Goal: Task Accomplishment & Management: Use online tool/utility

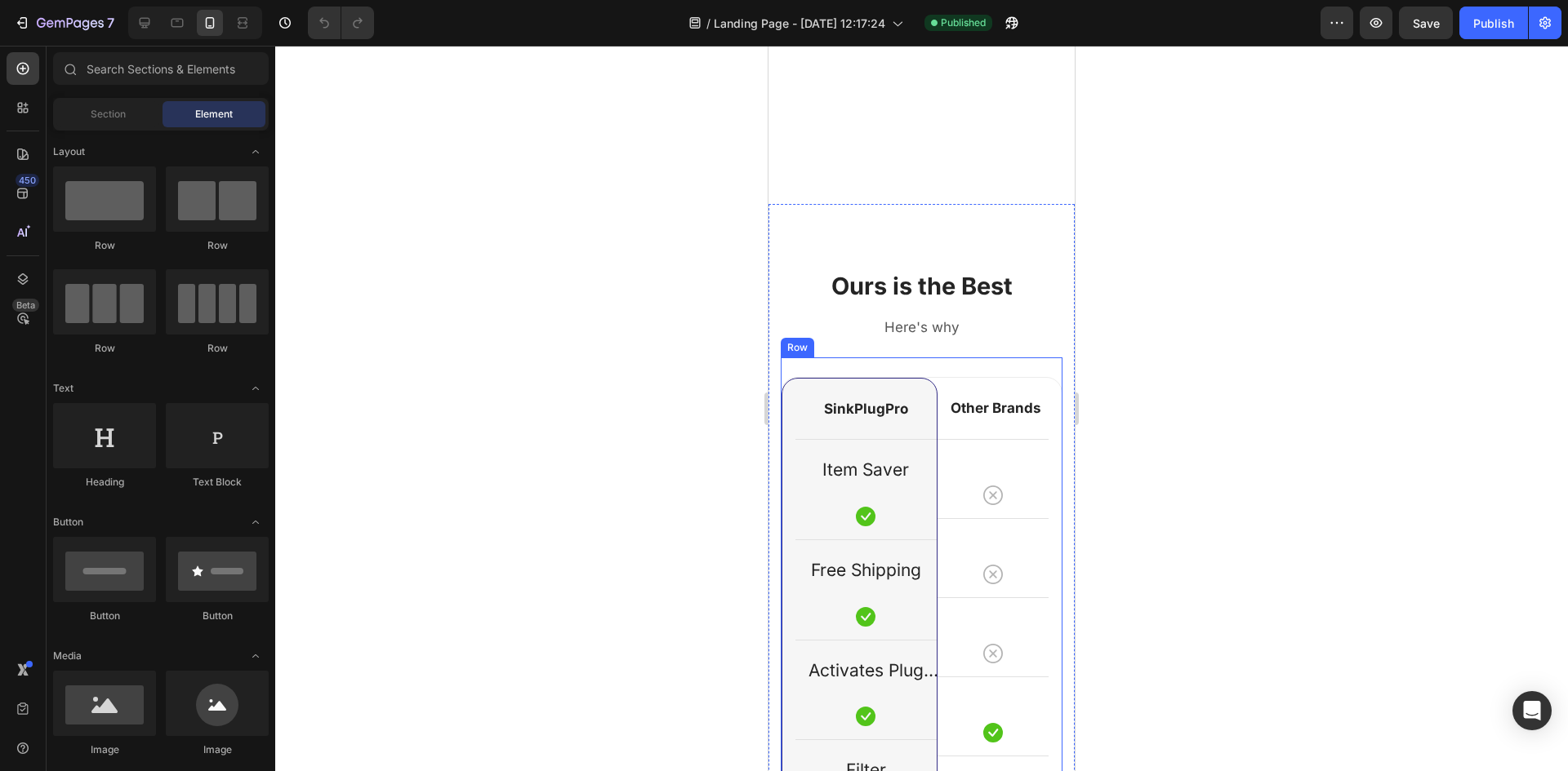
scroll to position [1551, 0]
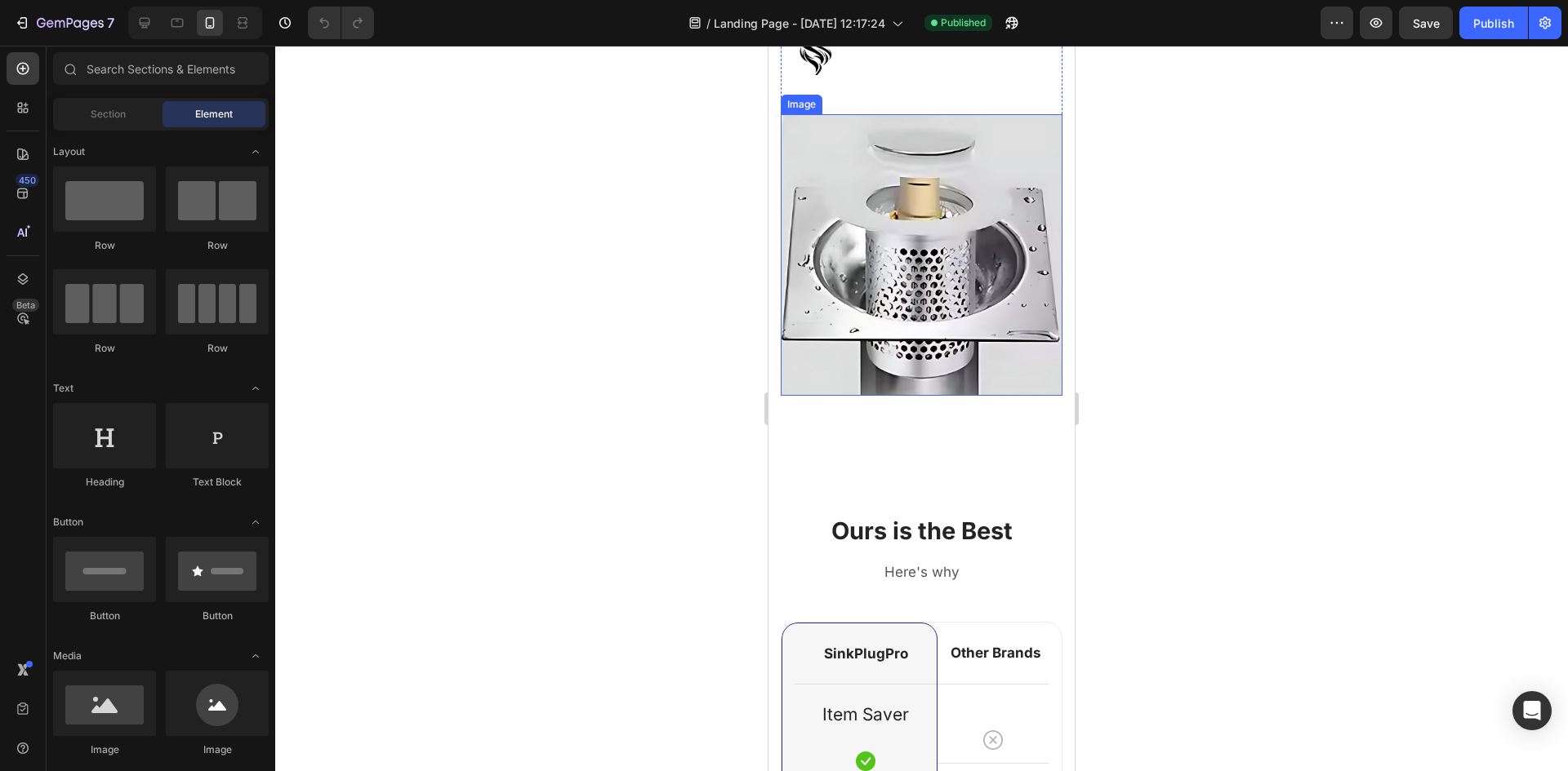
click at [857, 263] on img at bounding box center [922, 255] width 282 height 282
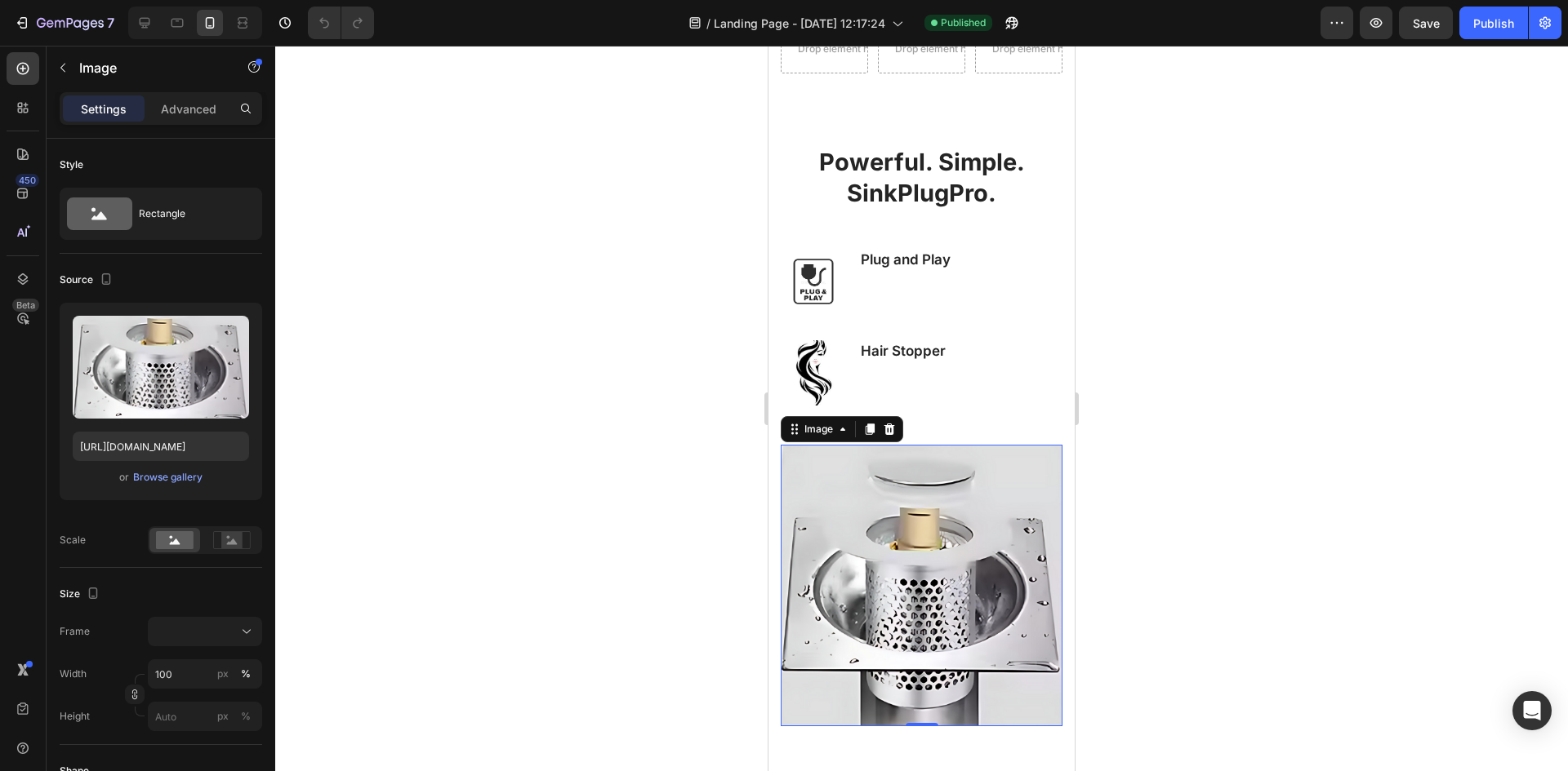
scroll to position [1143, 0]
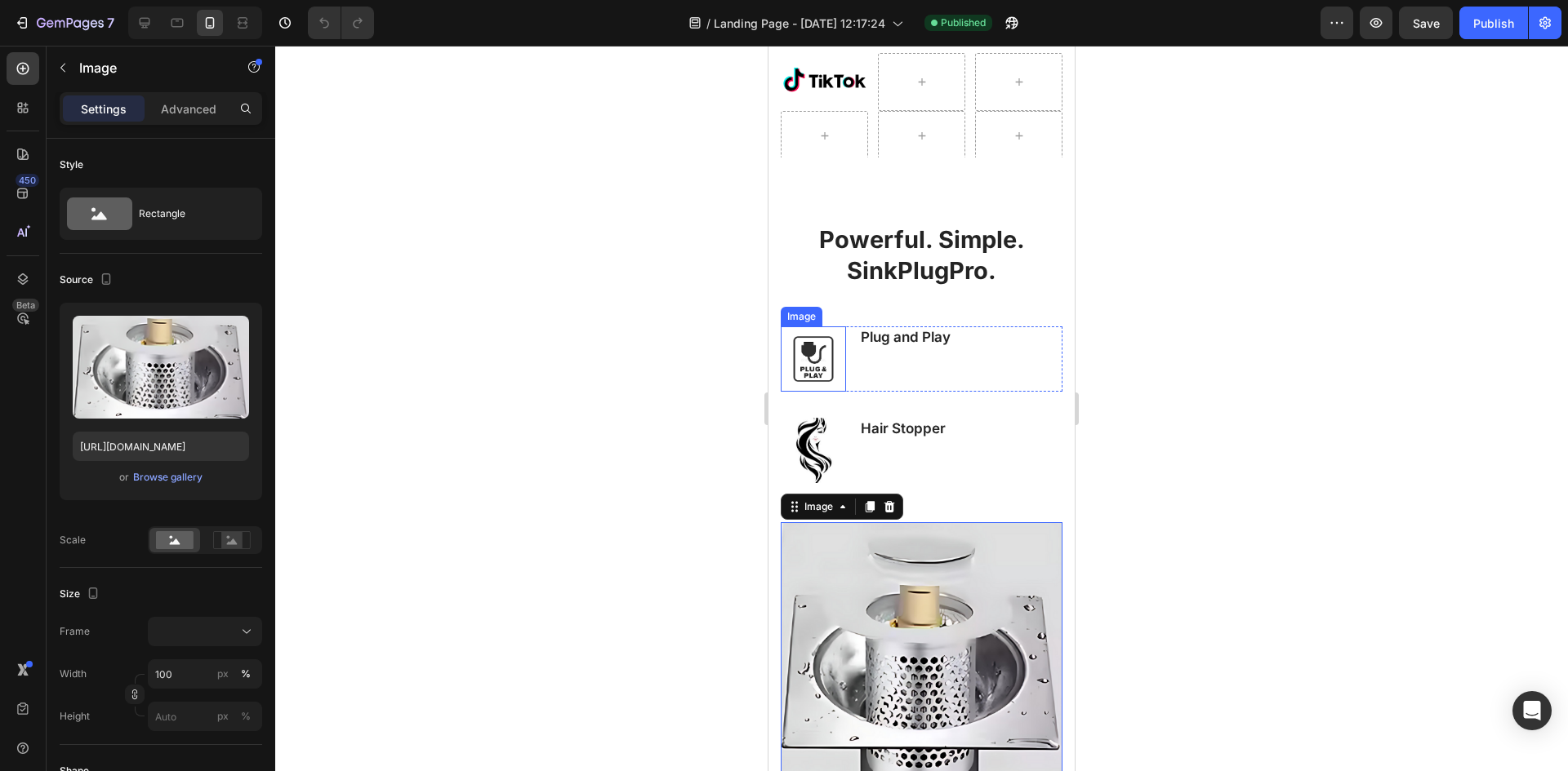
click at [821, 339] on img at bounding box center [813, 359] width 65 height 65
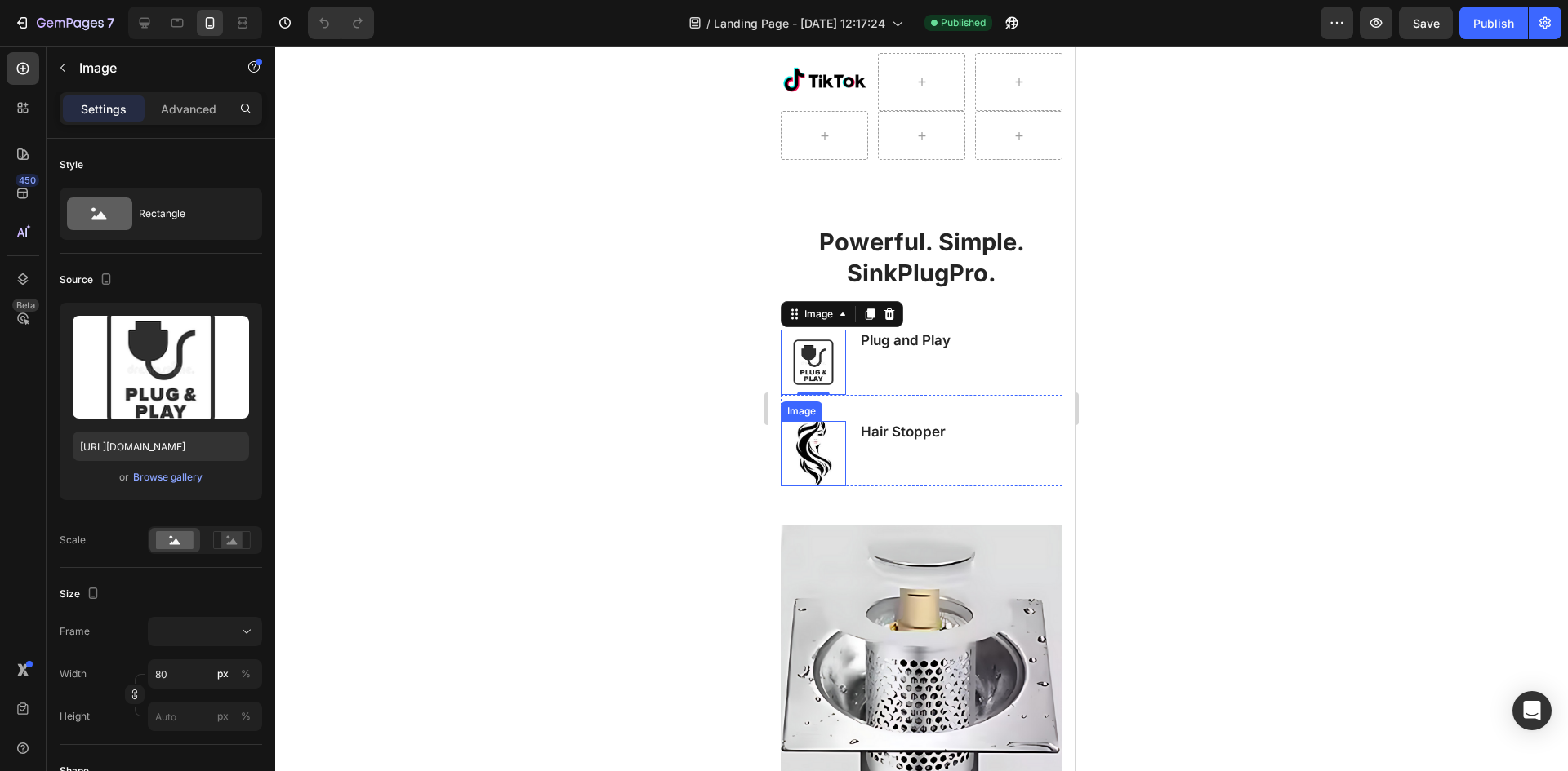
click at [820, 443] on img at bounding box center [813, 453] width 65 height 65
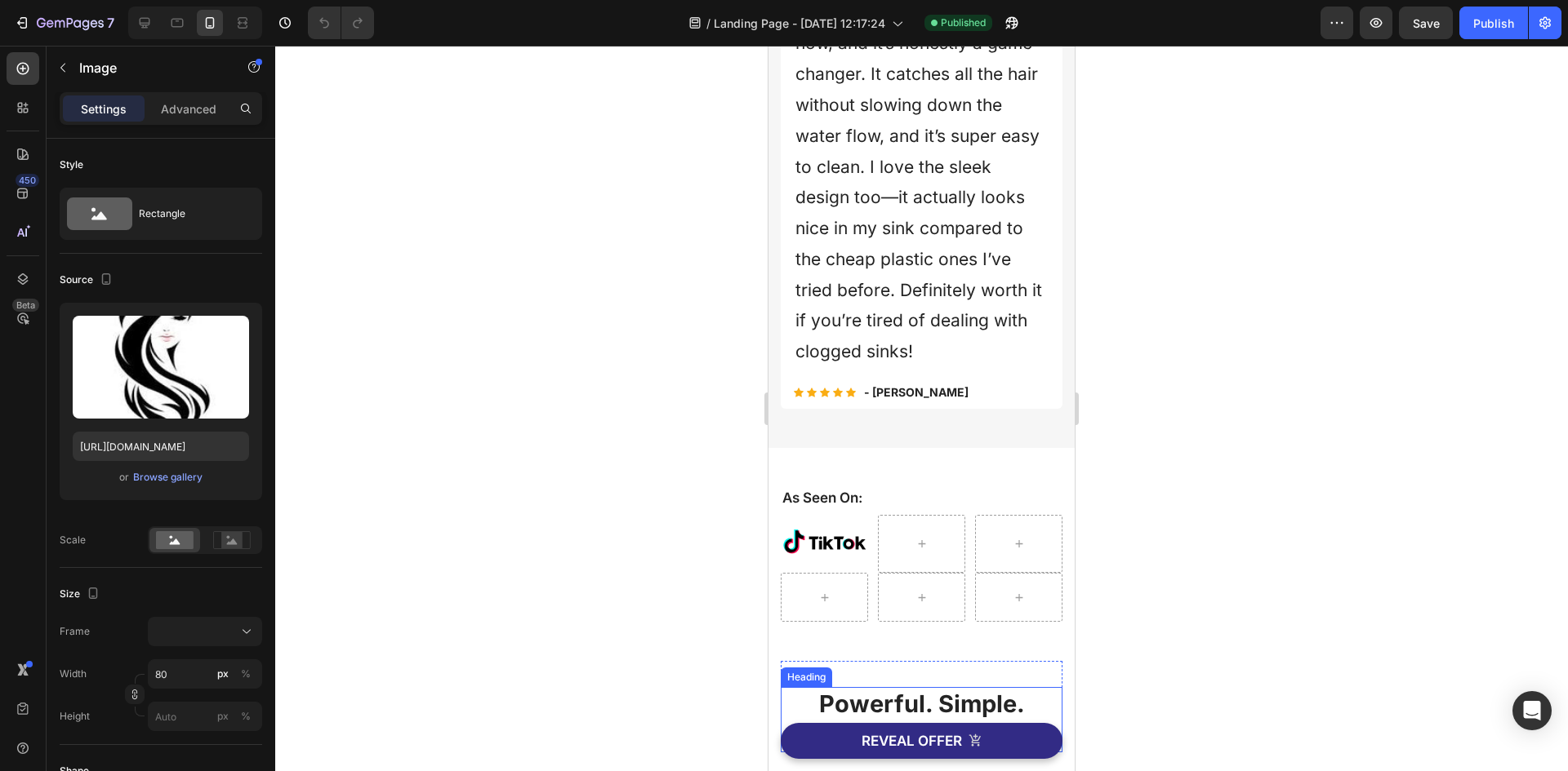
scroll to position [571, 0]
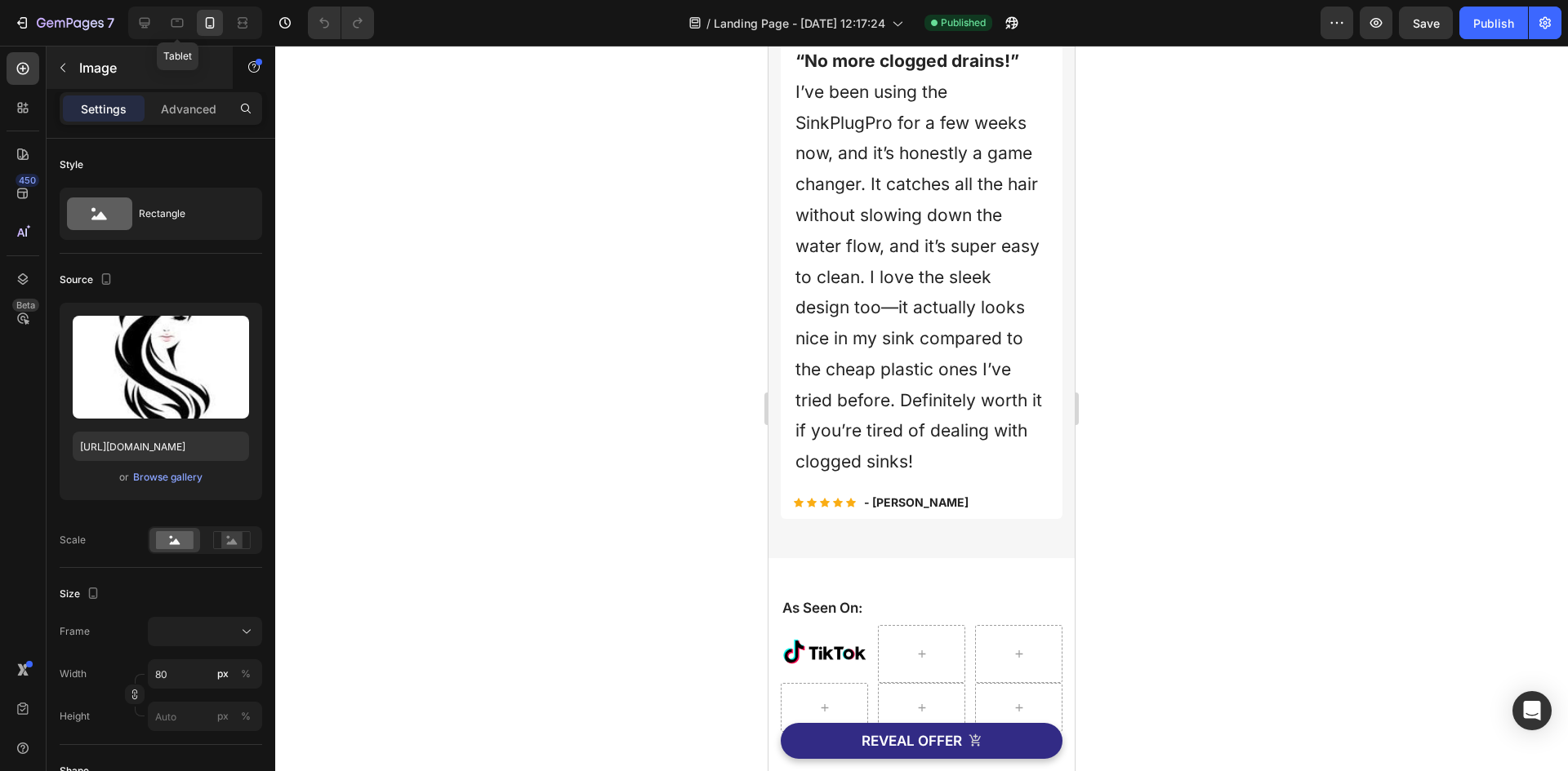
drag, startPoint x: 179, startPoint y: 28, endPoint x: 164, endPoint y: 63, distance: 38.1
click at [179, 29] on icon at bounding box center [178, 23] width 17 height 17
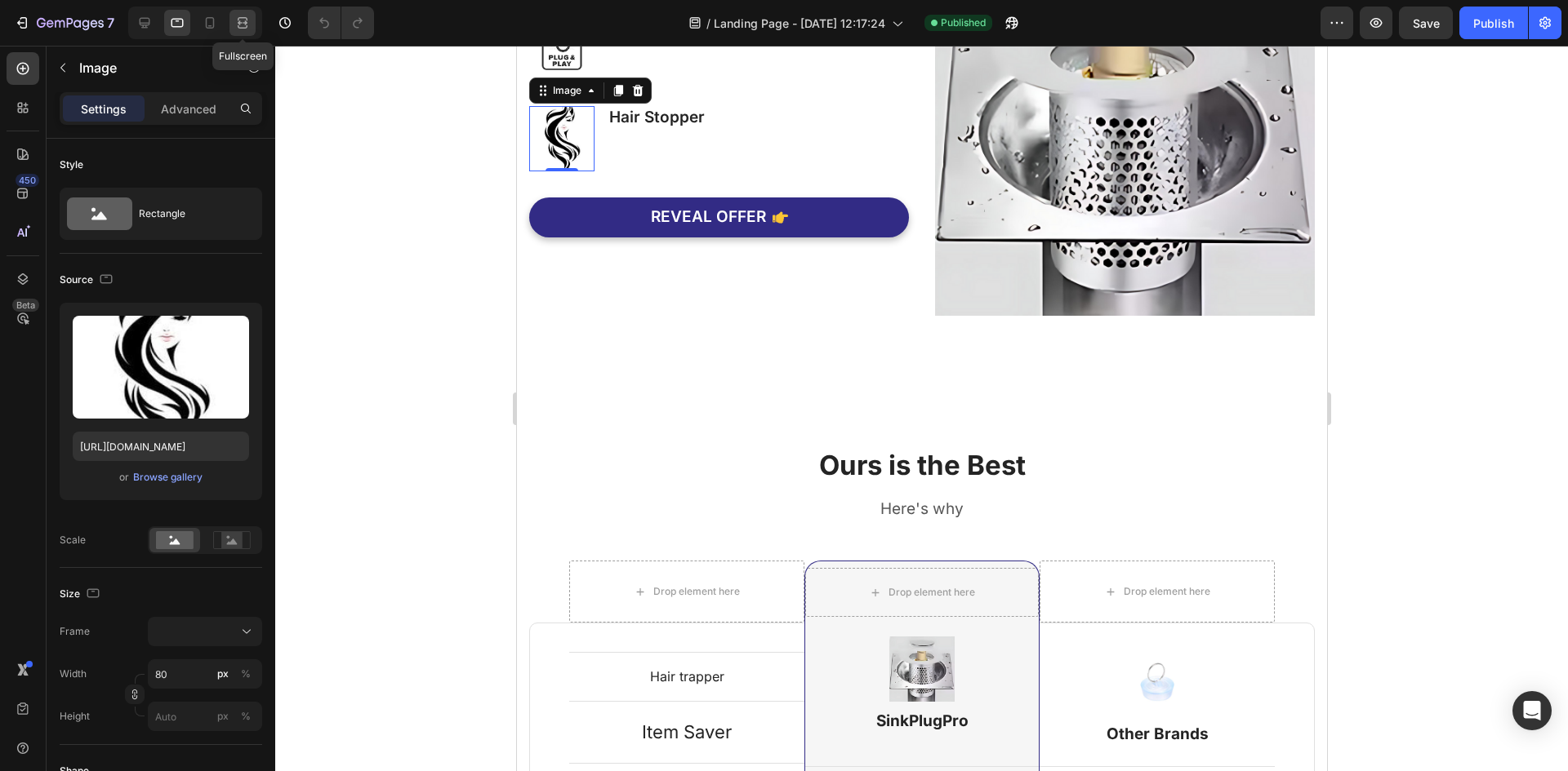
click at [242, 23] on icon at bounding box center [243, 23] width 17 height 17
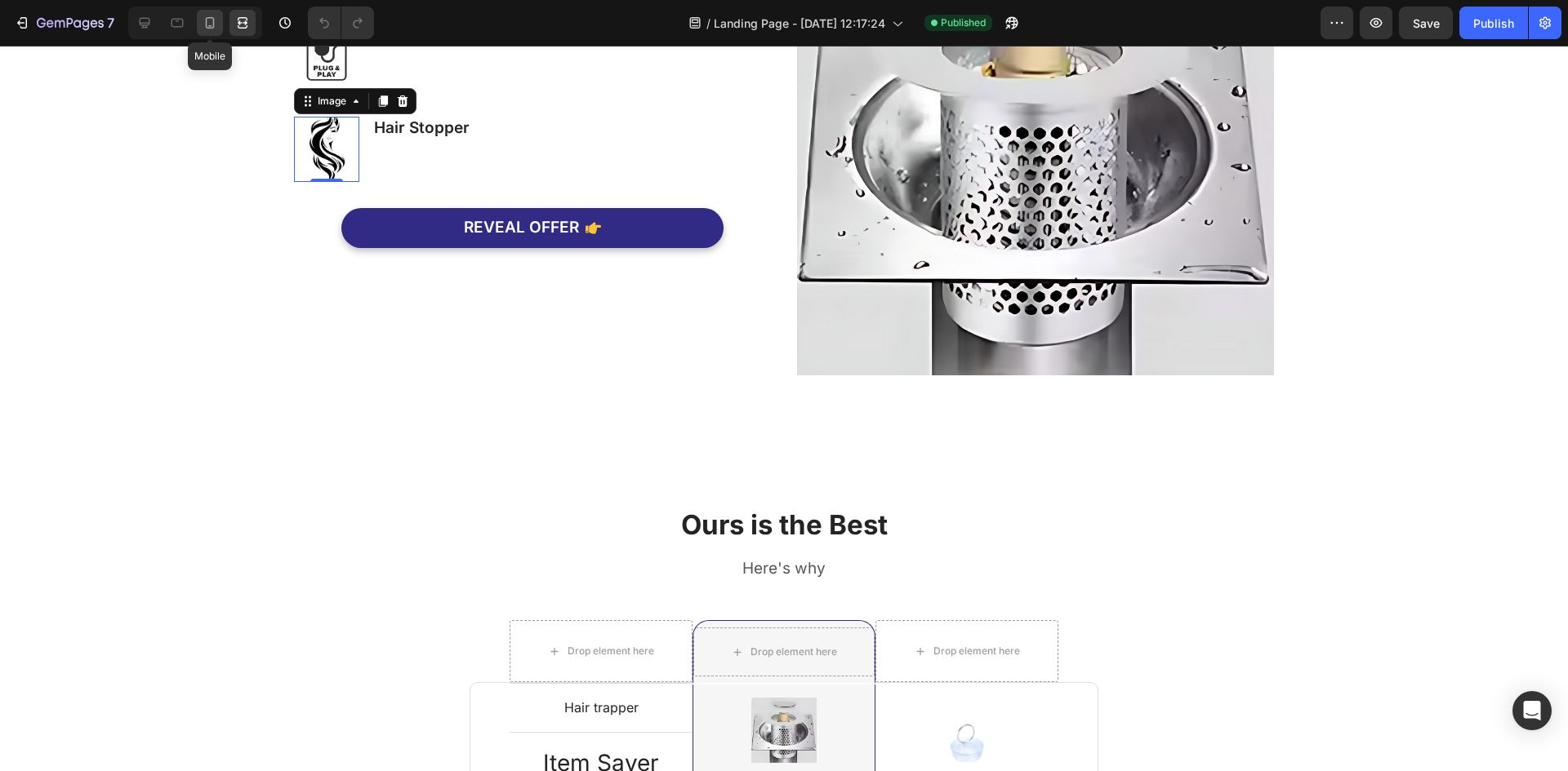
scroll to position [1527, 0]
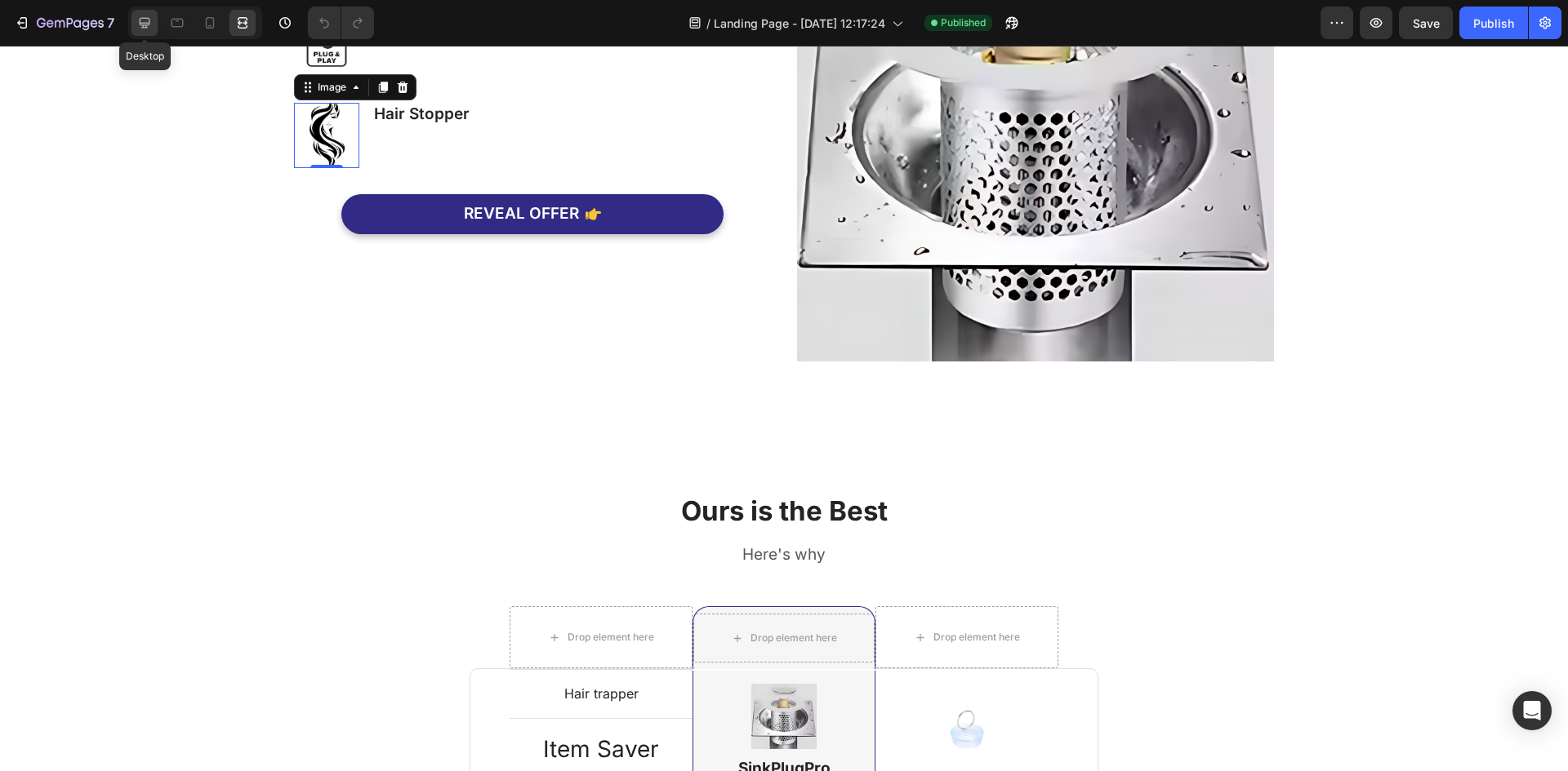
click at [143, 13] on div at bounding box center [144, 23] width 26 height 26
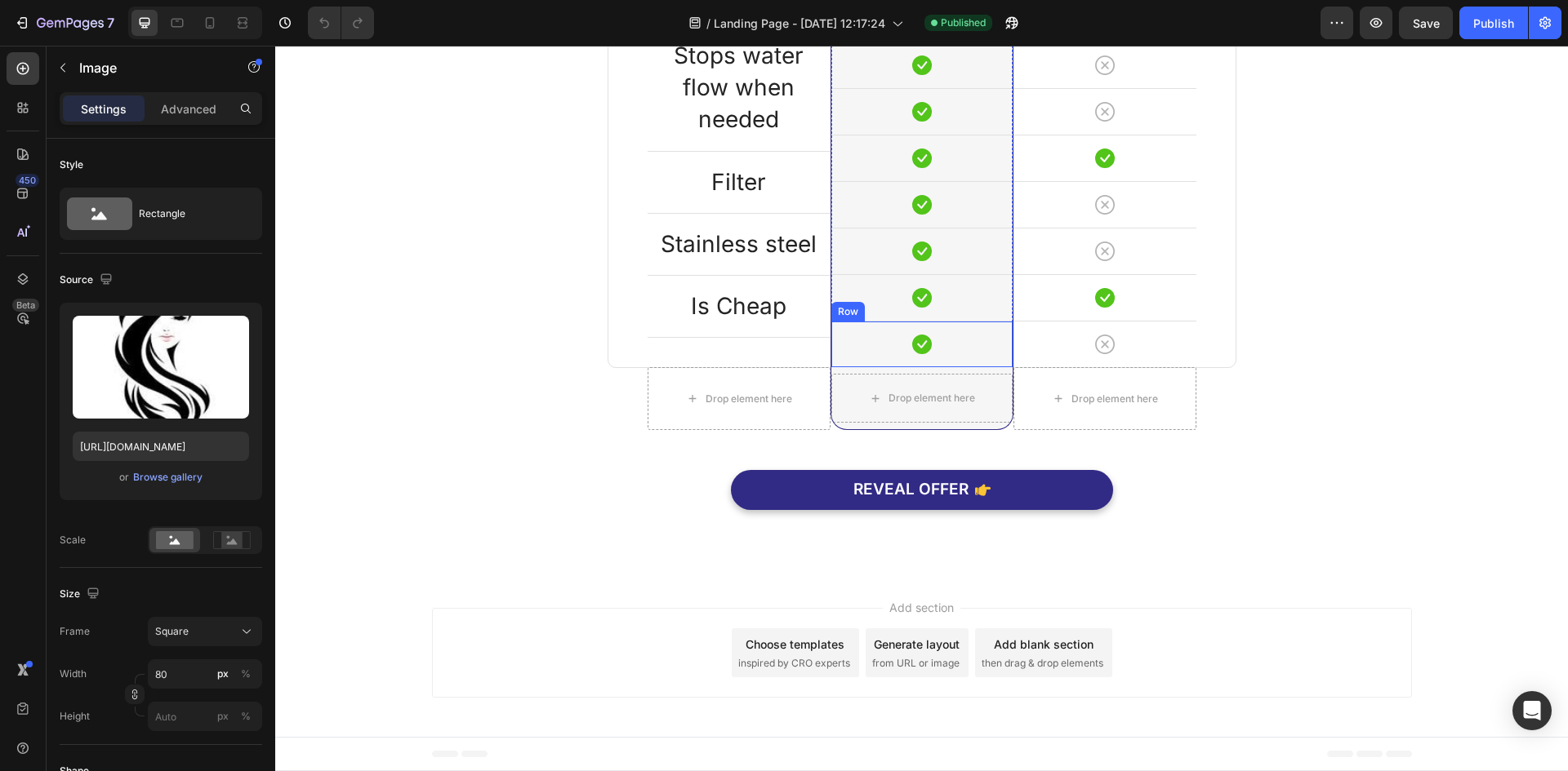
scroll to position [2101, 0]
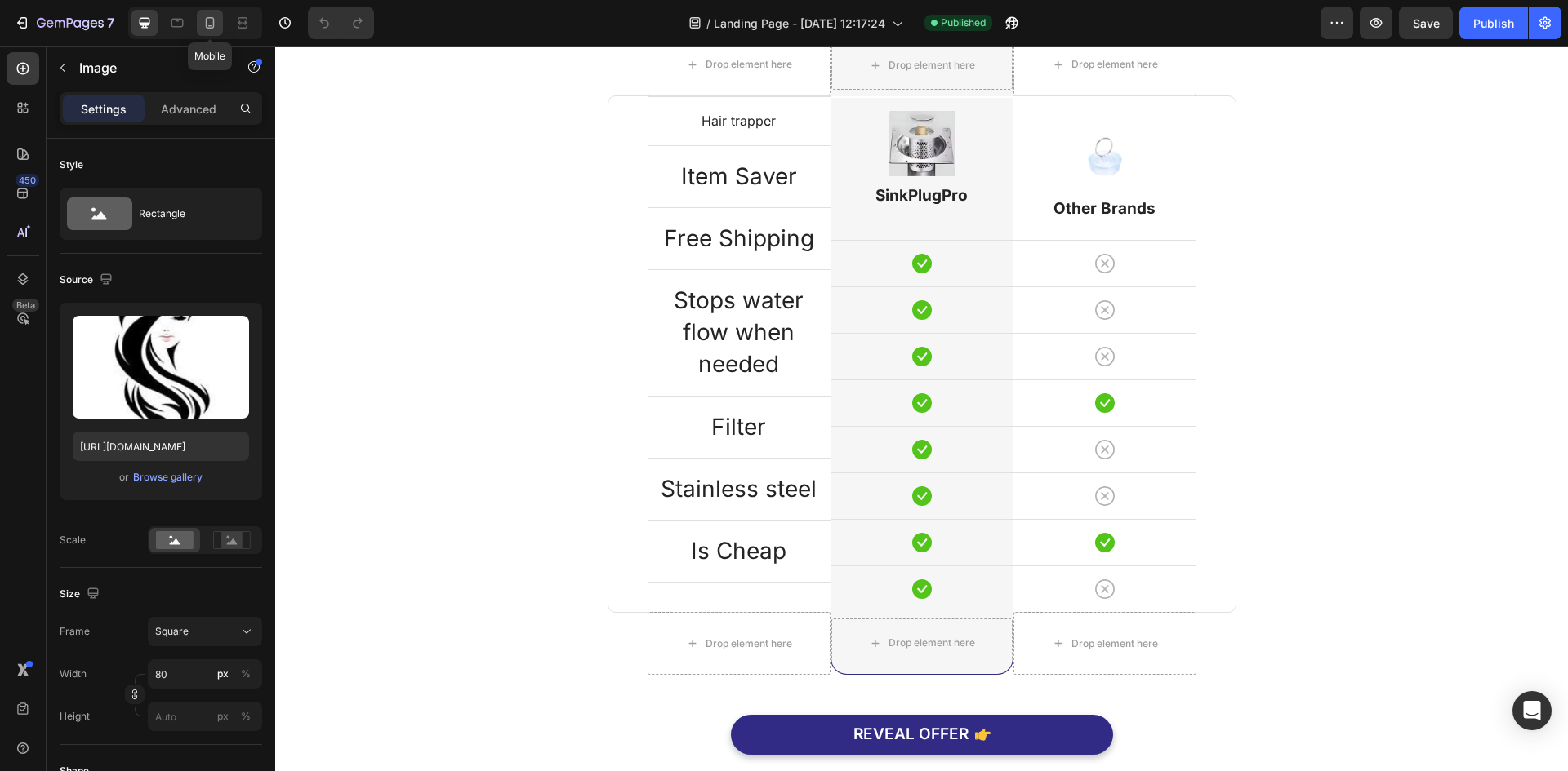
click at [205, 23] on icon at bounding box center [210, 23] width 17 height 17
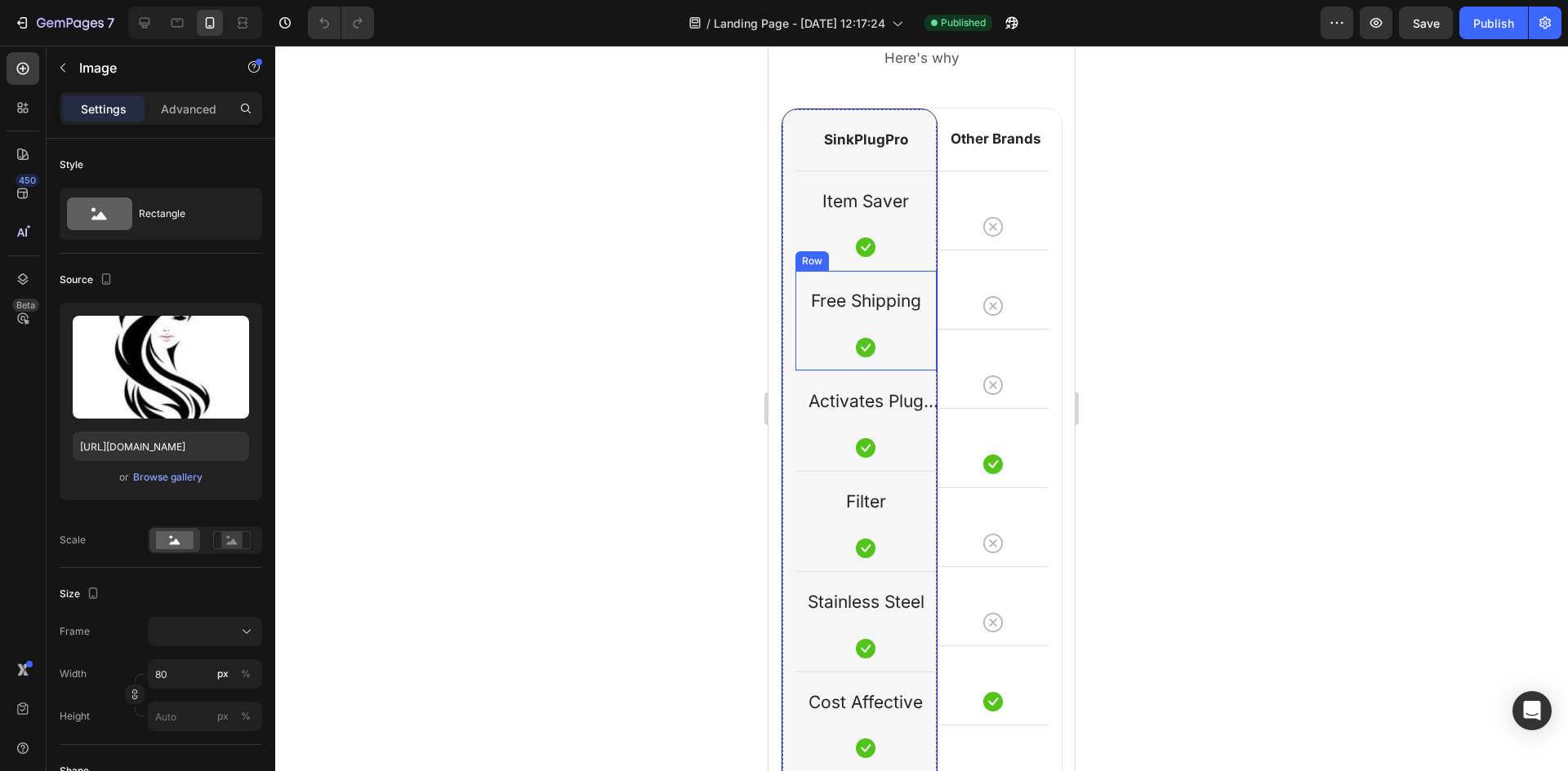
scroll to position [2101, 0]
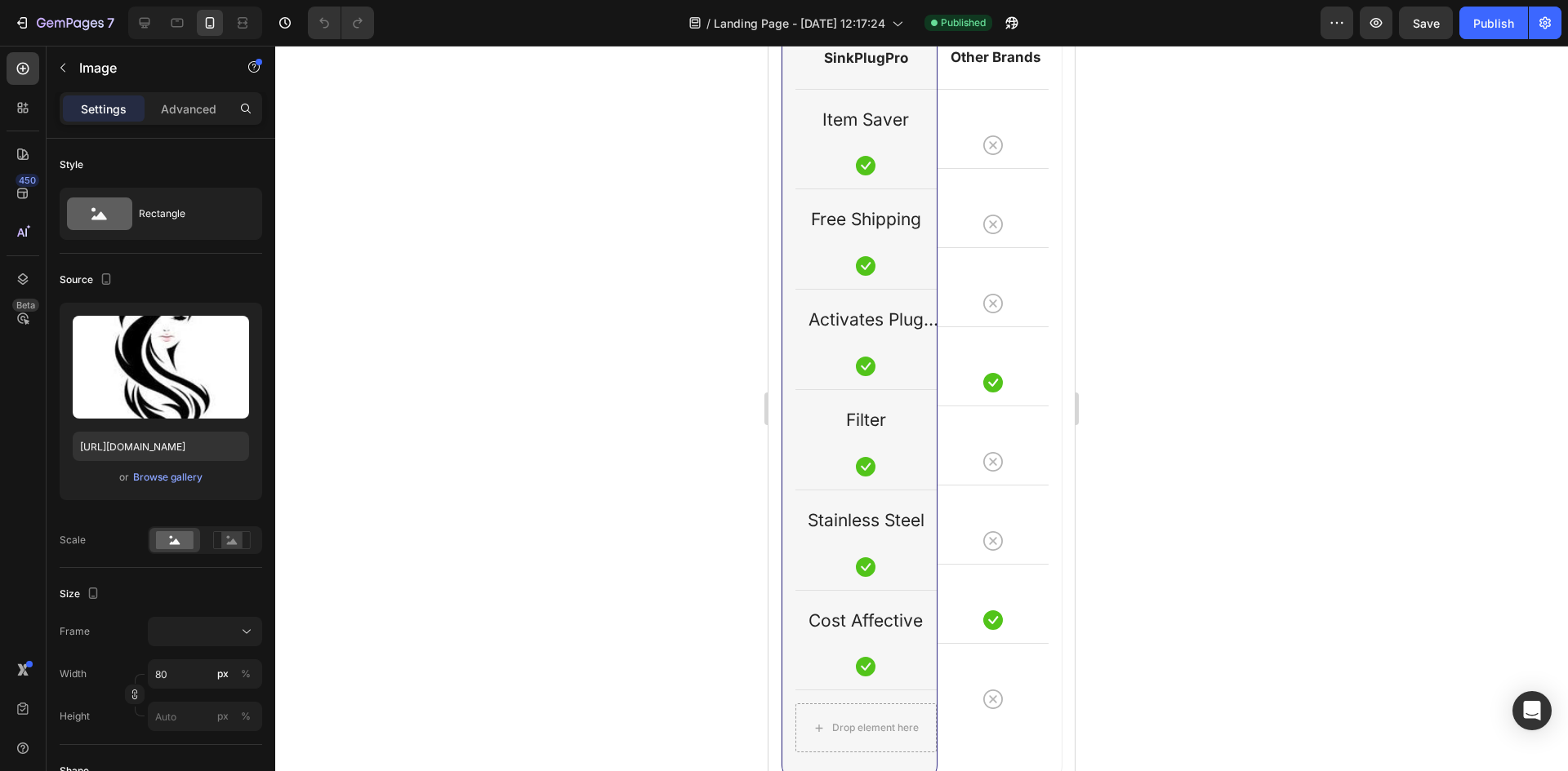
click at [128, 25] on div at bounding box center [195, 23] width 134 height 33
click at [129, 24] on div at bounding box center [195, 23] width 134 height 33
click at [138, 34] on div at bounding box center [144, 23] width 26 height 26
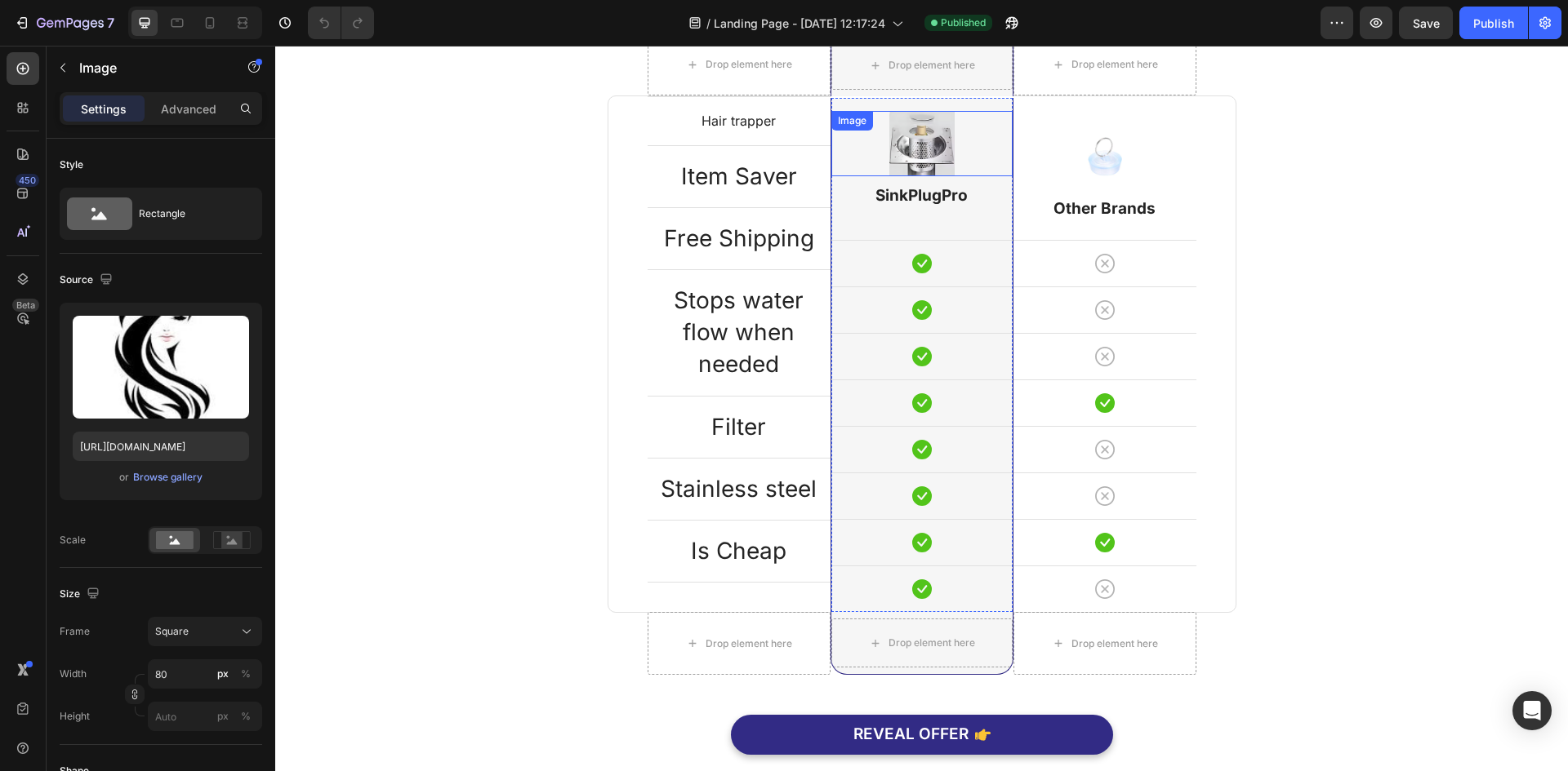
click at [988, 151] on div at bounding box center [922, 143] width 181 height 65
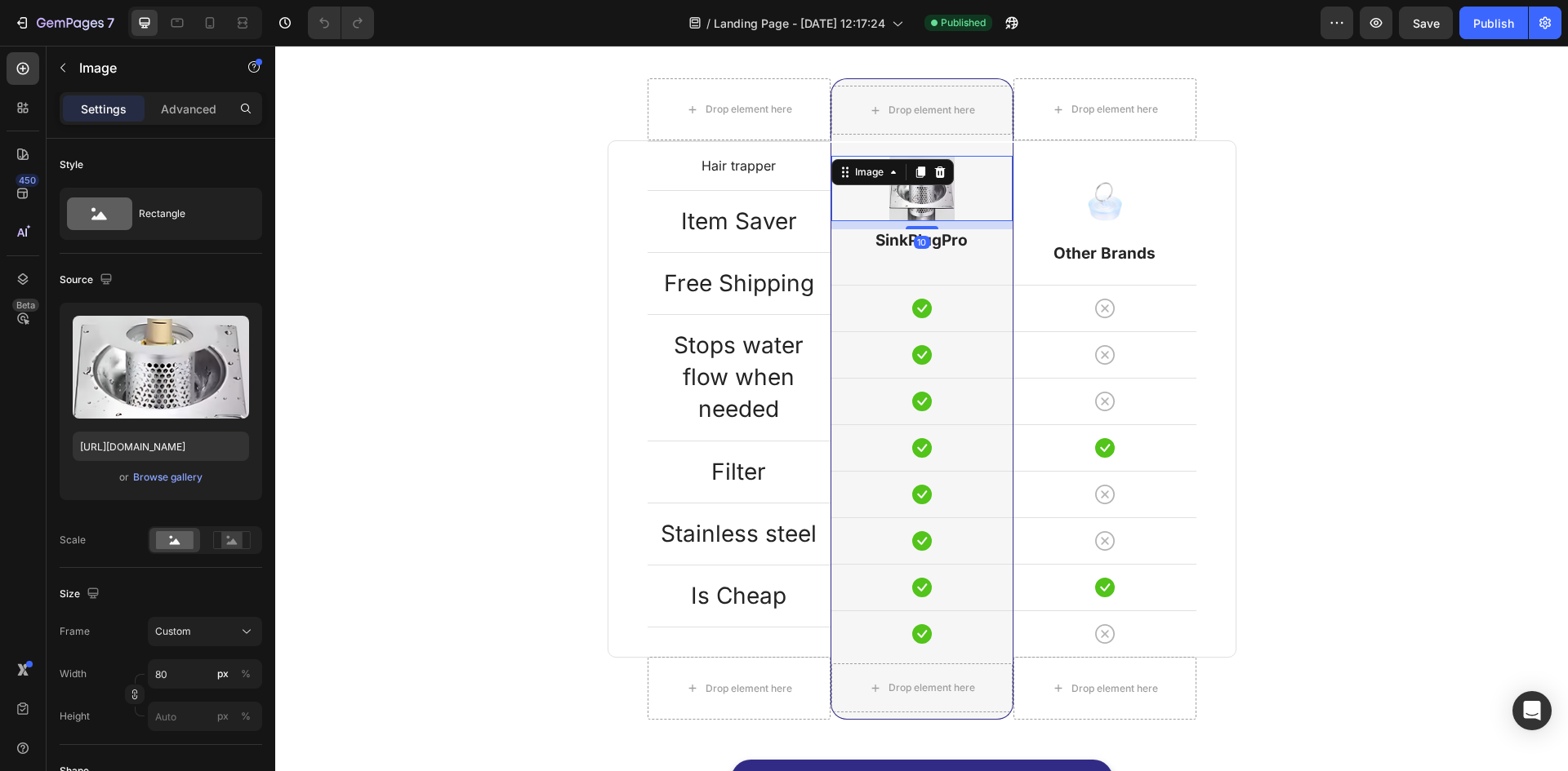
scroll to position [2020, 0]
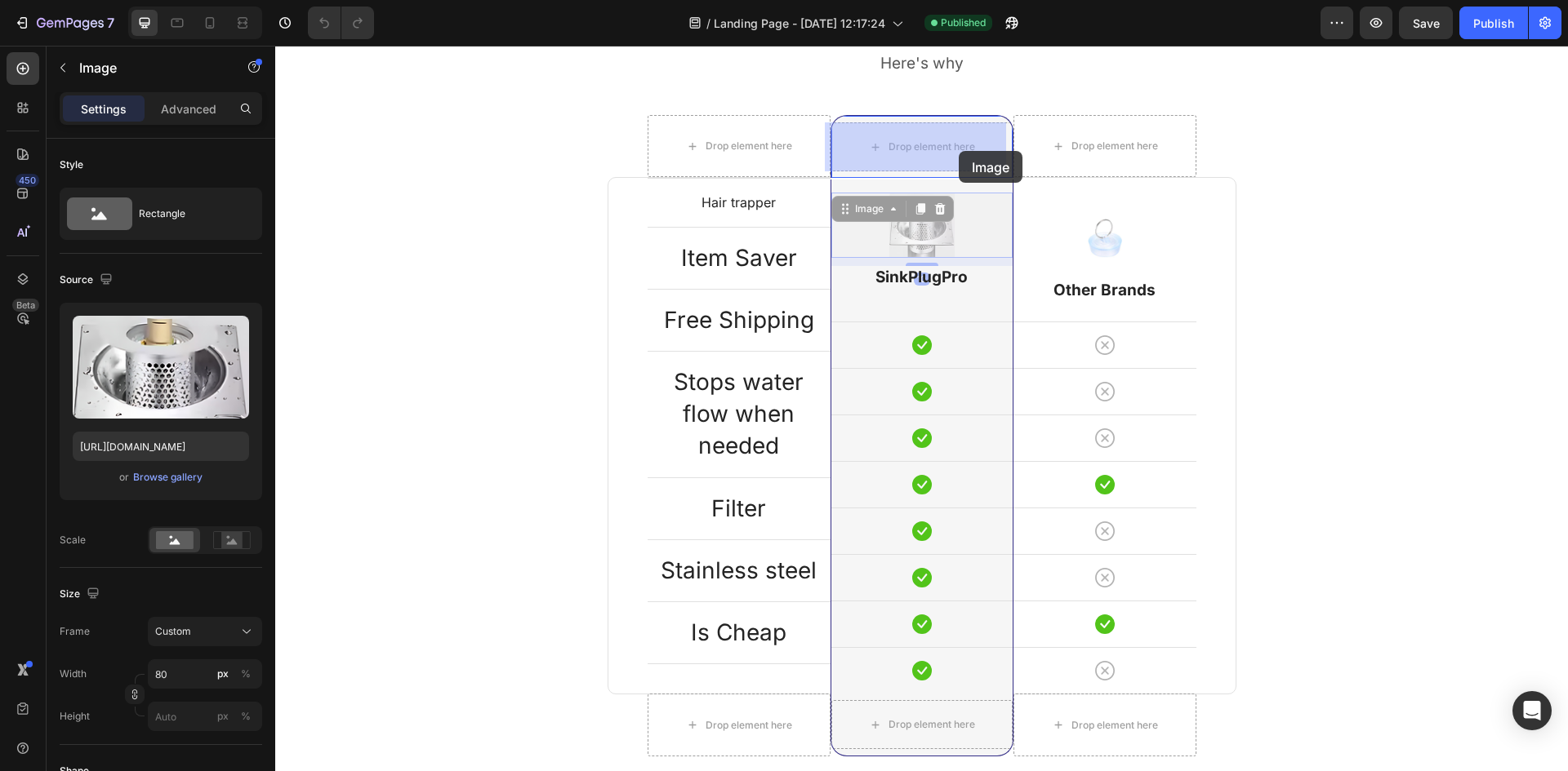
drag, startPoint x: 966, startPoint y: 219, endPoint x: 959, endPoint y: 151, distance: 68.4
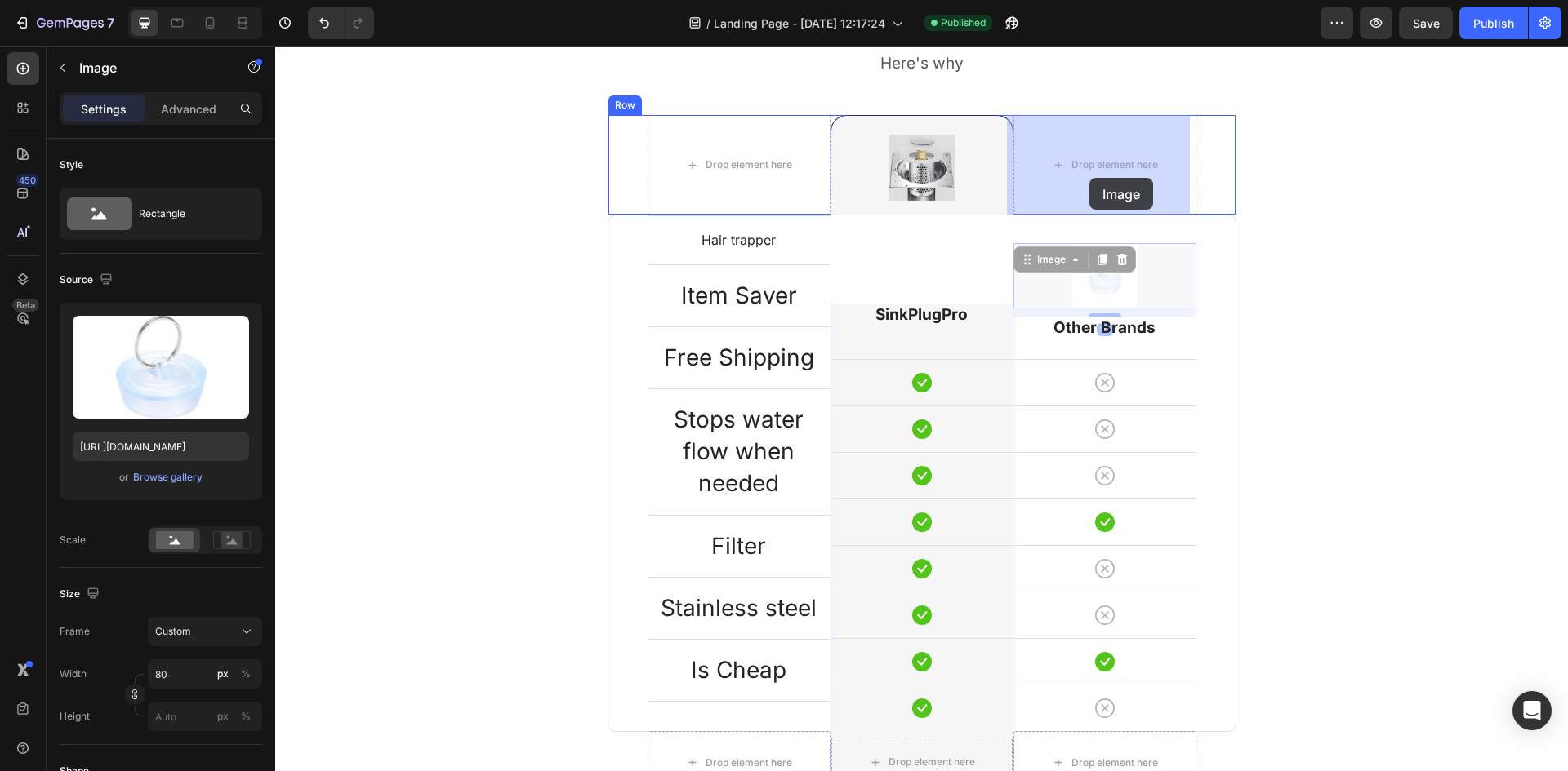
drag, startPoint x: 1082, startPoint y: 305, endPoint x: 1089, endPoint y: 178, distance: 127.2
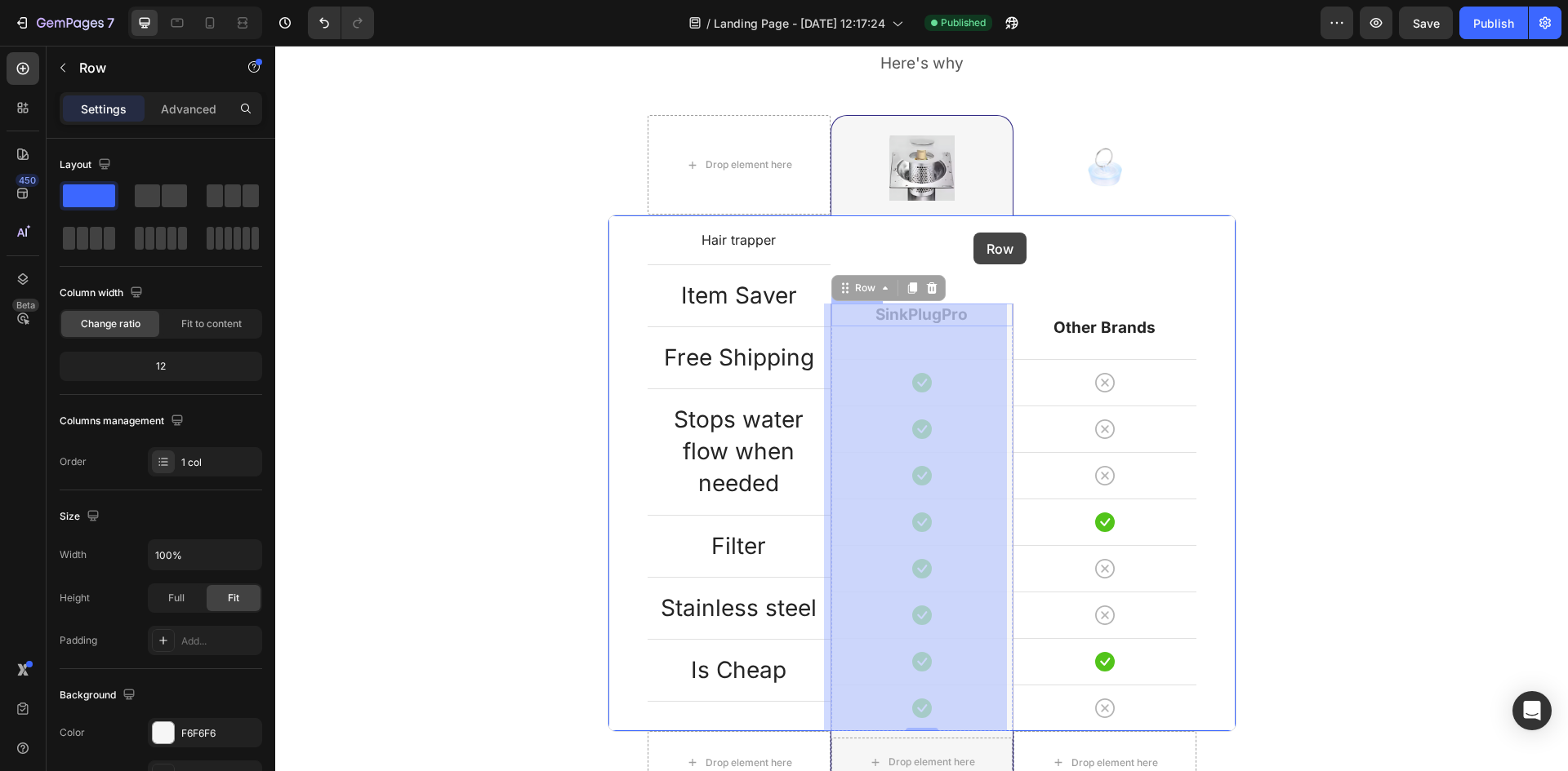
drag, startPoint x: 970, startPoint y: 330, endPoint x: 973, endPoint y: 233, distance: 97.0
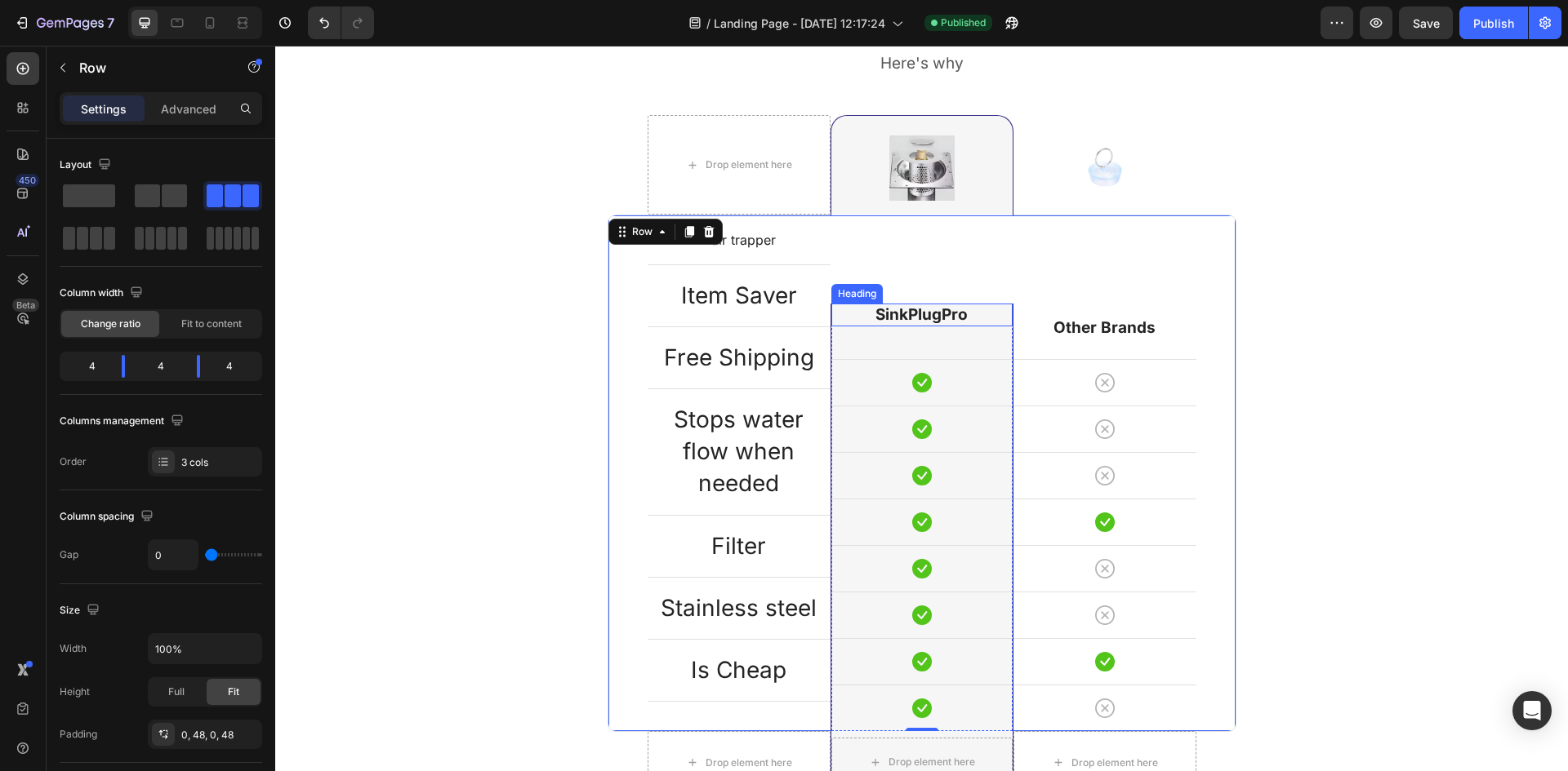
click at [975, 314] on h2 "SinkPlugPro" at bounding box center [922, 315] width 181 height 23
click at [978, 298] on div "SinkPlugPro Heading Icon Row Icon Row Icon Row Icon Row Icon Row Icon Row Icon …" at bounding box center [922, 473] width 183 height 516
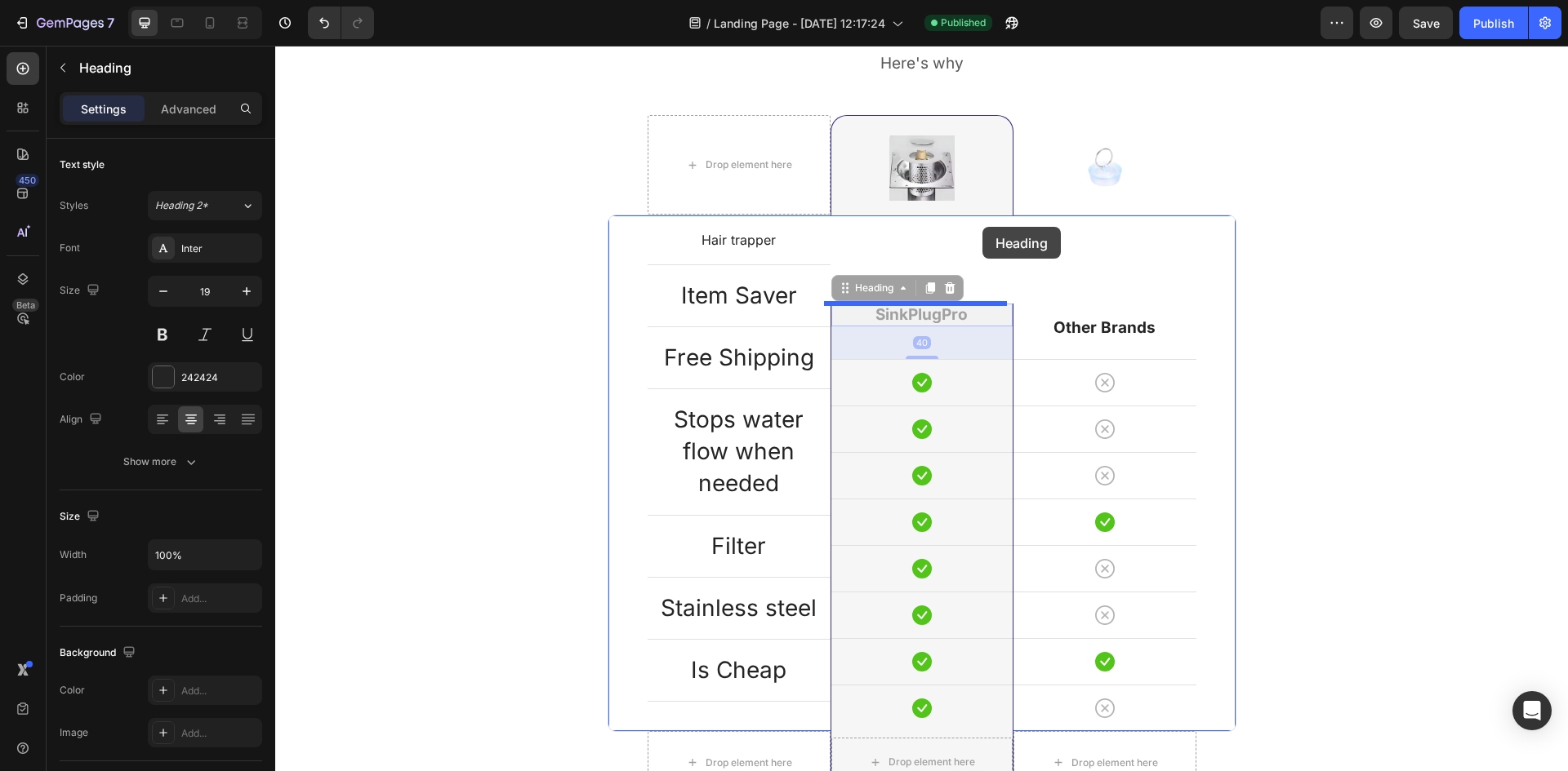
drag, startPoint x: 982, startPoint y: 304, endPoint x: 983, endPoint y: 231, distance: 73.0
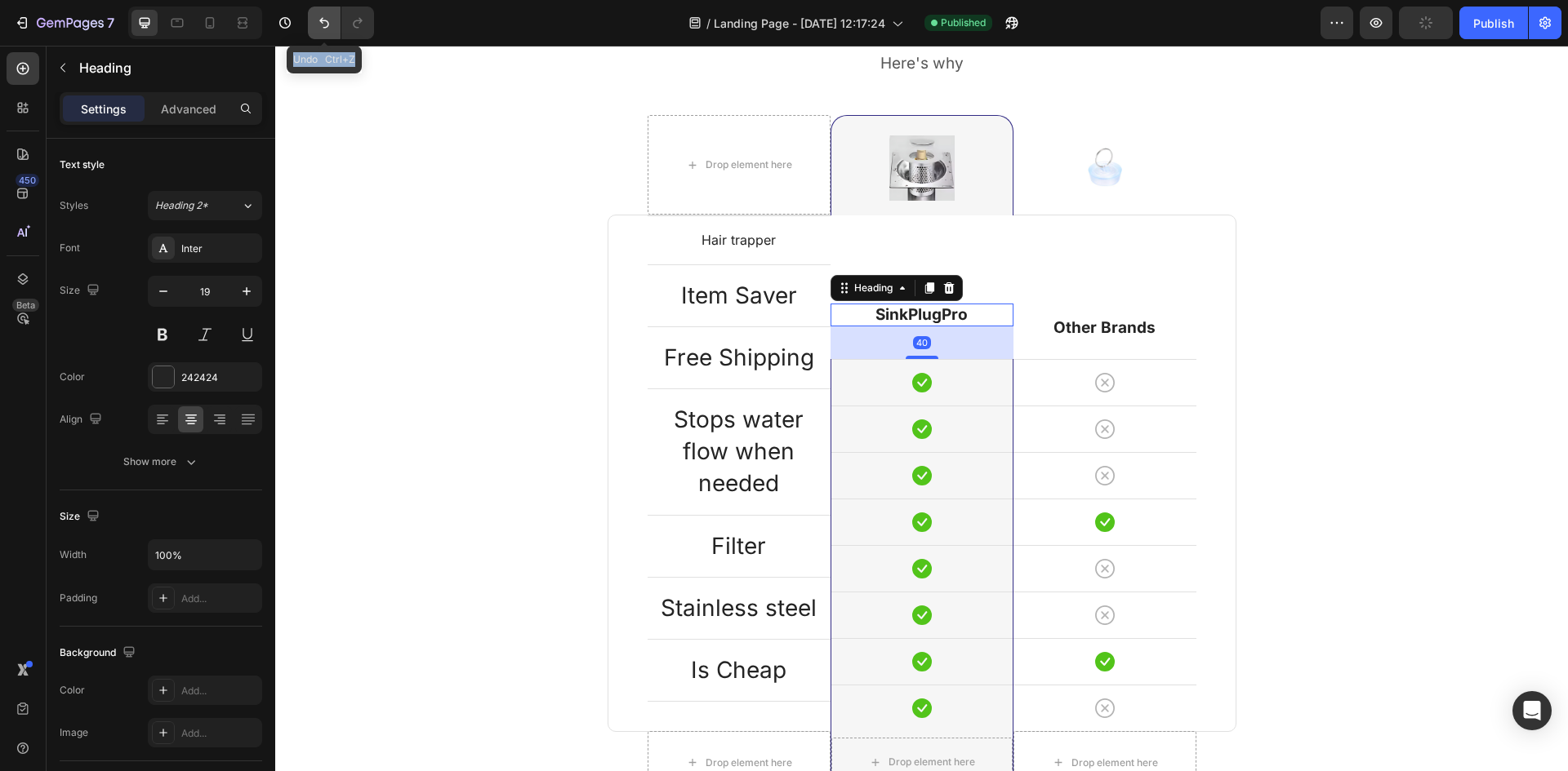
click at [329, 21] on icon "Undo/Redo" at bounding box center [324, 23] width 17 height 17
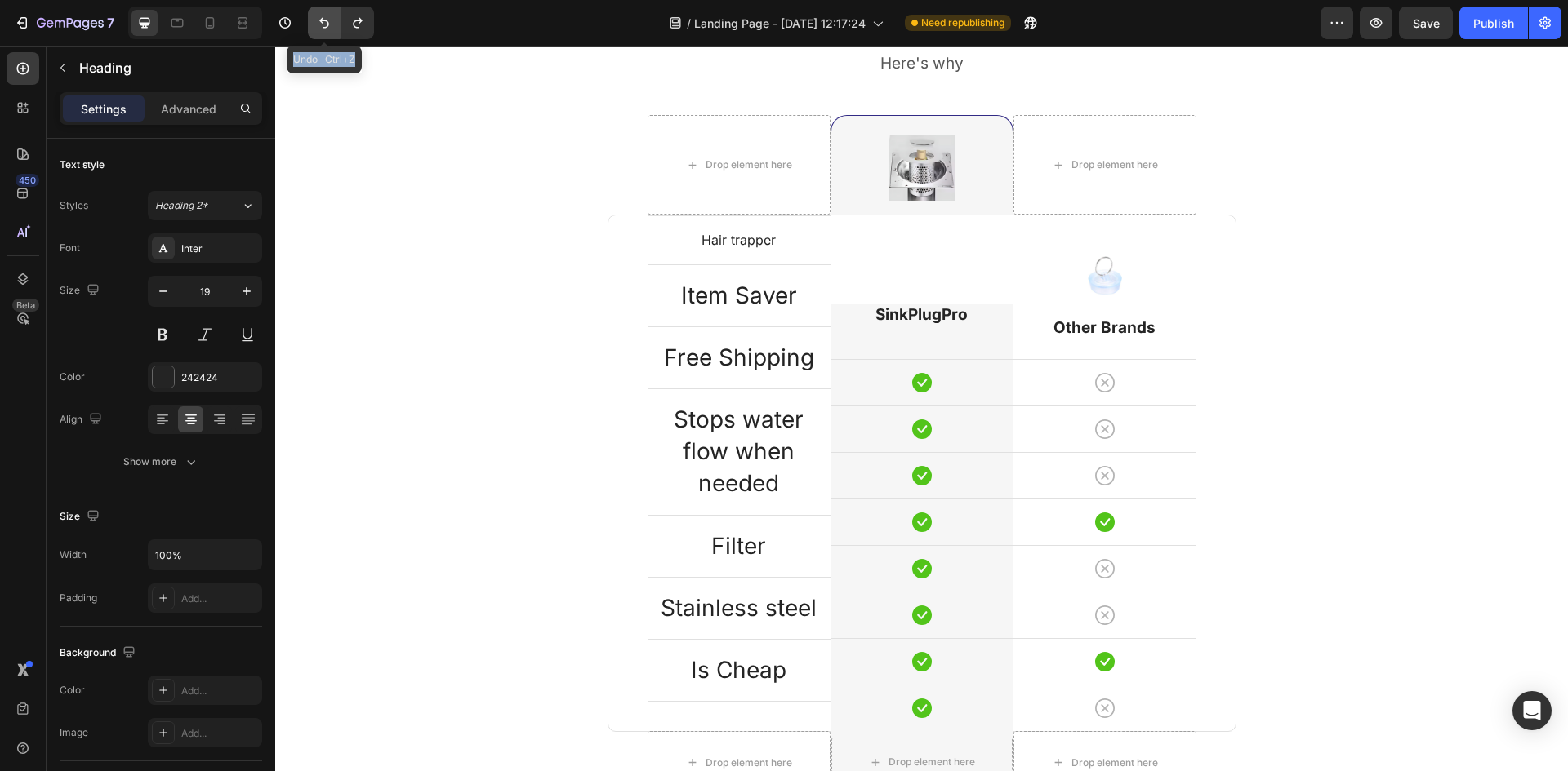
click at [329, 21] on icon "Undo/Redo" at bounding box center [324, 23] width 17 height 17
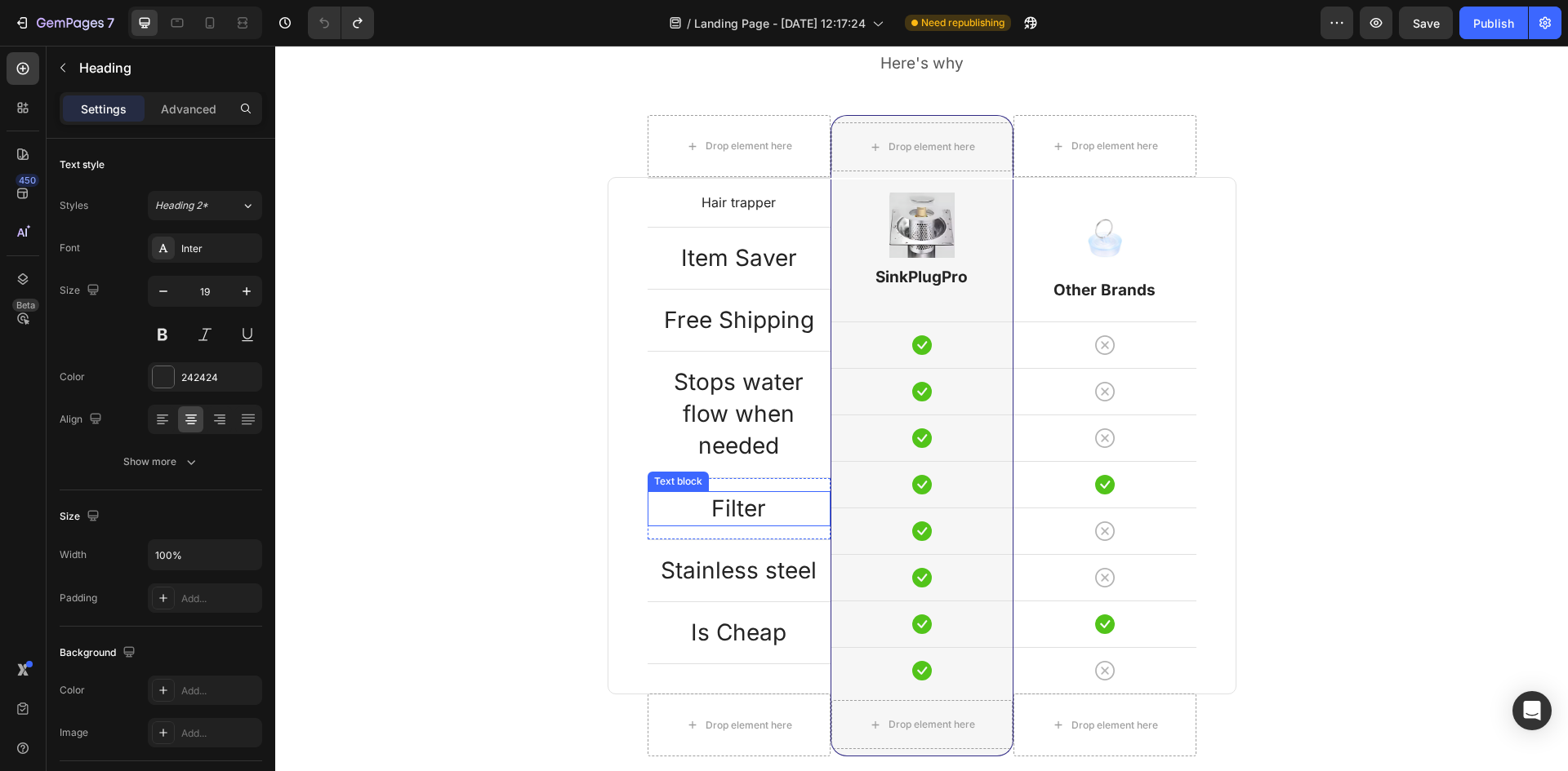
click at [726, 493] on p "Filter" at bounding box center [739, 508] width 179 height 32
click at [716, 493] on p "Filter" at bounding box center [739, 508] width 179 height 32
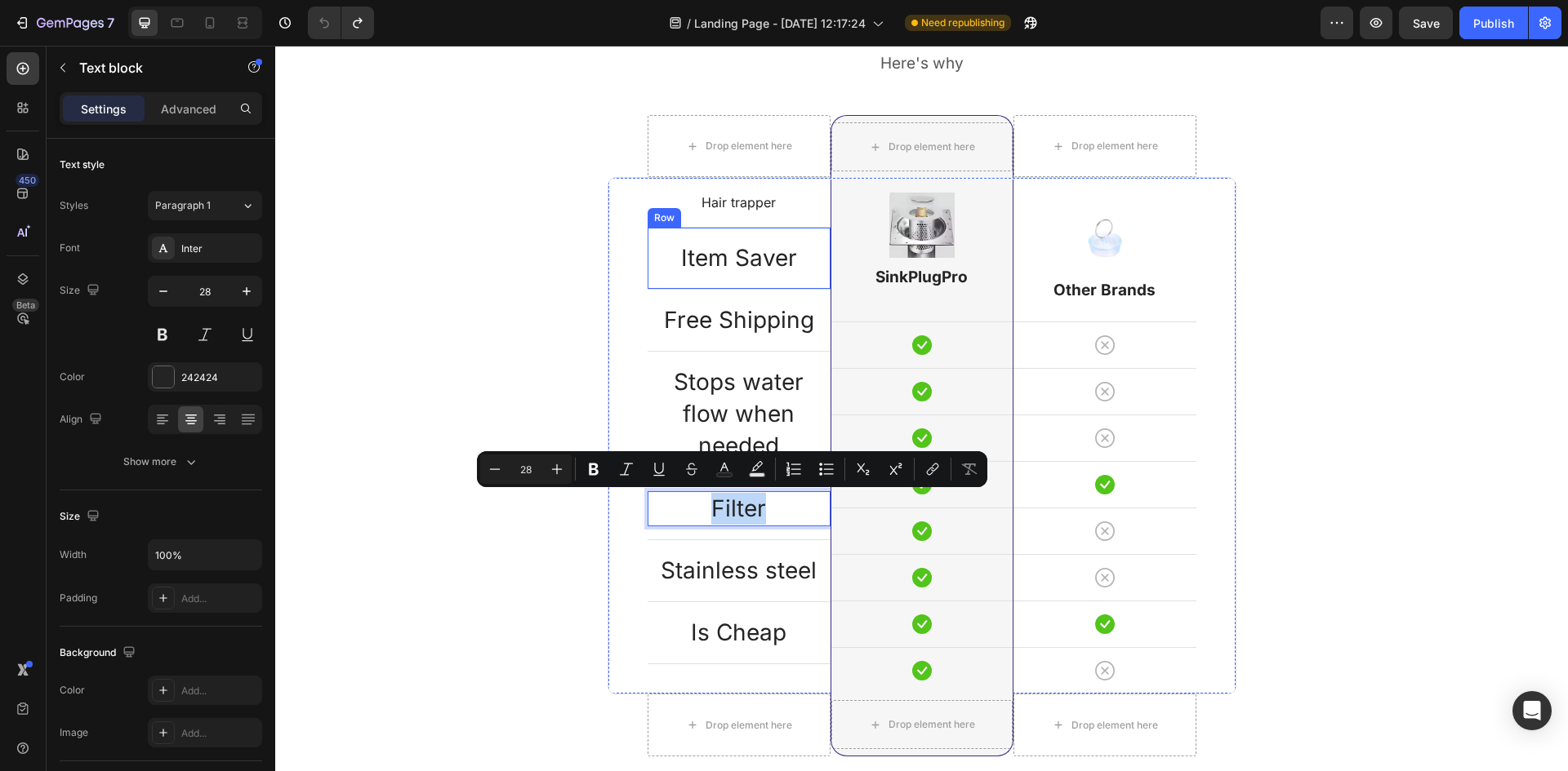
click at [722, 204] on p "Hair trapper" at bounding box center [739, 203] width 179 height 18
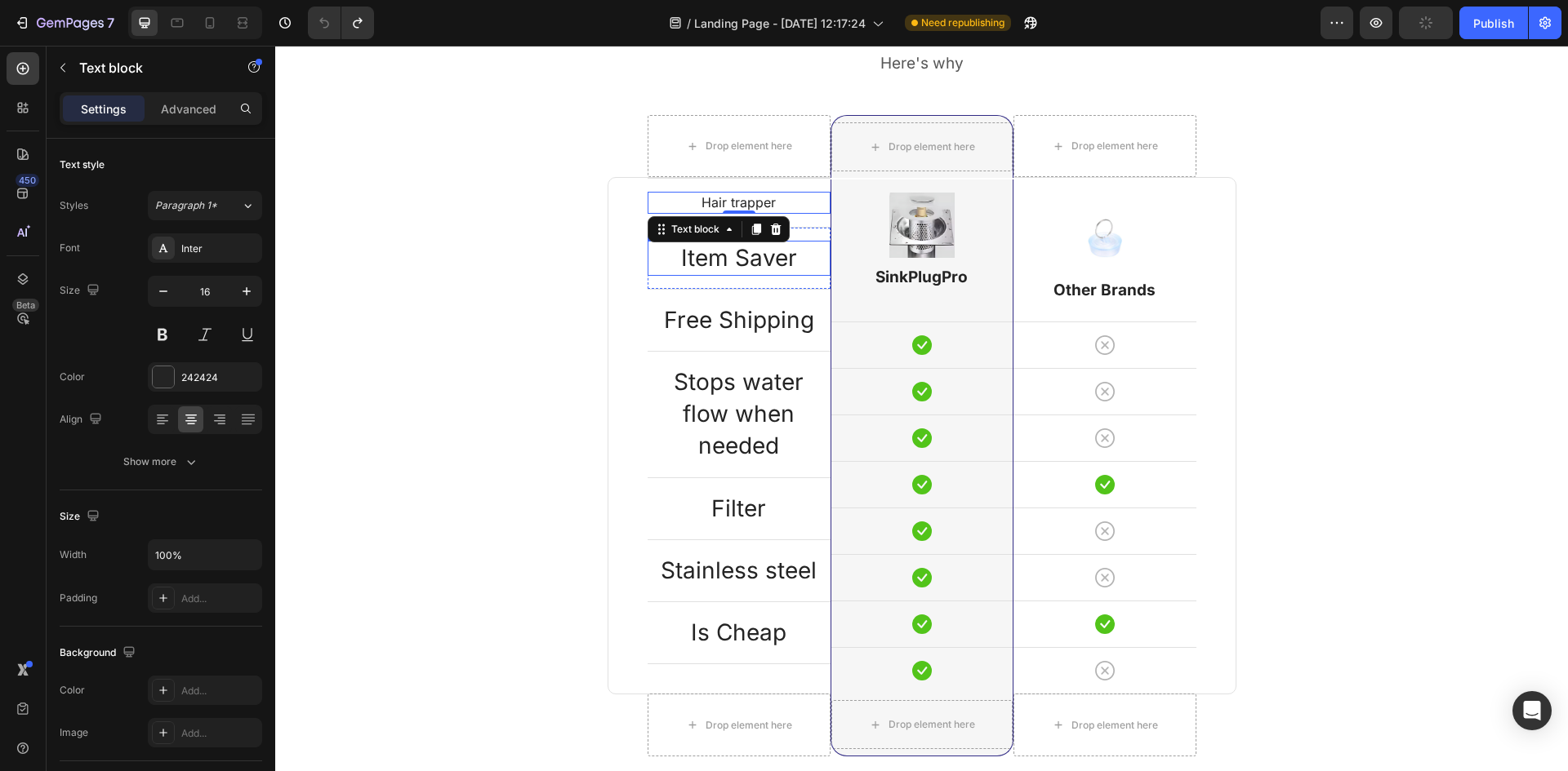
click at [736, 246] on p "Item Saver" at bounding box center [739, 258] width 179 height 32
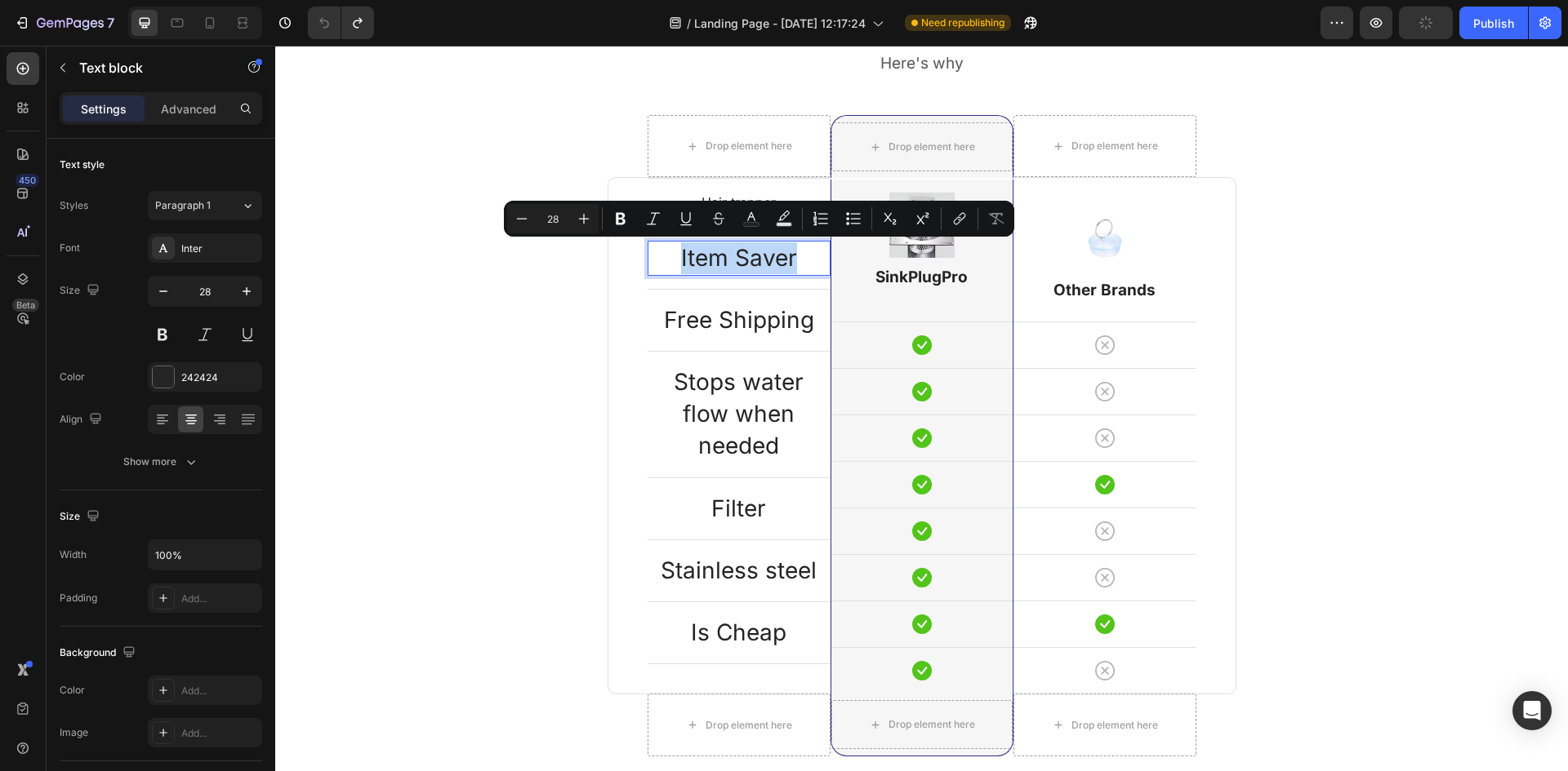
click at [736, 246] on p "Item Saver" at bounding box center [739, 258] width 179 height 32
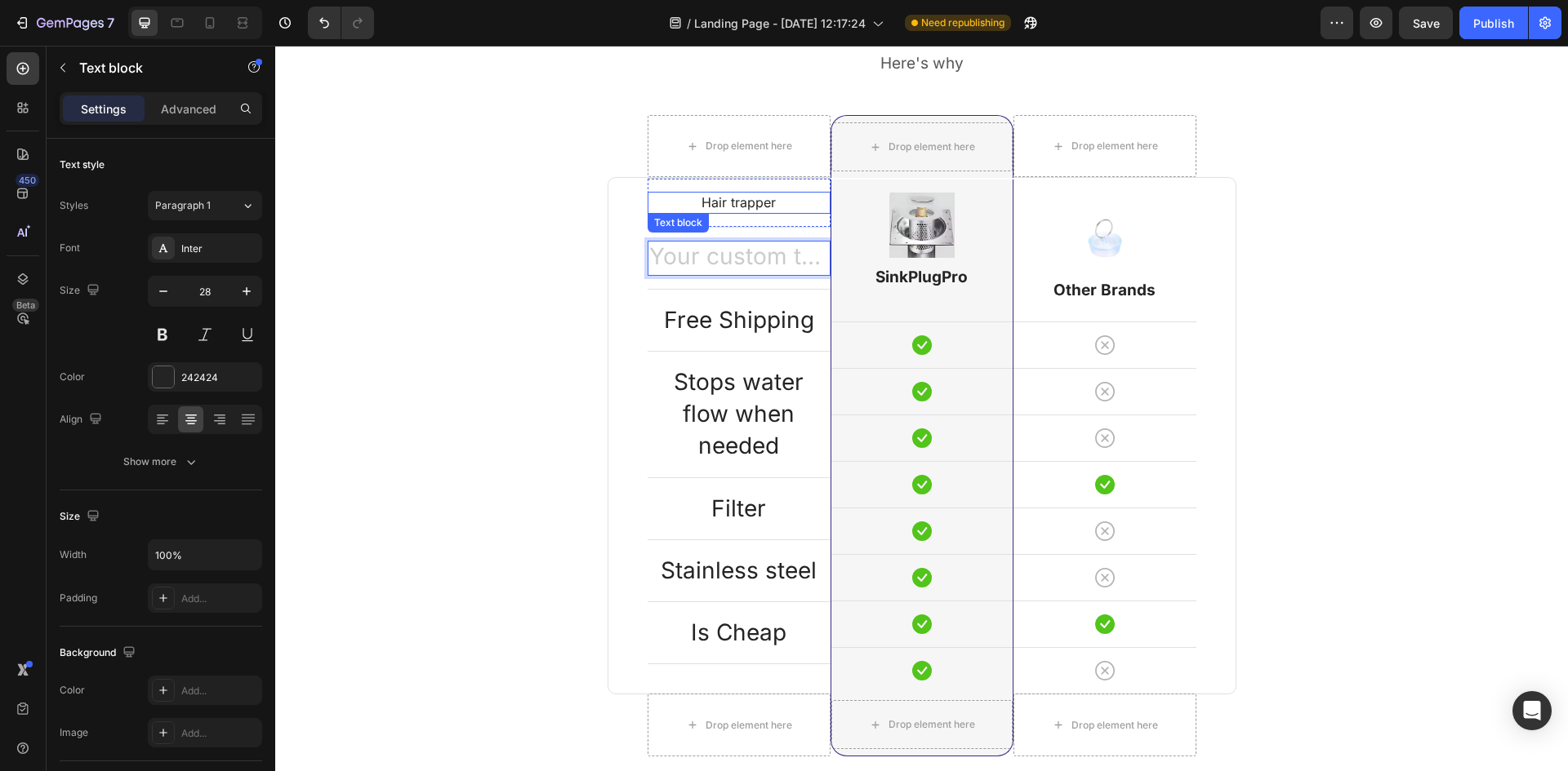
click at [756, 210] on p "Hair trapper" at bounding box center [739, 203] width 179 height 18
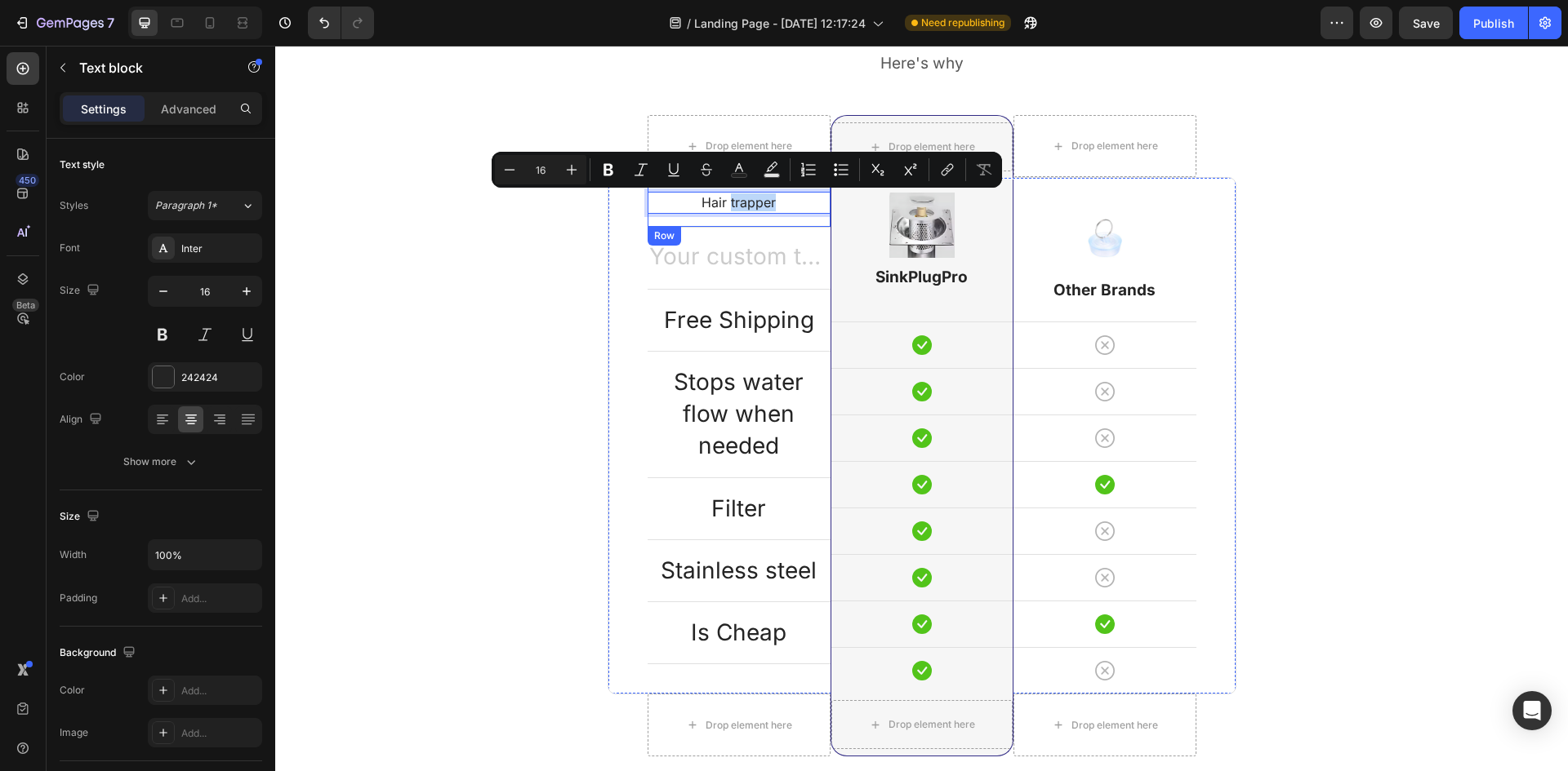
click at [677, 241] on div "Text block" at bounding box center [739, 258] width 183 height 35
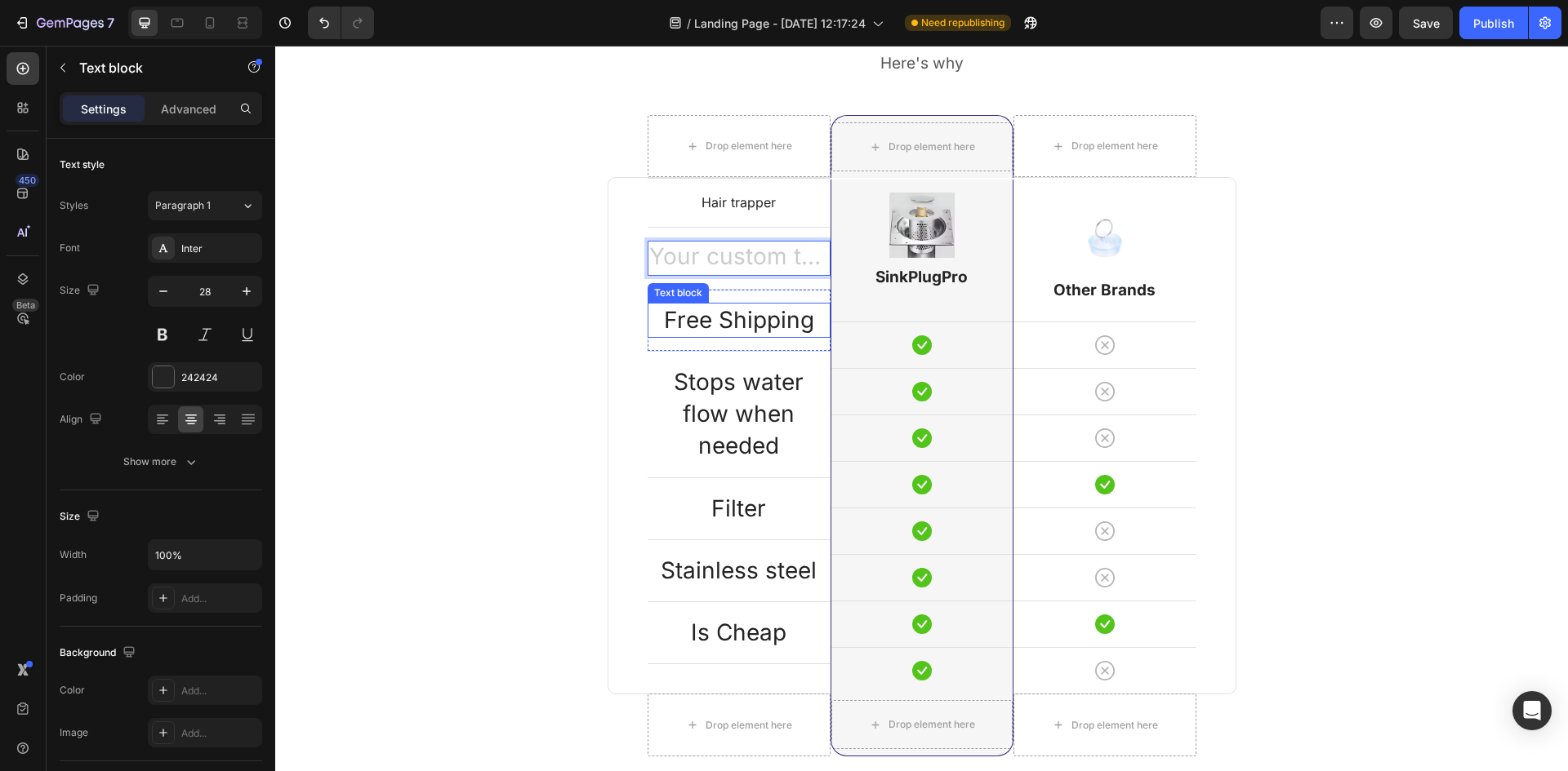
click at [703, 332] on p "Free Shipping" at bounding box center [739, 320] width 179 height 32
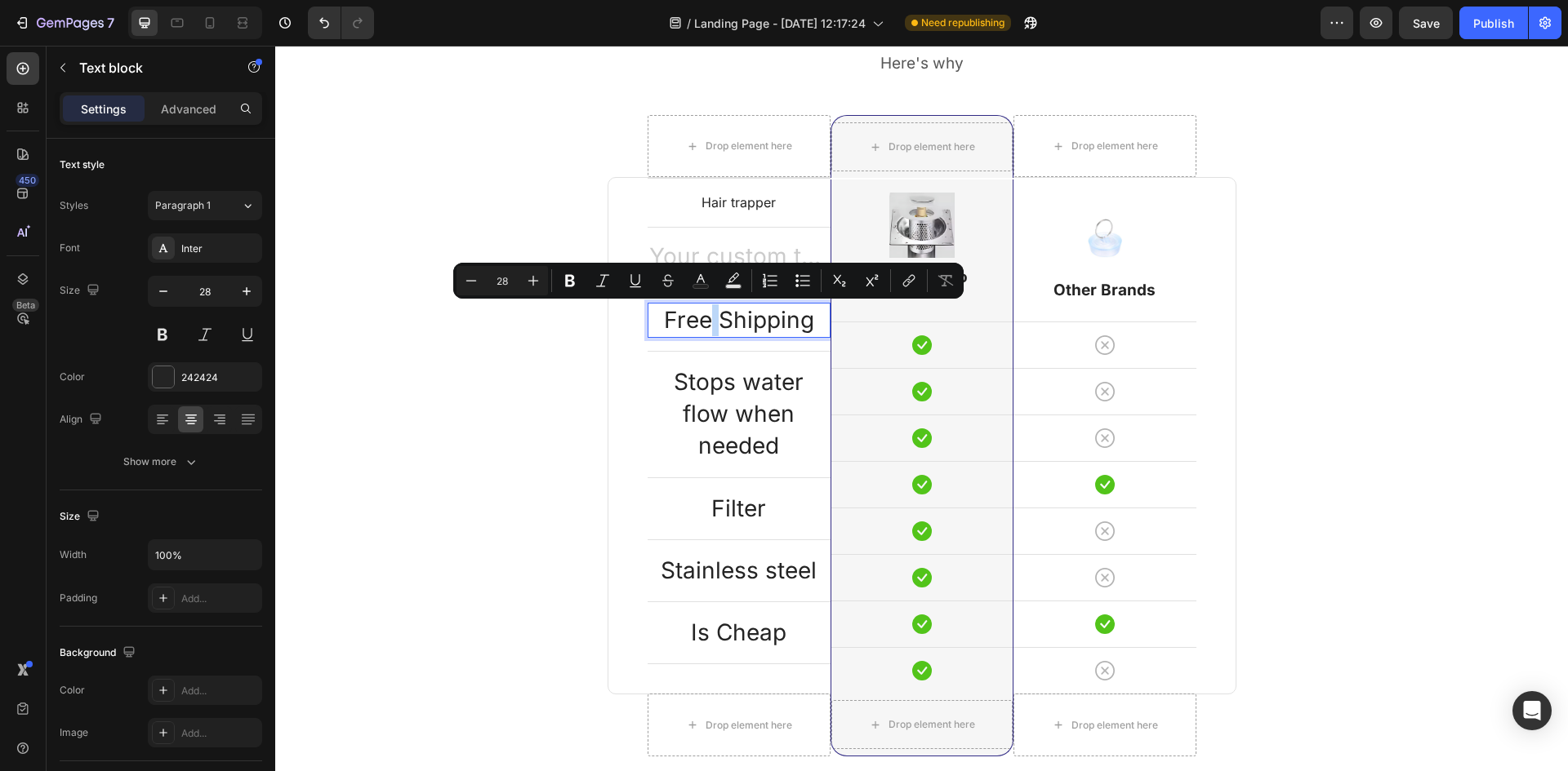
click at [608, 349] on div "Hair trapper Text block Row Text block Row Free Shipping Text block 0 Row Stops…" at bounding box center [922, 436] width 629 height 518
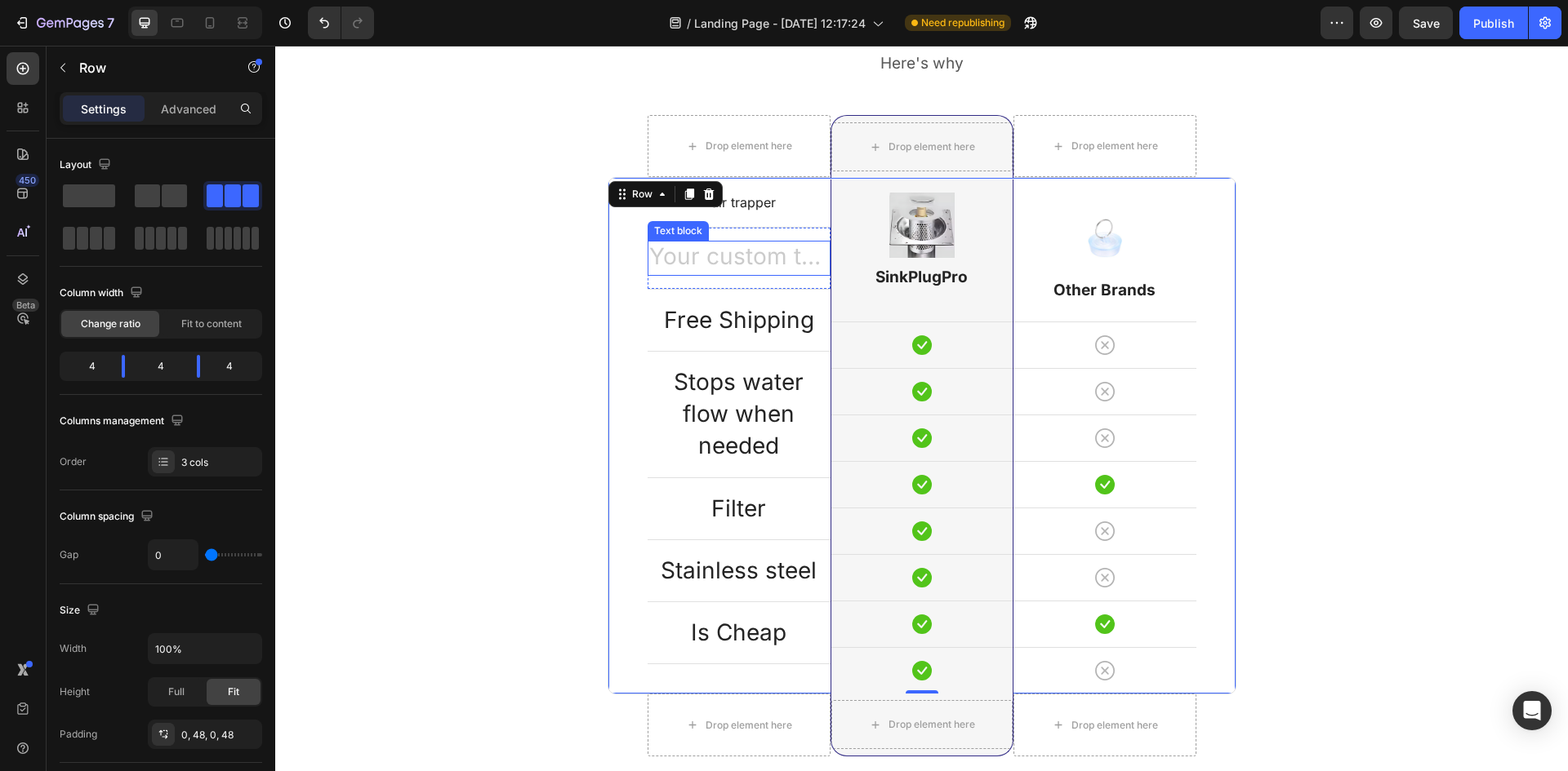
click at [701, 261] on div "Rich Text Editor. Editing area: main" at bounding box center [739, 258] width 183 height 35
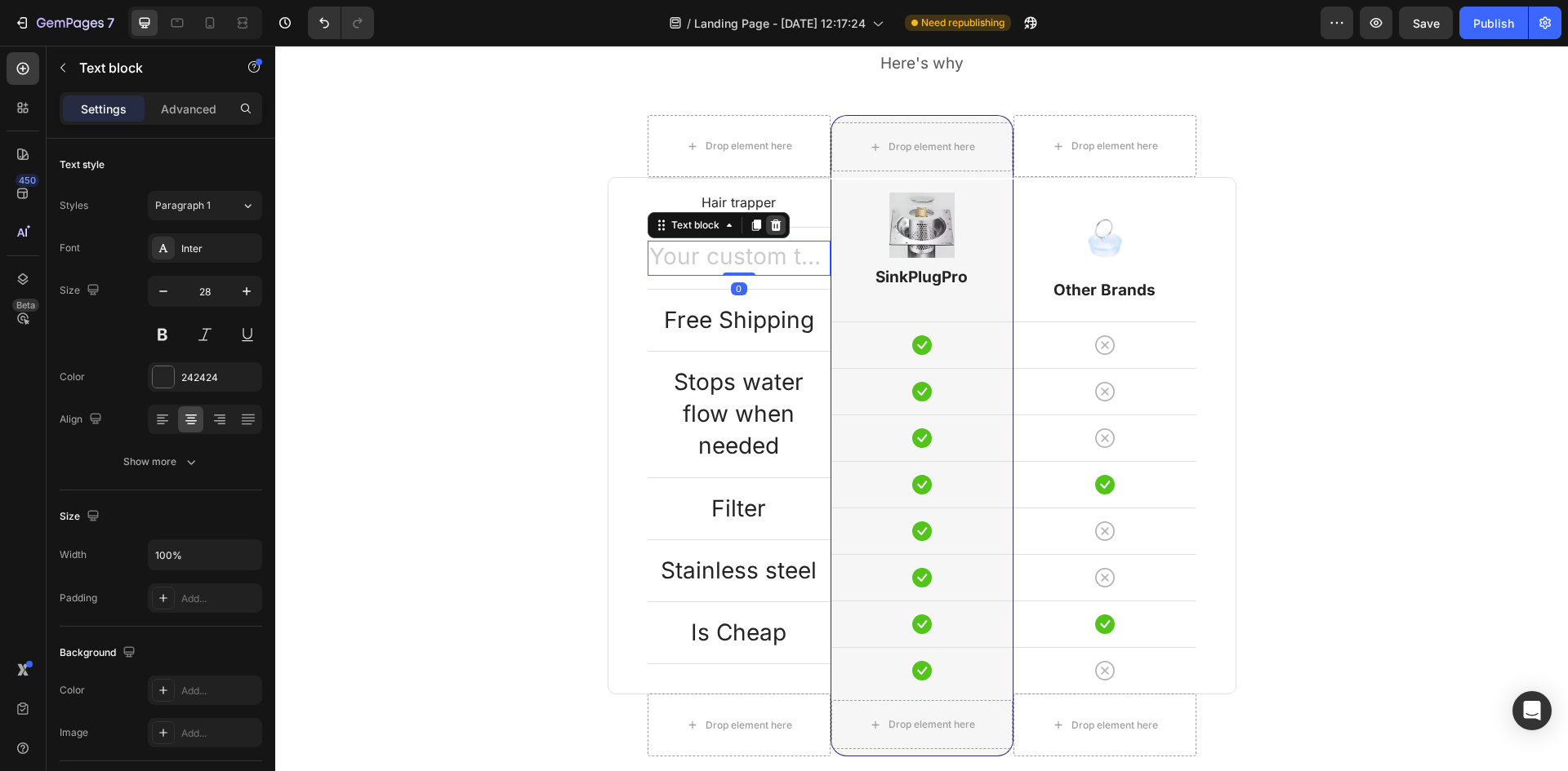
click at [771, 228] on icon at bounding box center [775, 225] width 11 height 12
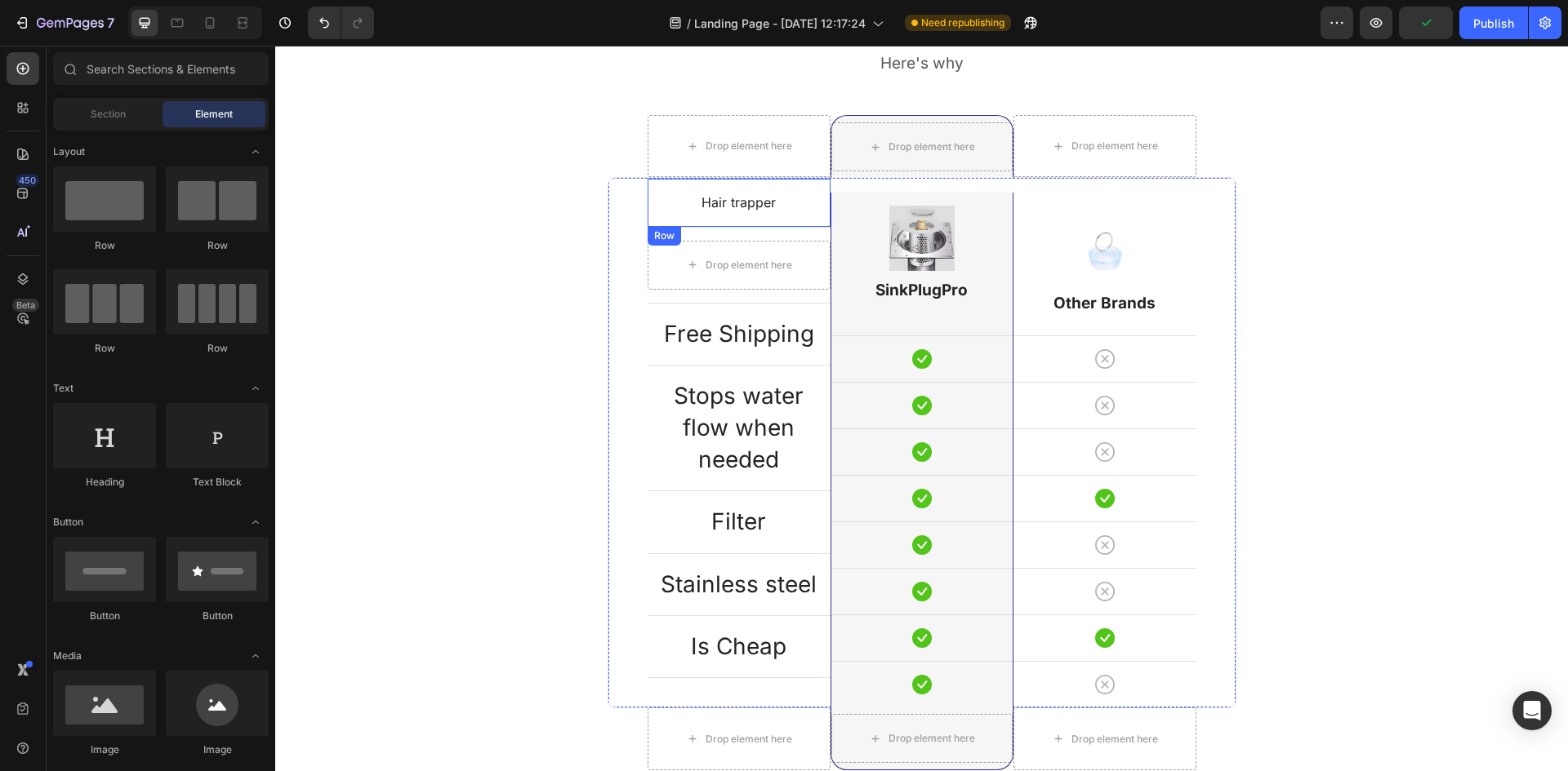
click at [776, 216] on div "Hair trapper Text block Row" at bounding box center [739, 202] width 183 height 48
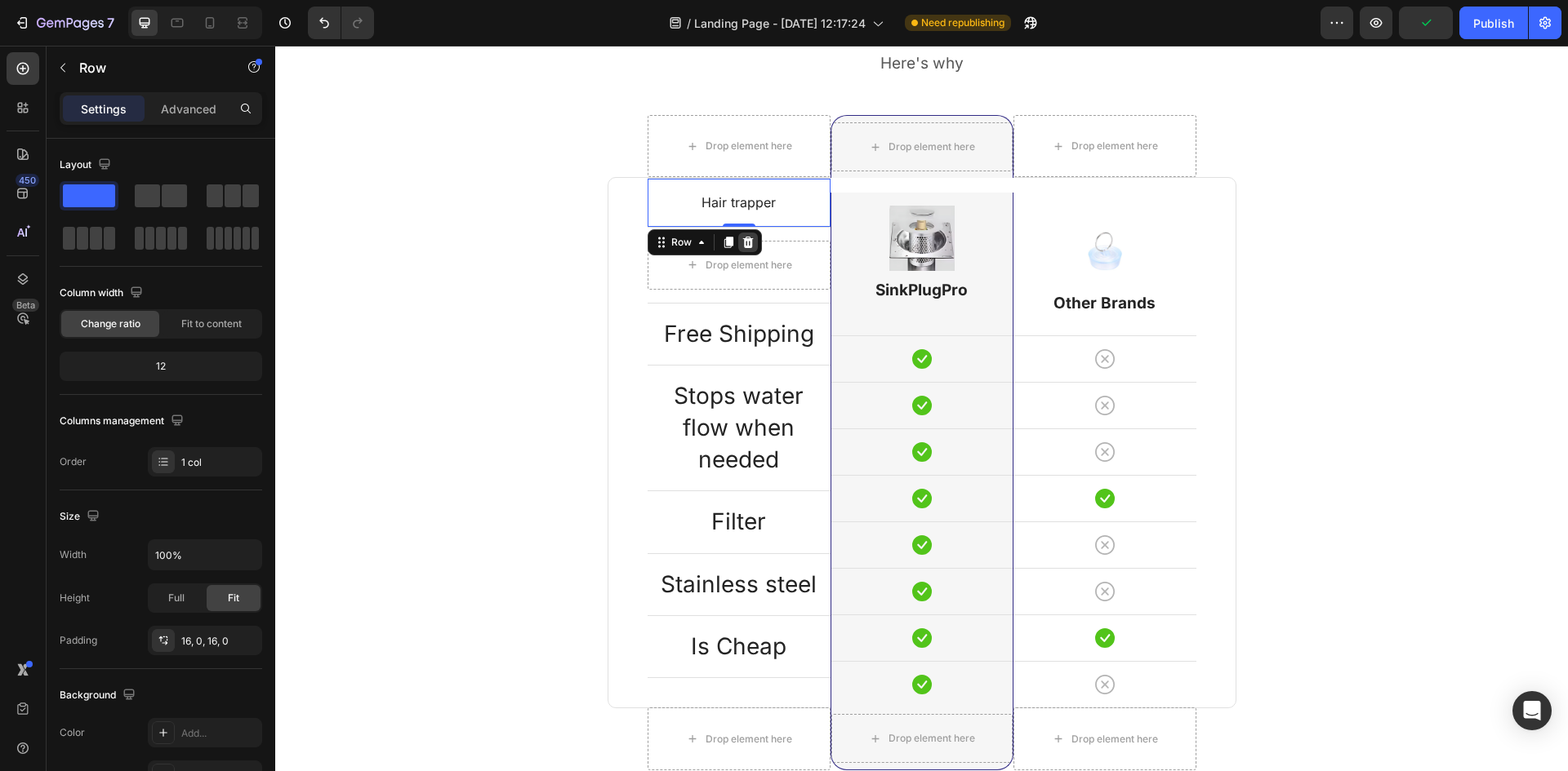
click at [741, 238] on icon at bounding box center [748, 243] width 13 height 13
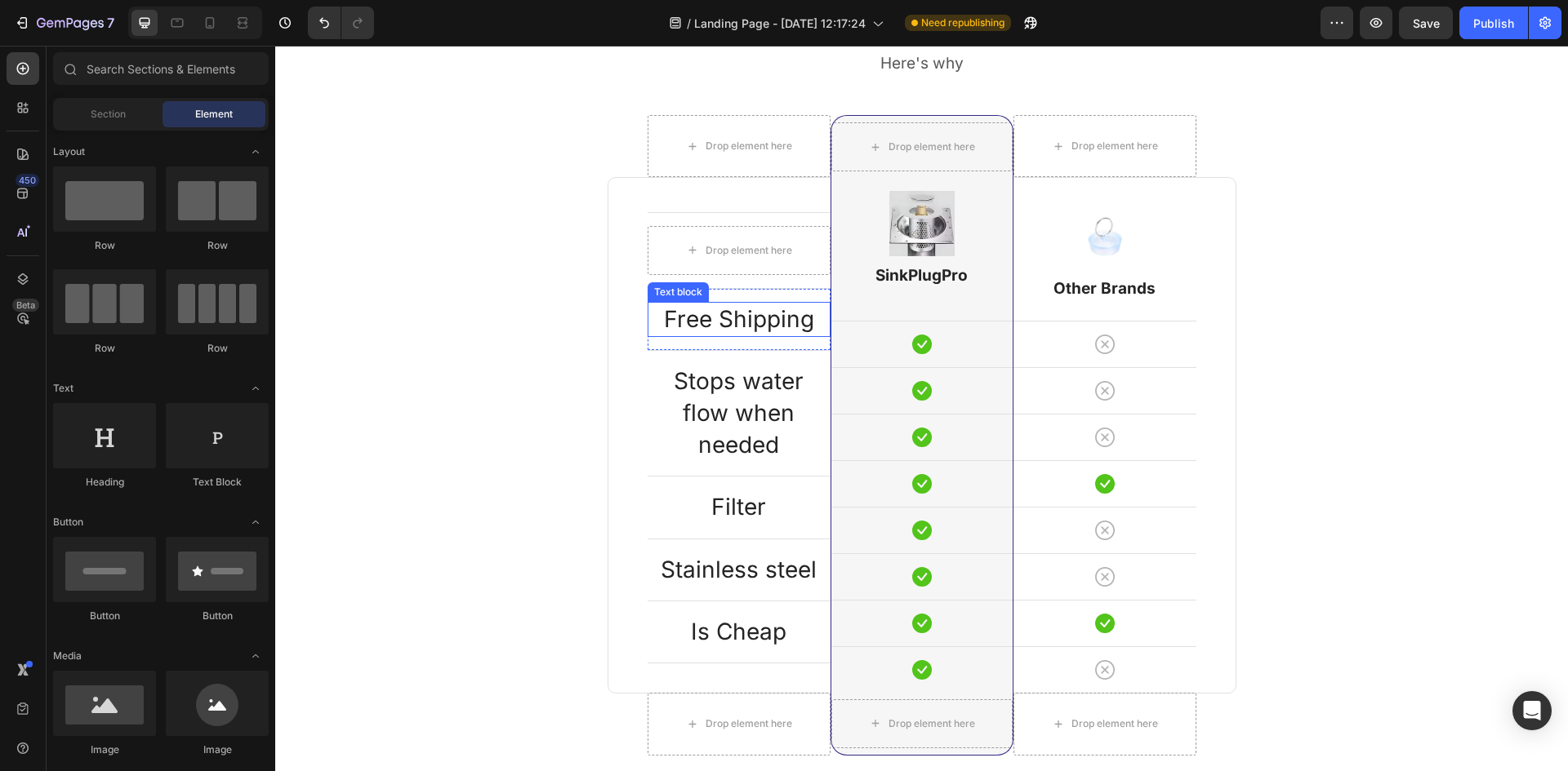
click at [763, 323] on p "Free Shipping" at bounding box center [739, 319] width 179 height 32
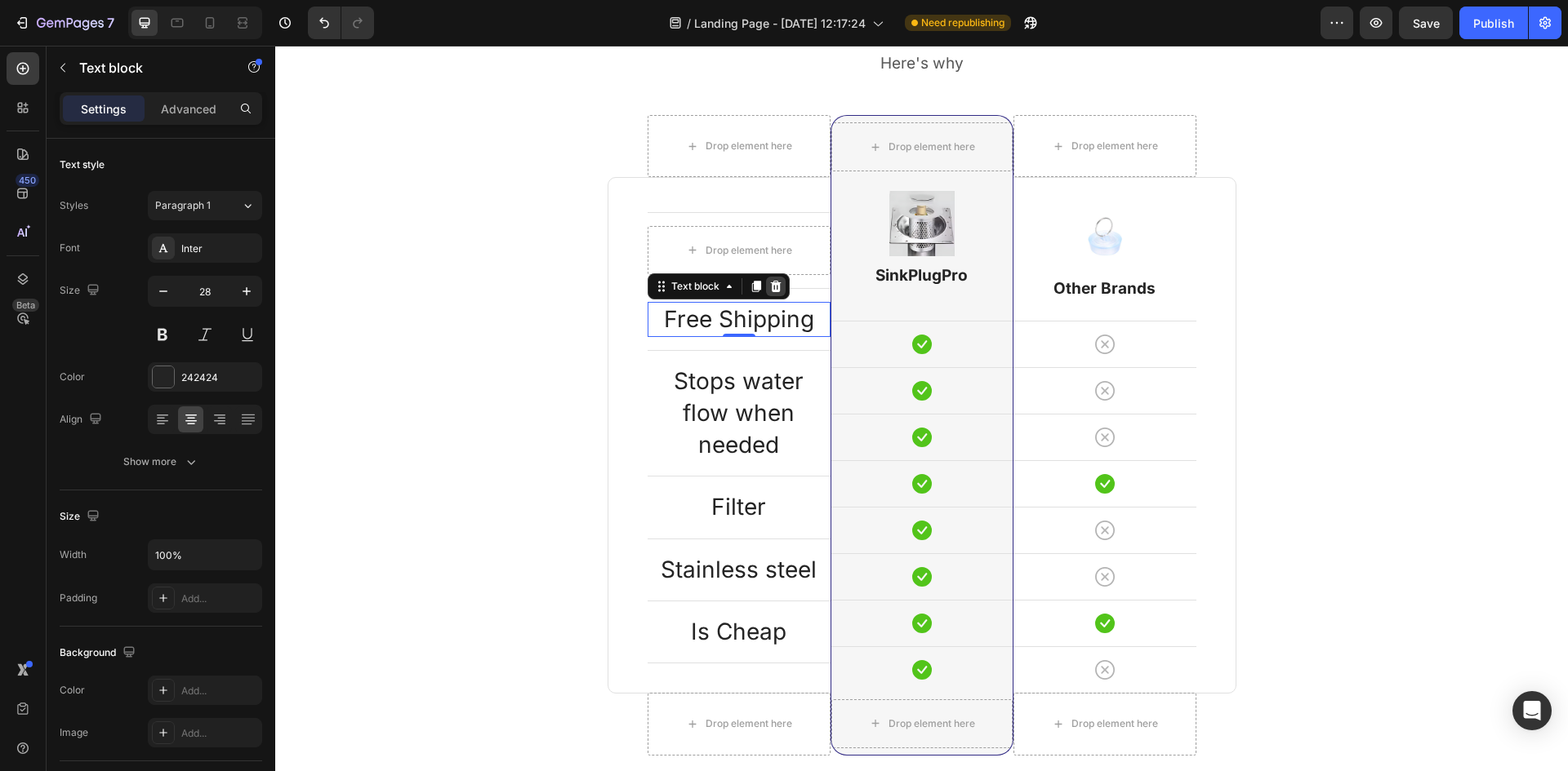
click at [772, 286] on icon at bounding box center [775, 286] width 11 height 12
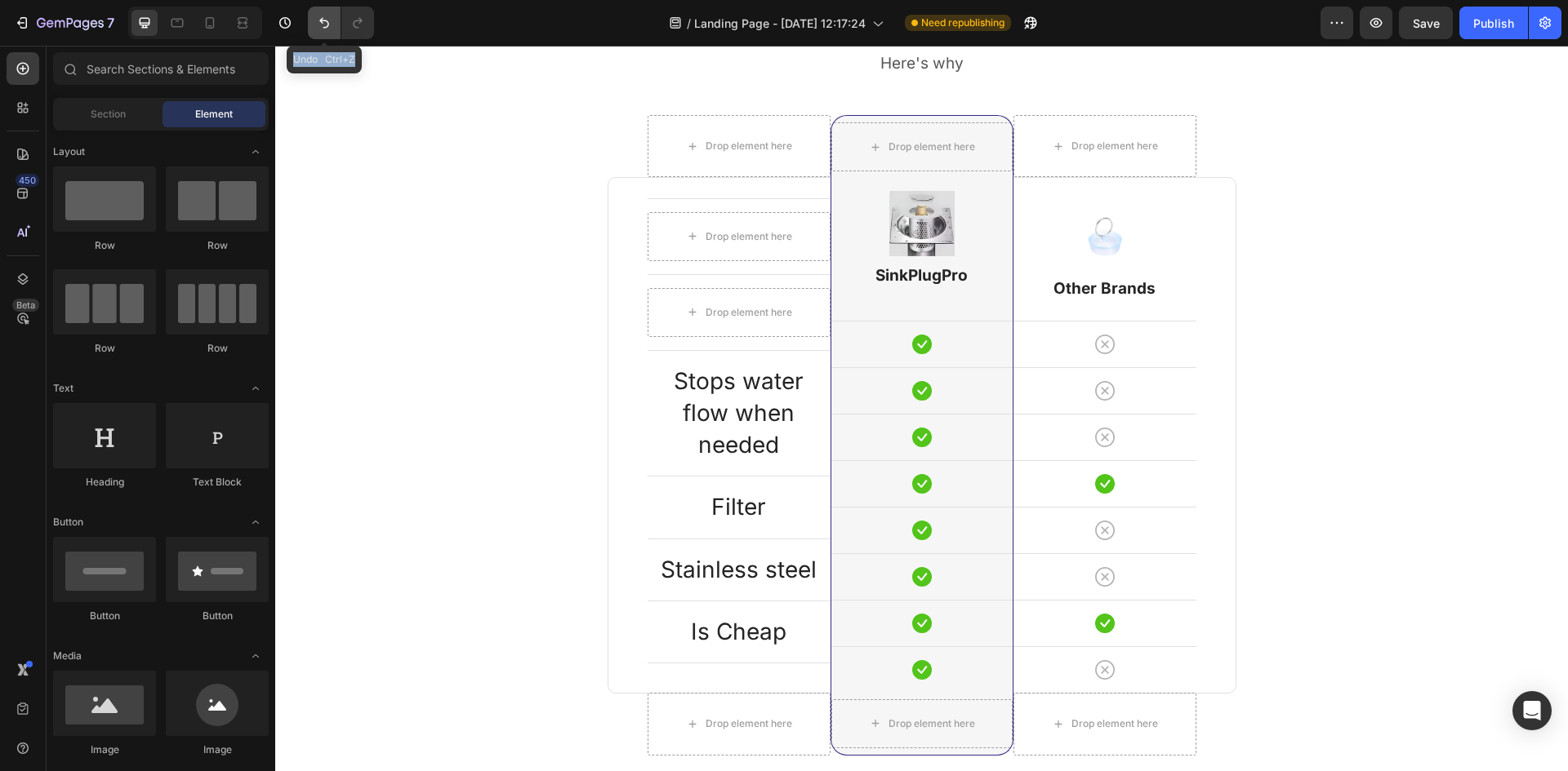
click at [314, 22] on button "Undo/Redo" at bounding box center [324, 23] width 33 height 33
click at [712, 305] on p "Free Shipping" at bounding box center [739, 319] width 179 height 32
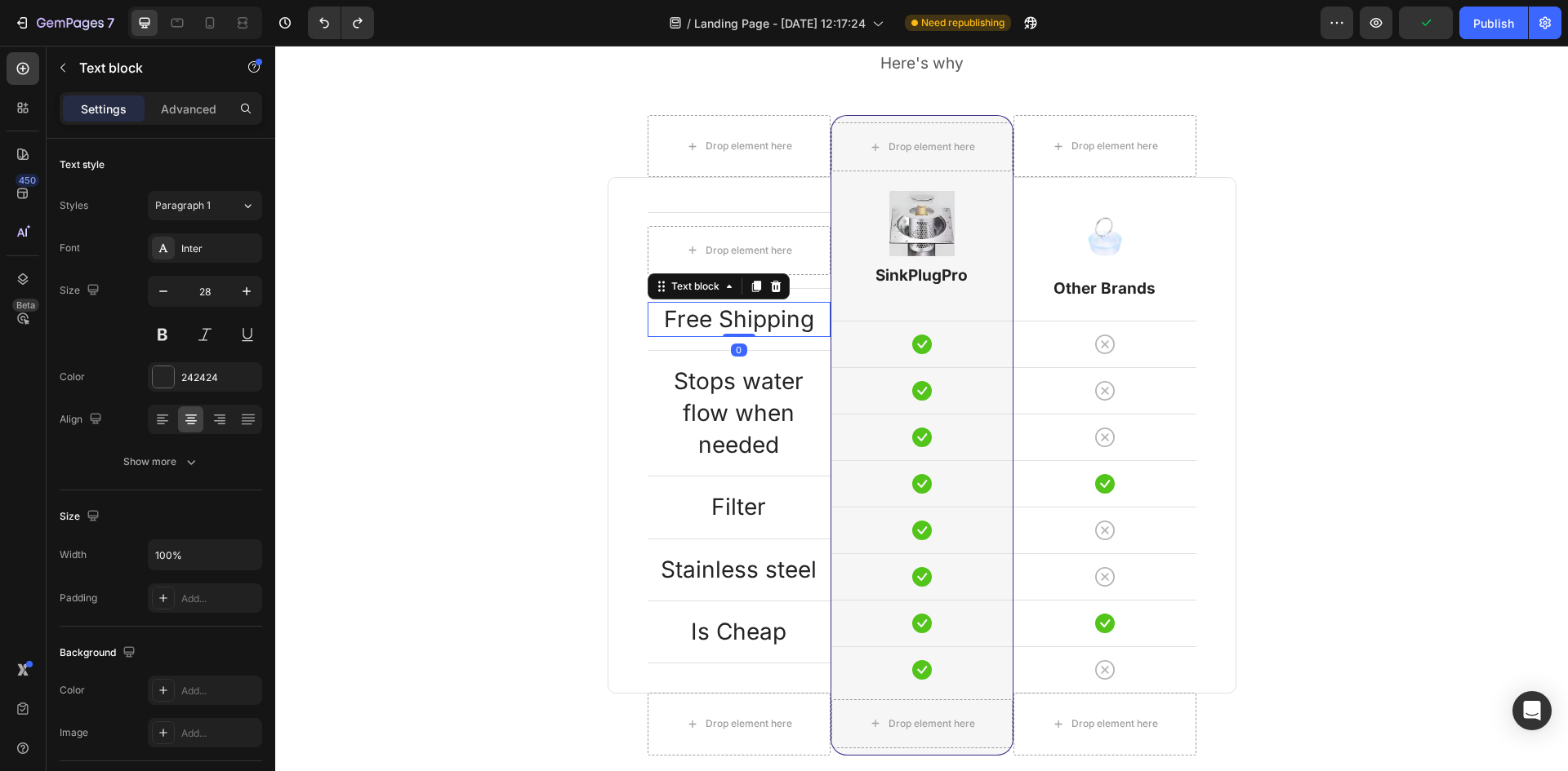
drag, startPoint x: 736, startPoint y: 335, endPoint x: 741, endPoint y: 328, distance: 8.6
click at [741, 328] on div "Free Shipping Text block 0" at bounding box center [739, 319] width 183 height 35
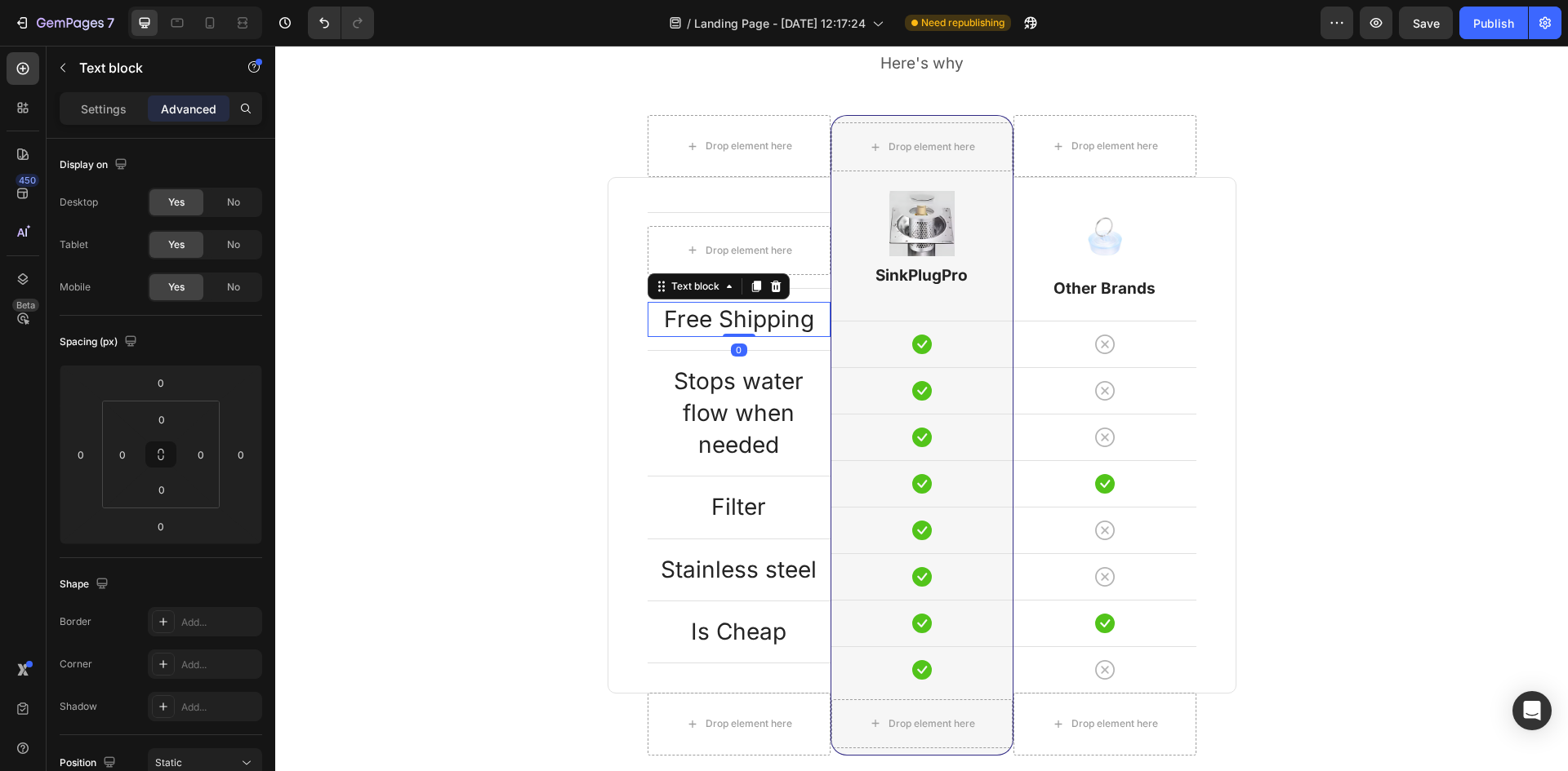
drag, startPoint x: 736, startPoint y: 336, endPoint x: 740, endPoint y: 322, distance: 14.6
click at [740, 322] on div "Free Shipping Text block 0" at bounding box center [739, 319] width 183 height 35
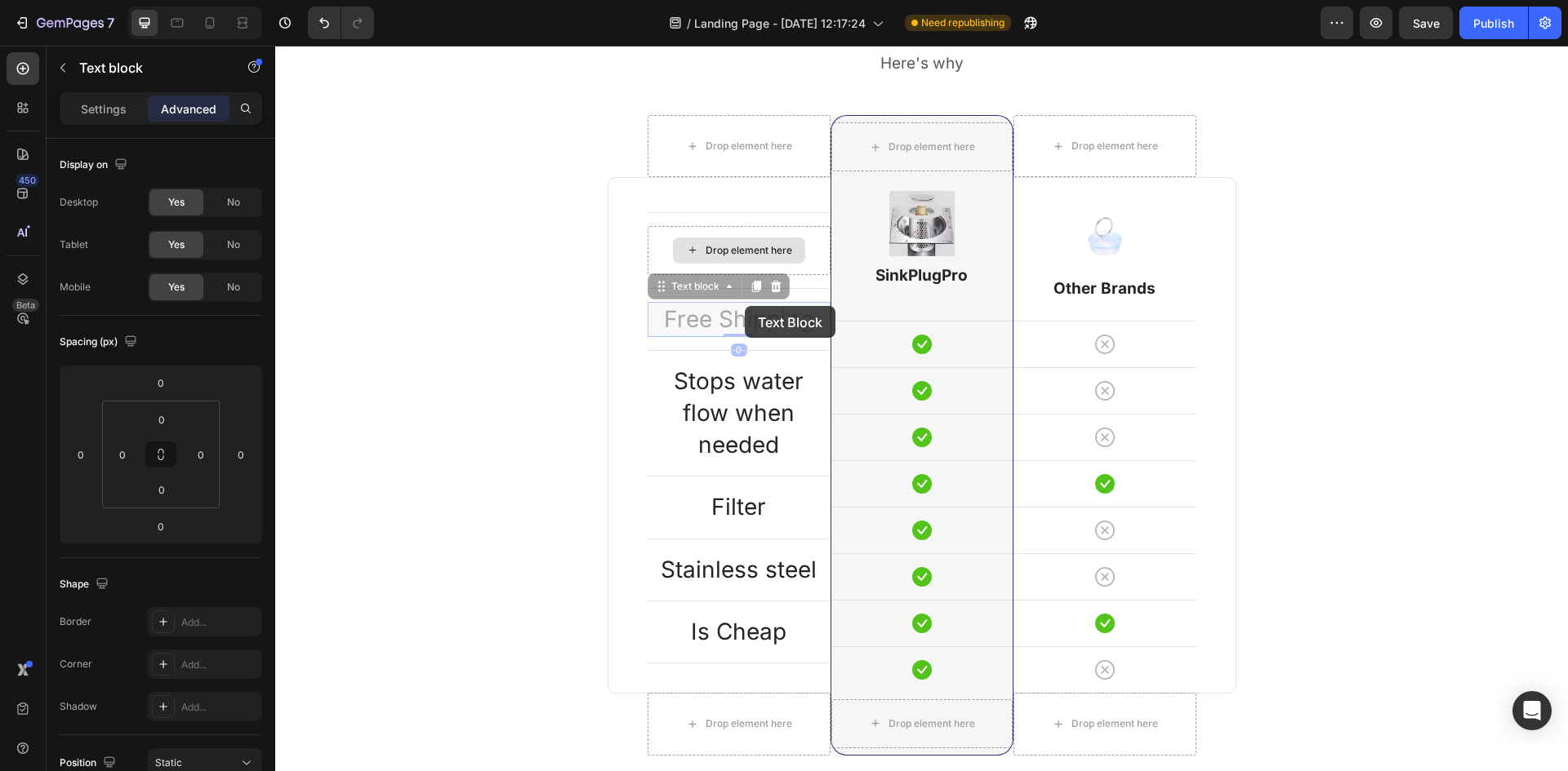
scroll to position [1985, 0]
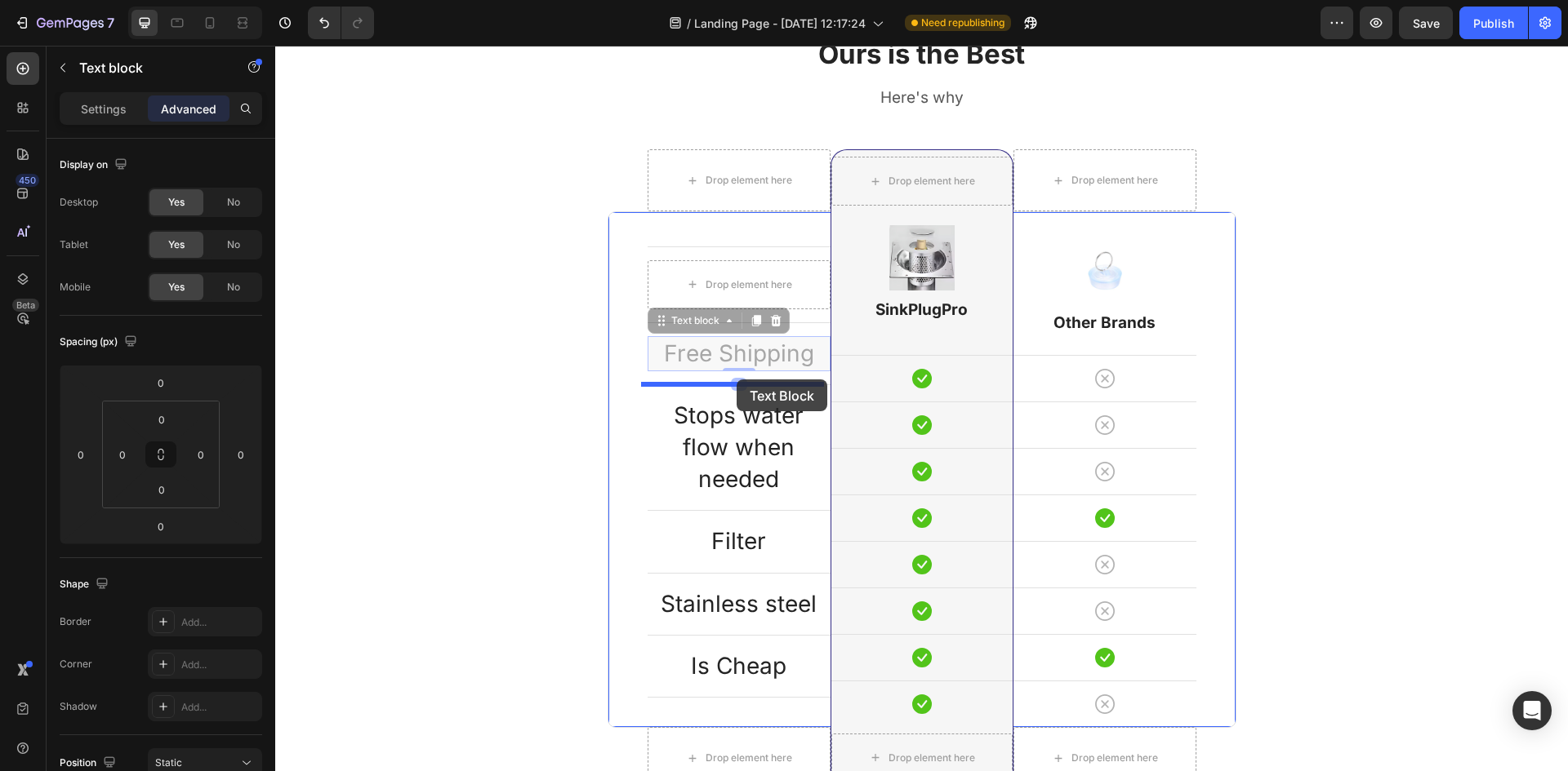
drag, startPoint x: 745, startPoint y: 303, endPoint x: 736, endPoint y: 379, distance: 76.5
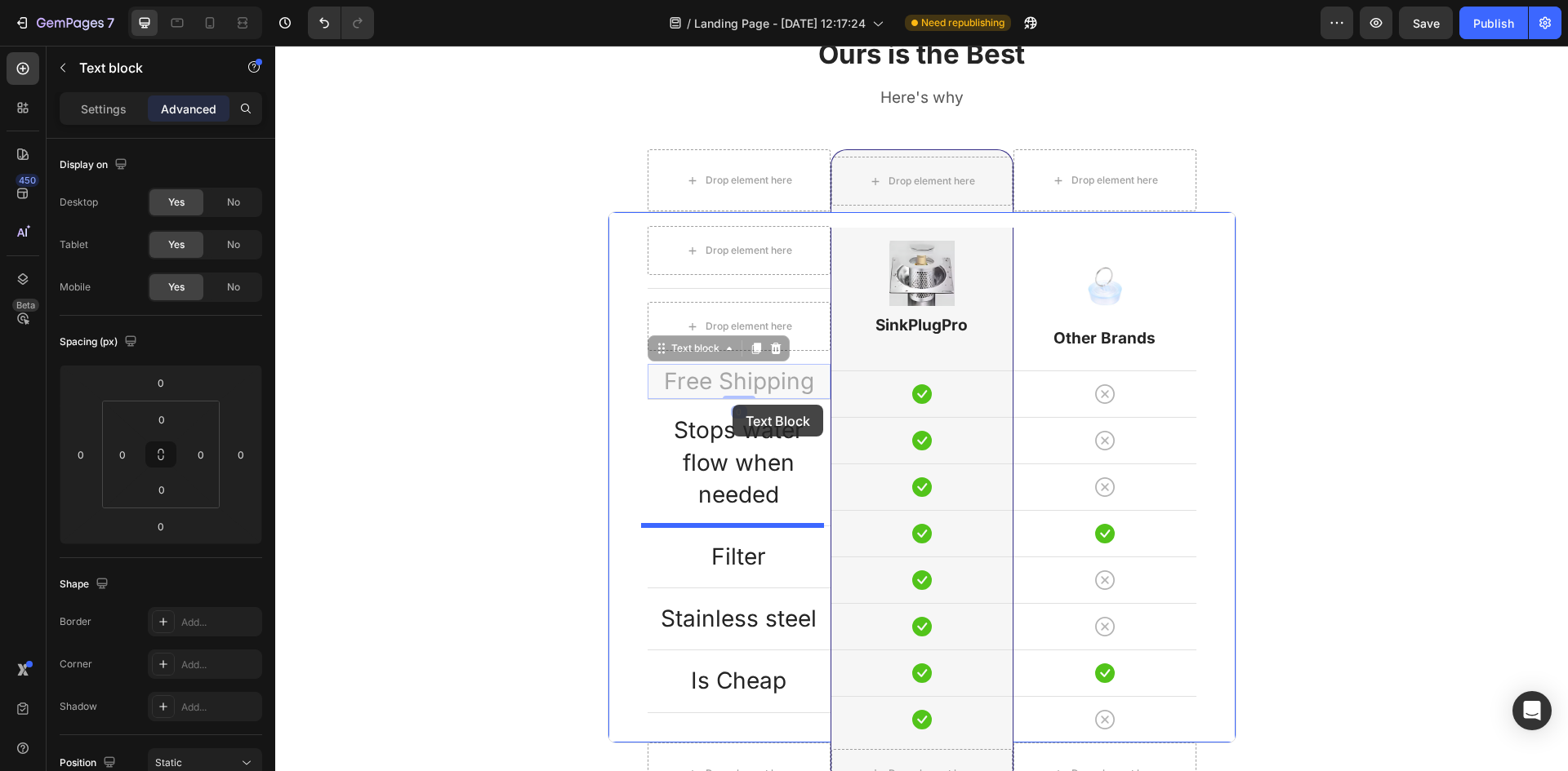
drag, startPoint x: 736, startPoint y: 379, endPoint x: 732, endPoint y: 405, distance: 26.3
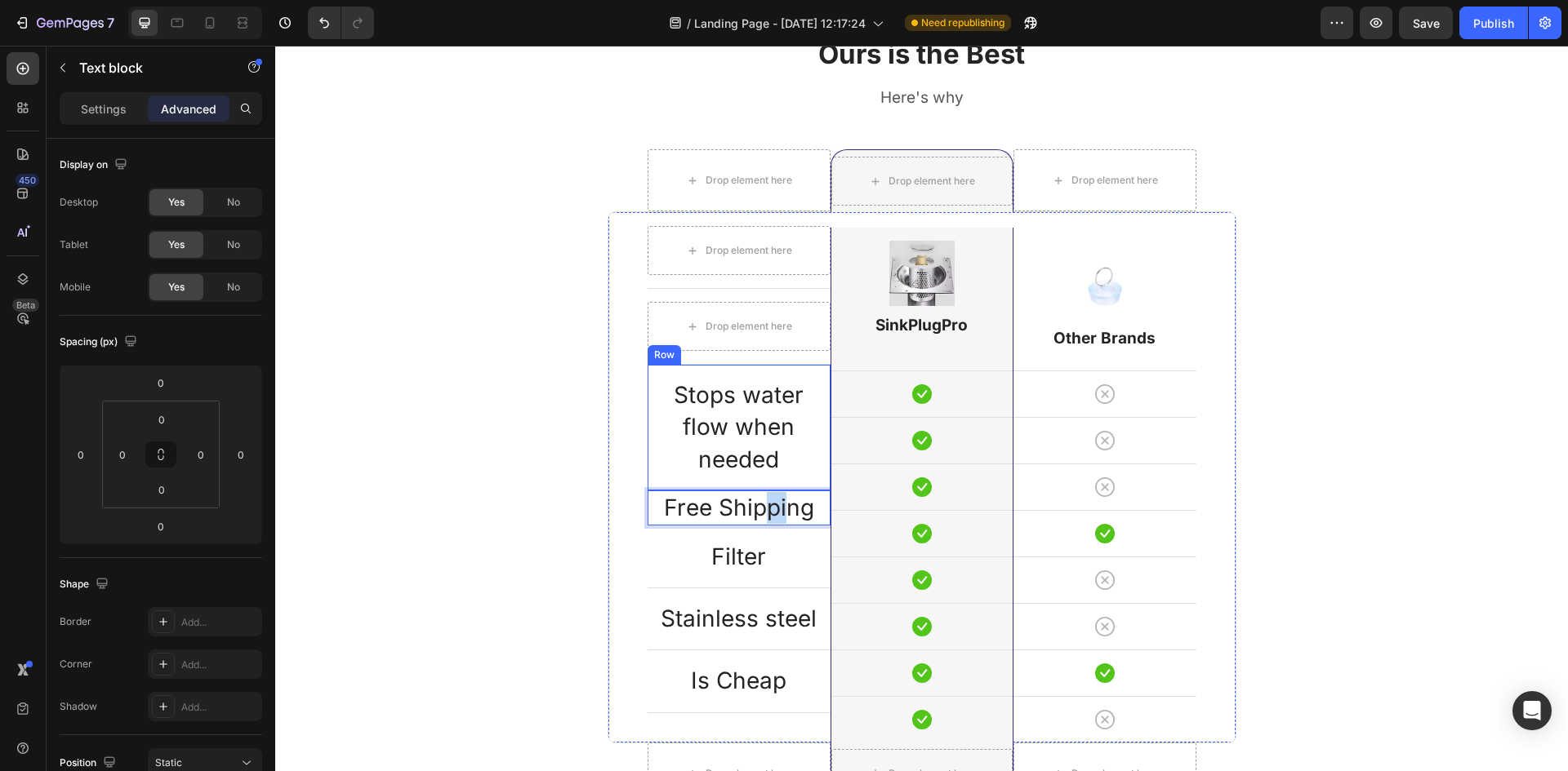
drag, startPoint x: 759, startPoint y: 511, endPoint x: 778, endPoint y: 373, distance: 139.3
click at [805, 493] on p "Free Shipping" at bounding box center [739, 508] width 179 height 32
click at [817, 493] on p "Free Shipping" at bounding box center [739, 508] width 179 height 32
click at [327, 27] on icon "Undo/Redo" at bounding box center [324, 23] width 10 height 11
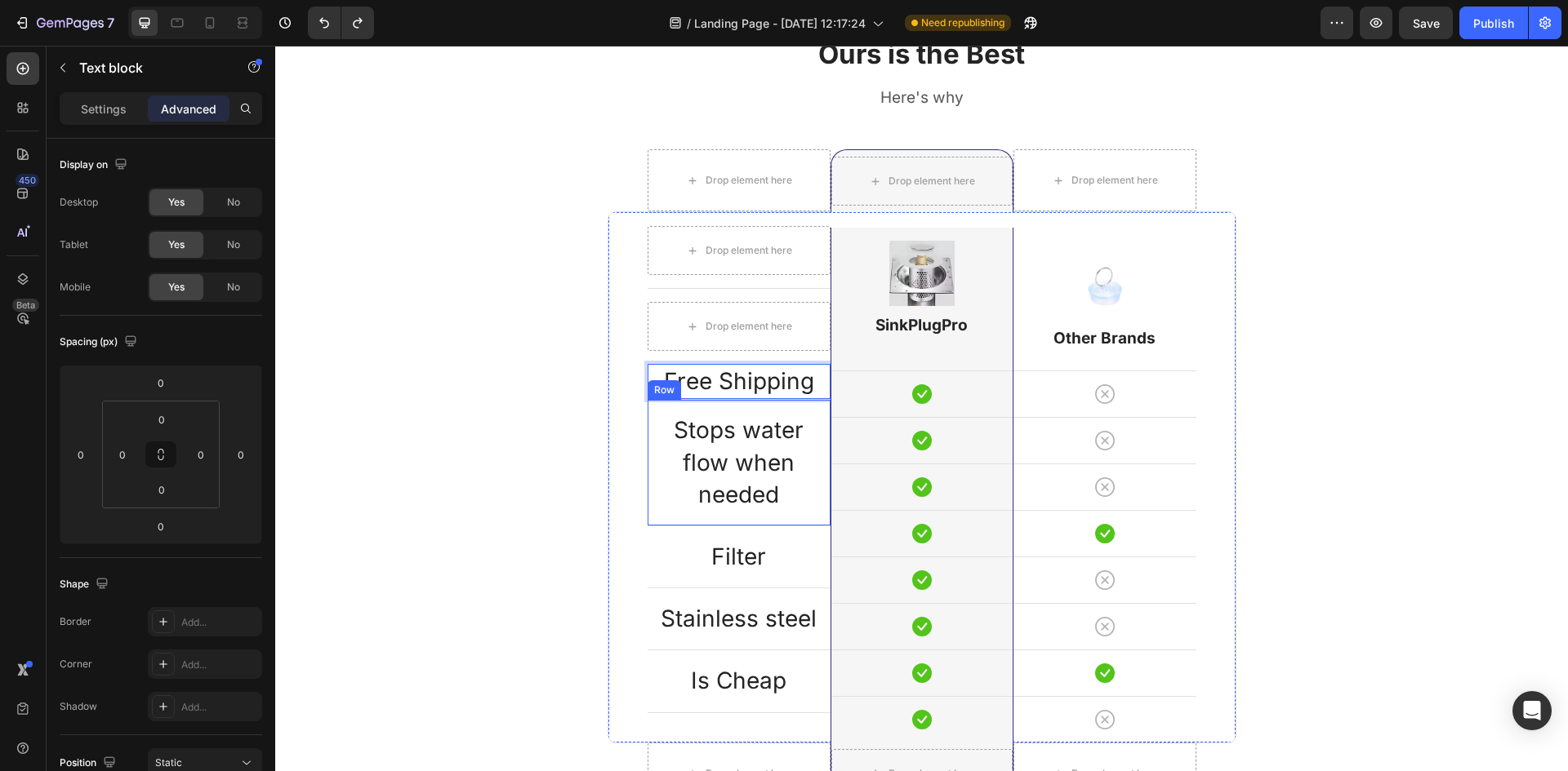
drag, startPoint x: 787, startPoint y: 392, endPoint x: 787, endPoint y: 406, distance: 14.0
click at [775, 393] on p "Free Shipping" at bounding box center [739, 382] width 179 height 32
click at [862, 308] on div "Heading" at bounding box center [857, 304] width 45 height 15
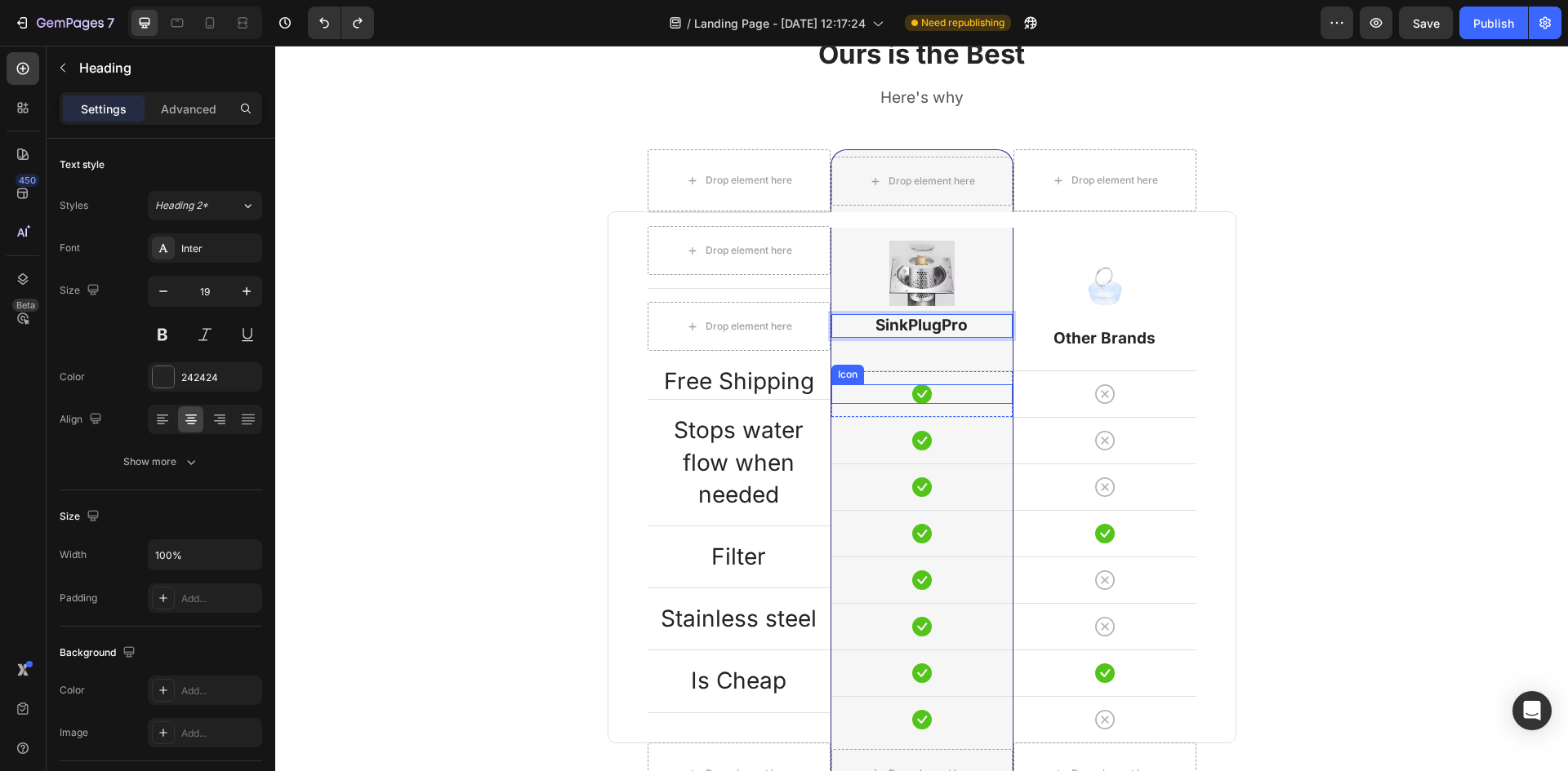
click at [857, 388] on div "Icon" at bounding box center [922, 394] width 181 height 20
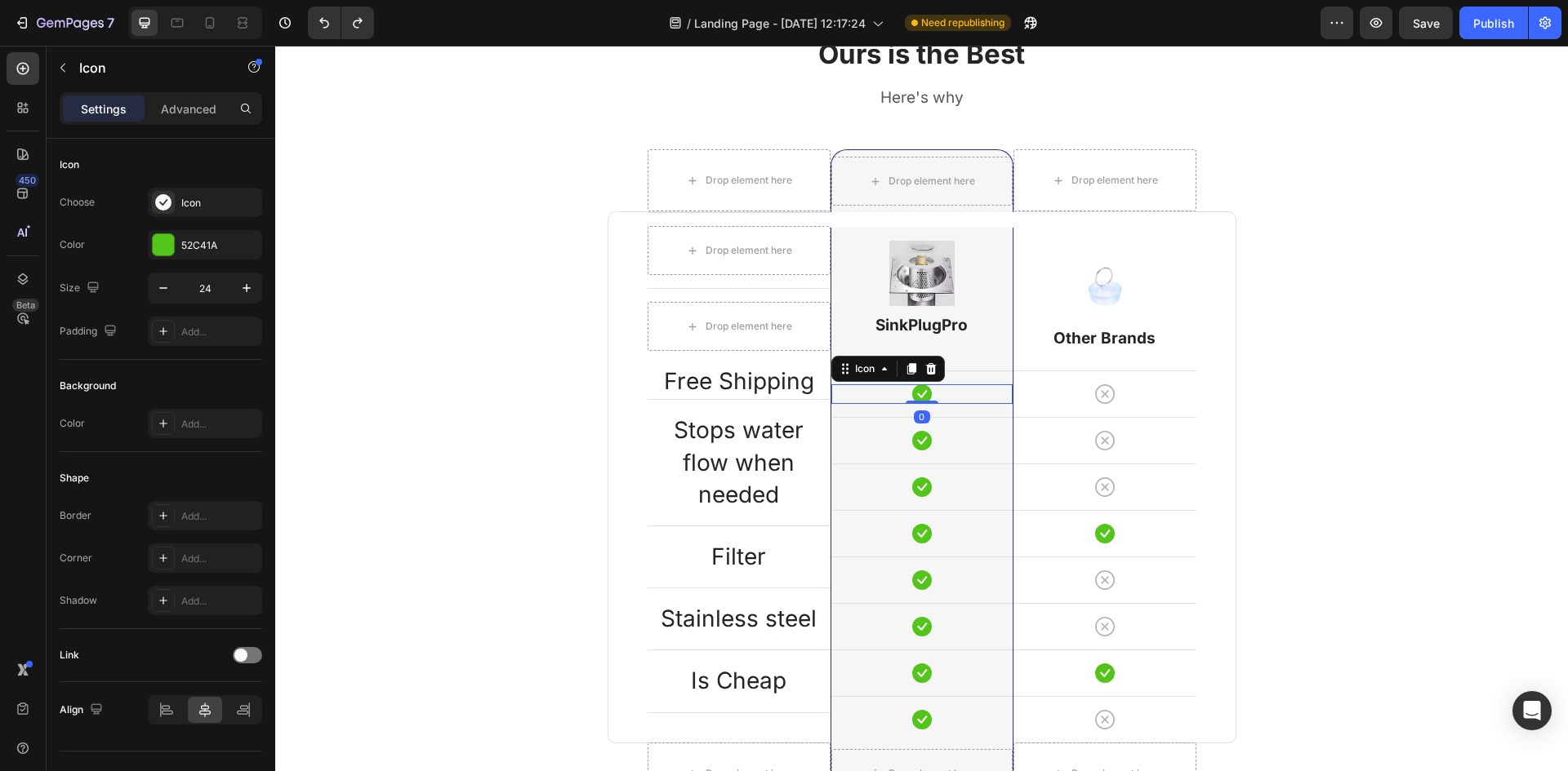
click at [938, 367] on div "Icon" at bounding box center [888, 368] width 113 height 26
click at [963, 371] on div "Icon 0 Row" at bounding box center [922, 394] width 181 height 47
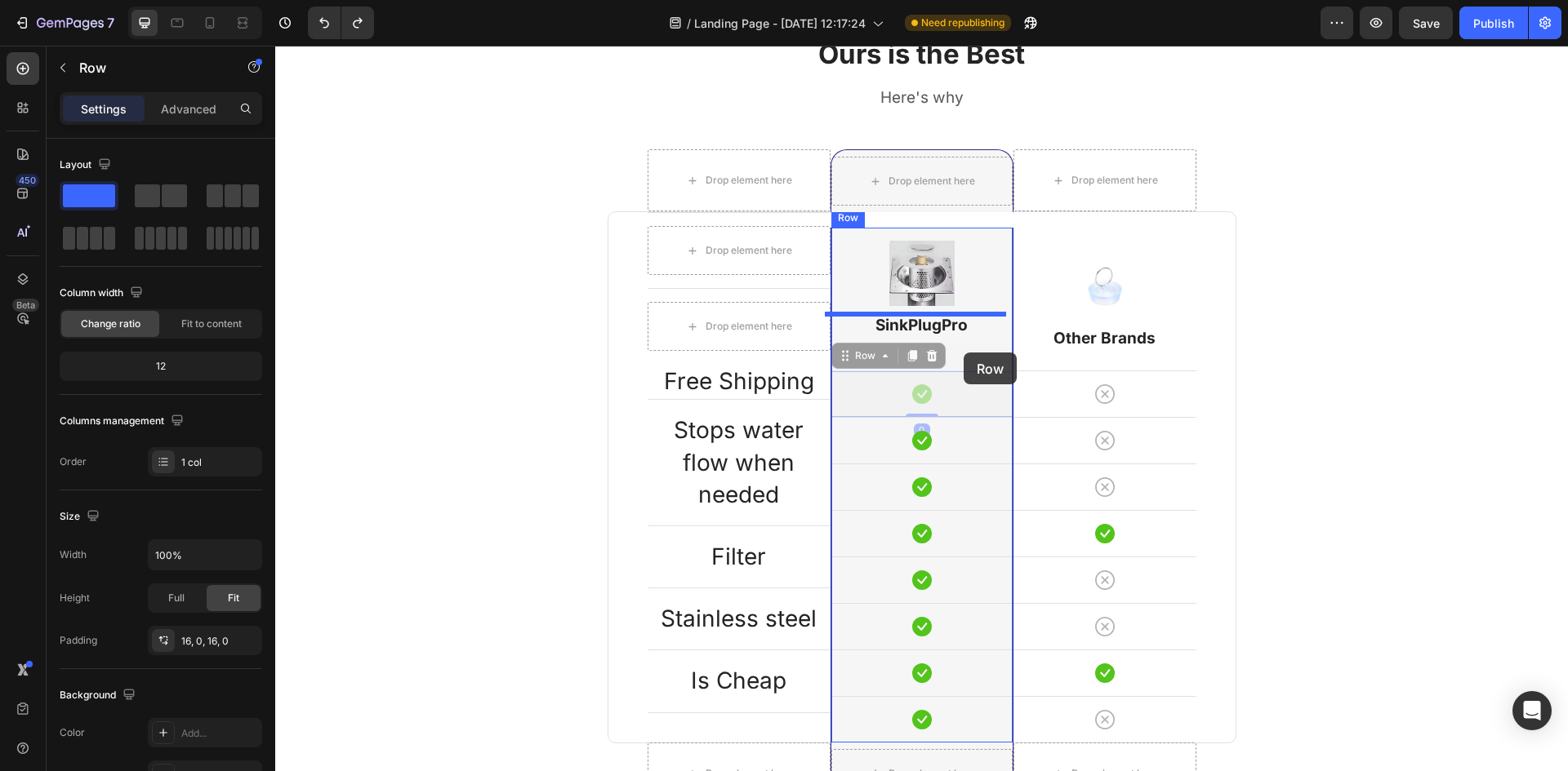
drag, startPoint x: 963, startPoint y: 370, endPoint x: 964, endPoint y: 353, distance: 17.0
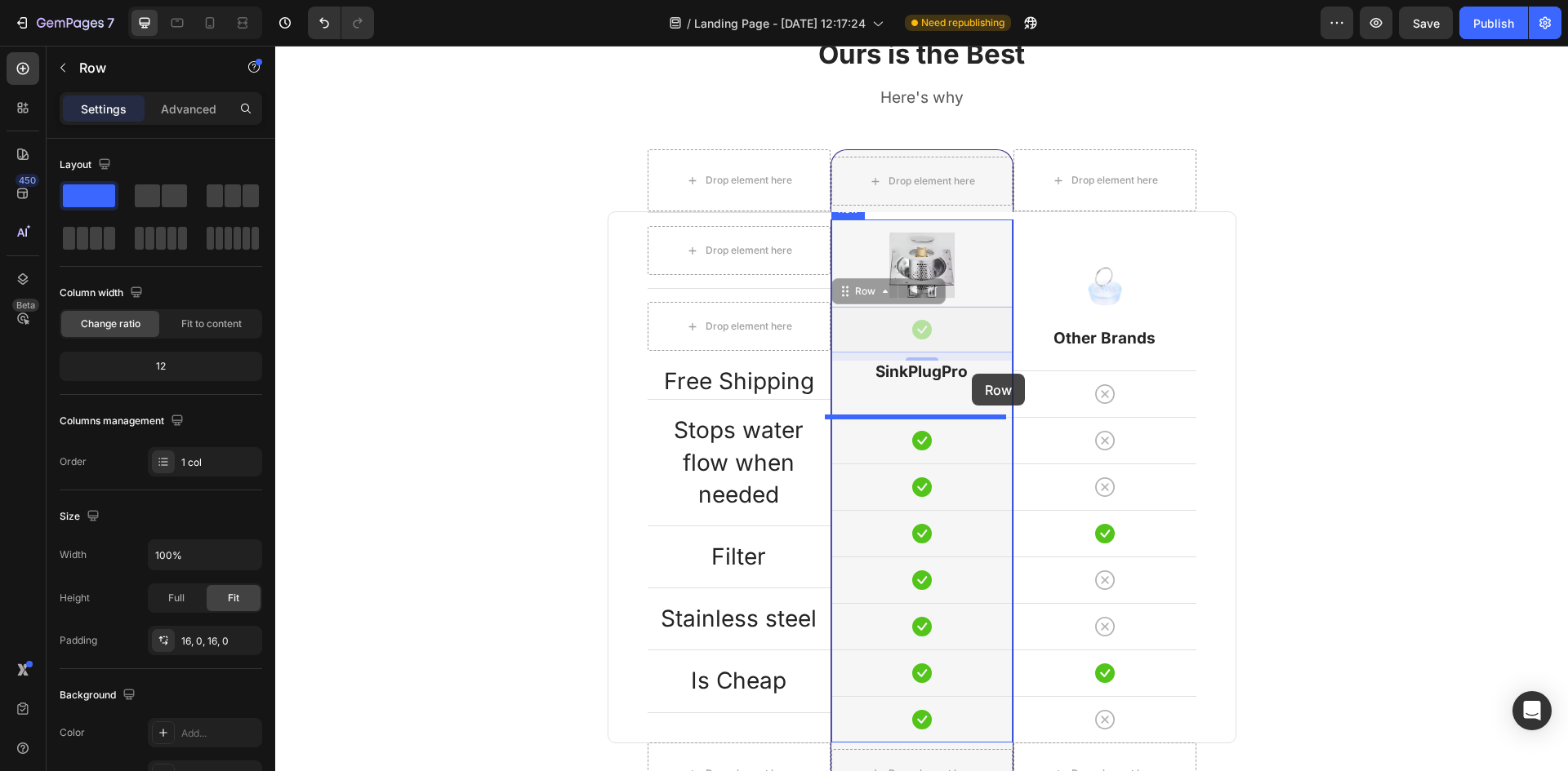
drag, startPoint x: 973, startPoint y: 343, endPoint x: 972, endPoint y: 374, distance: 31.0
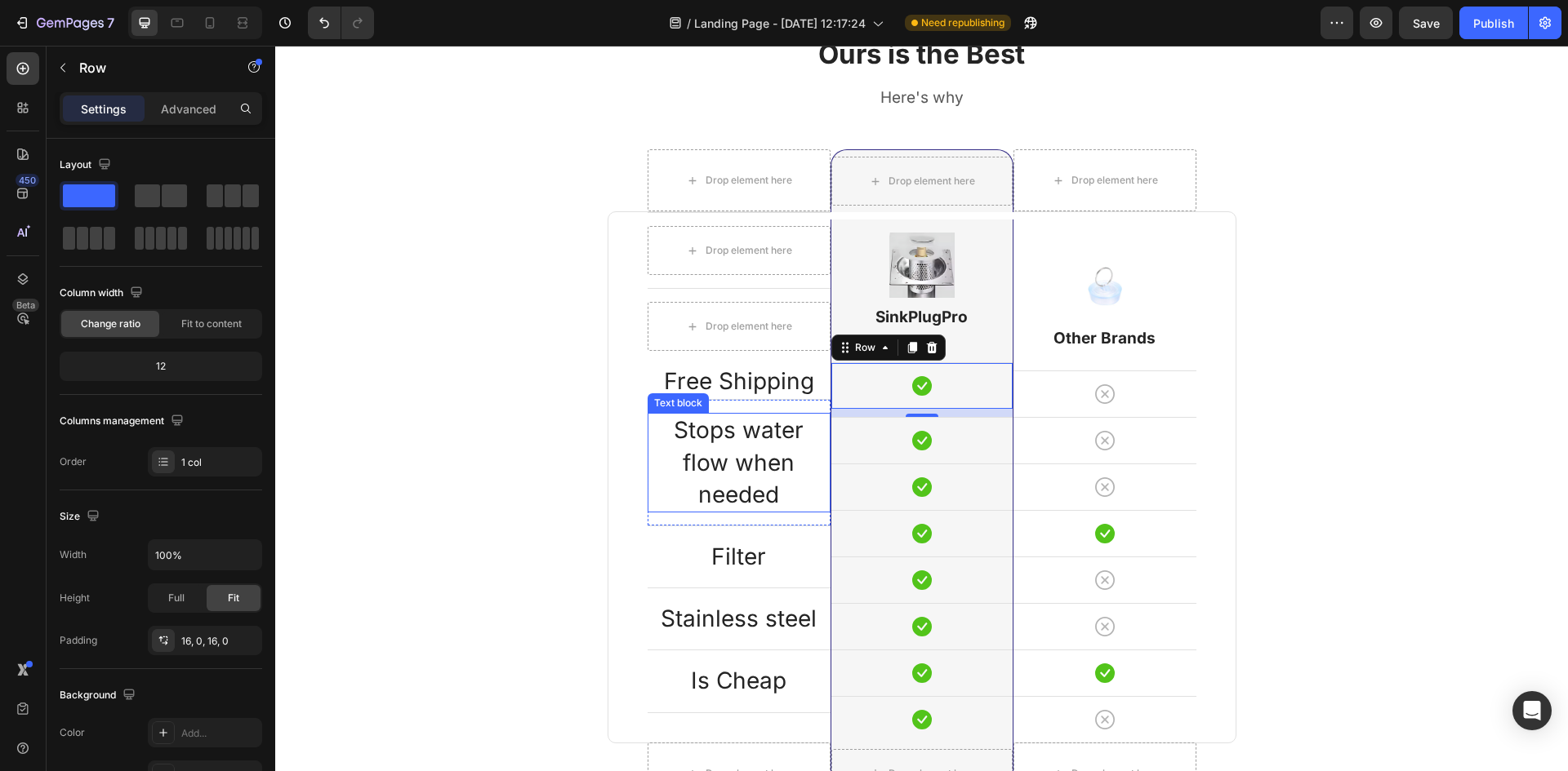
click at [713, 468] on p "Stops water flow when needed" at bounding box center [739, 463] width 179 height 97
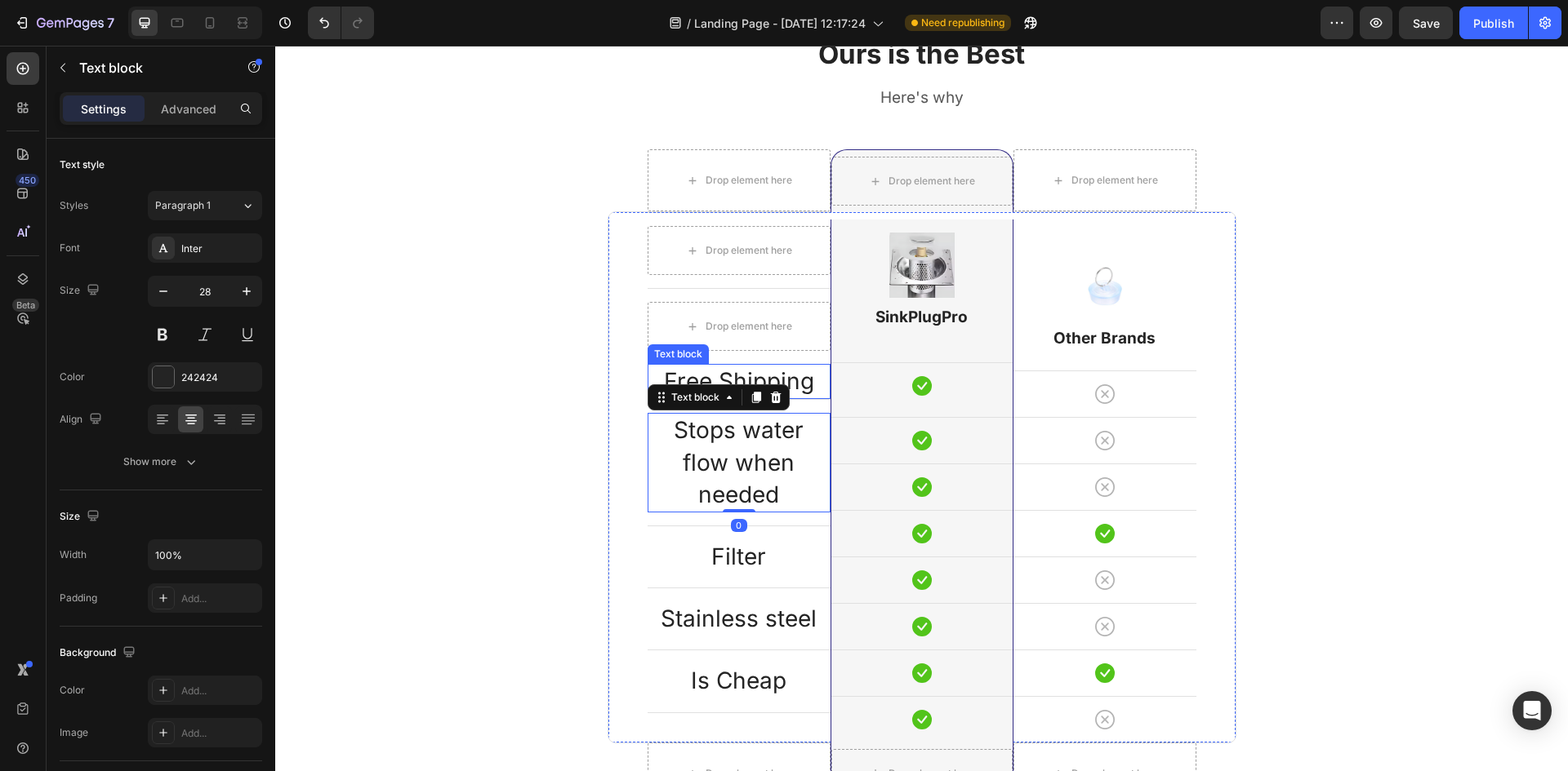
click at [798, 375] on p "Free Shipping" at bounding box center [739, 382] width 179 height 32
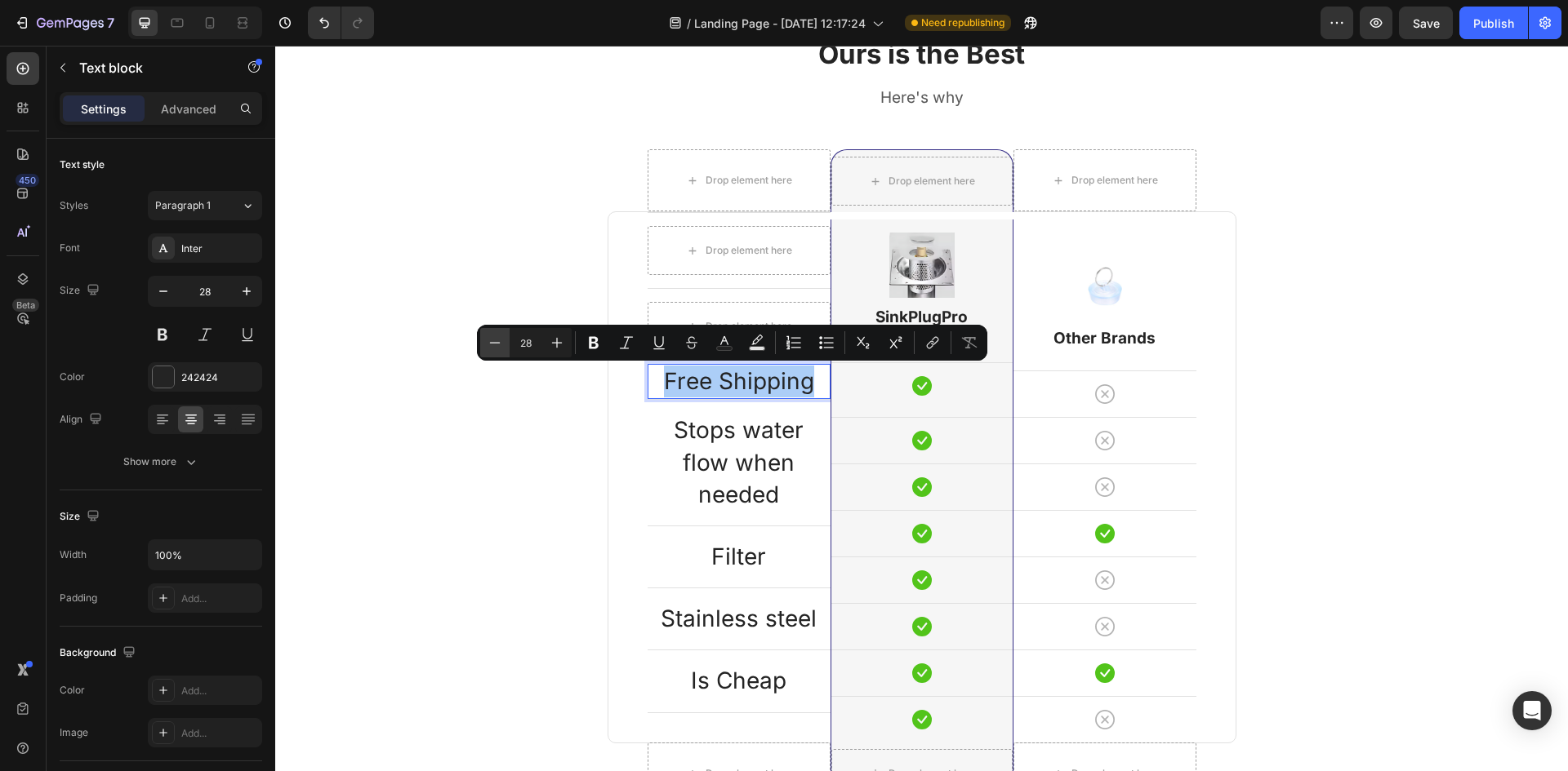
click at [481, 333] on button "Minus" at bounding box center [495, 343] width 29 height 29
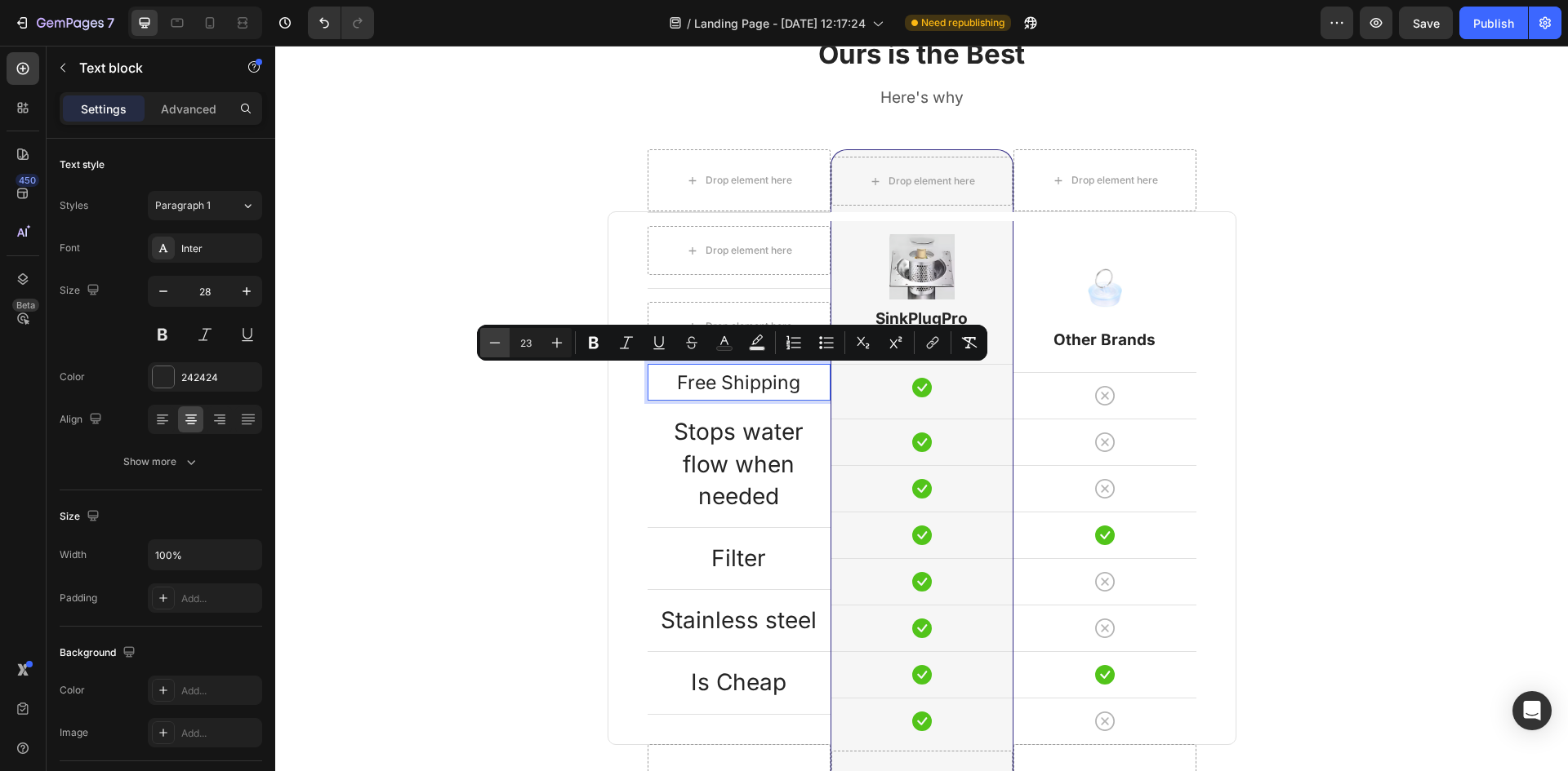
click at [481, 333] on button "Minus" at bounding box center [495, 343] width 29 height 29
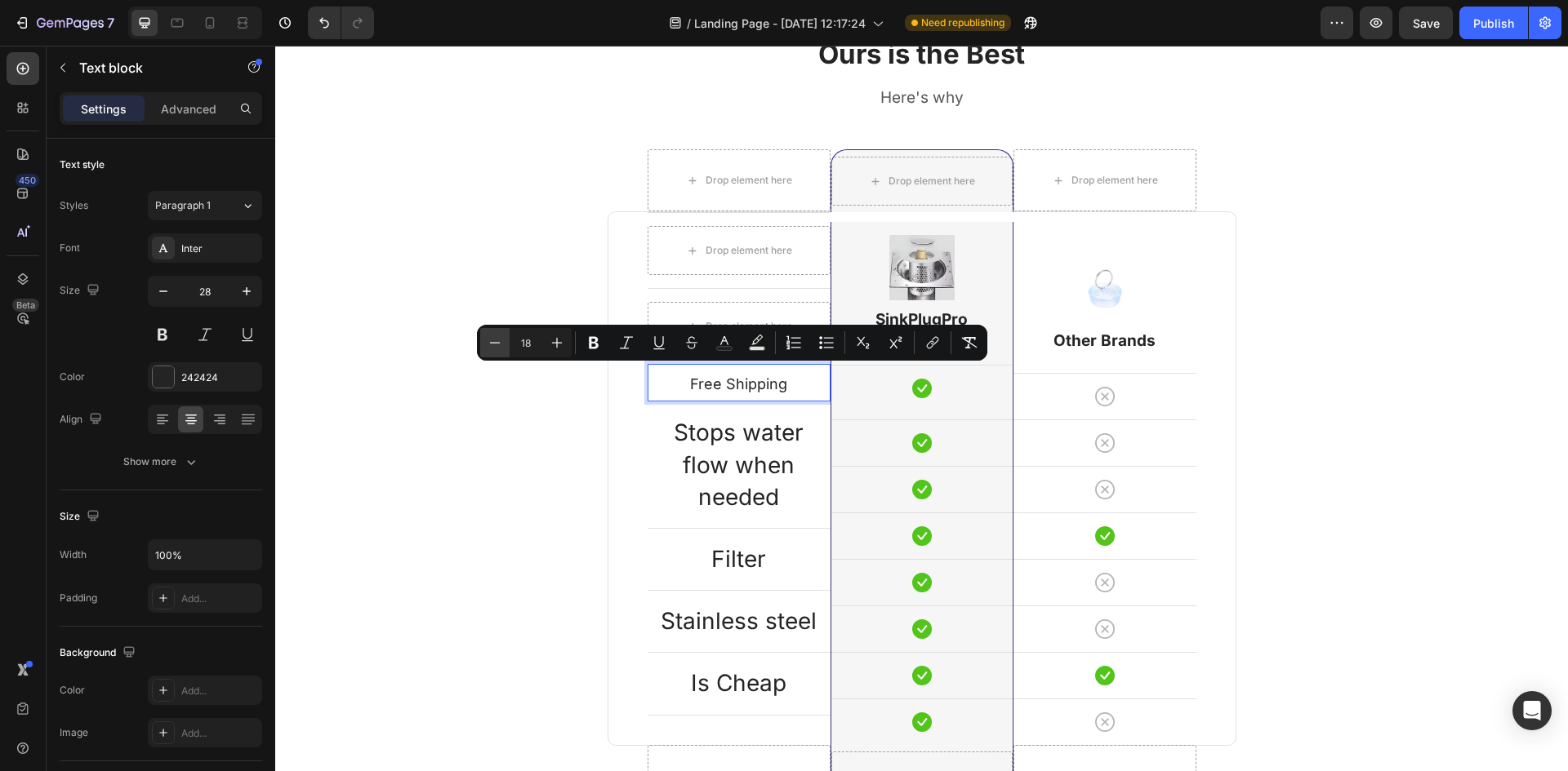
click at [481, 333] on button "Minus" at bounding box center [495, 343] width 29 height 29
type input "16"
click at [686, 422] on p "Stops water flow when needed" at bounding box center [739, 466] width 179 height 97
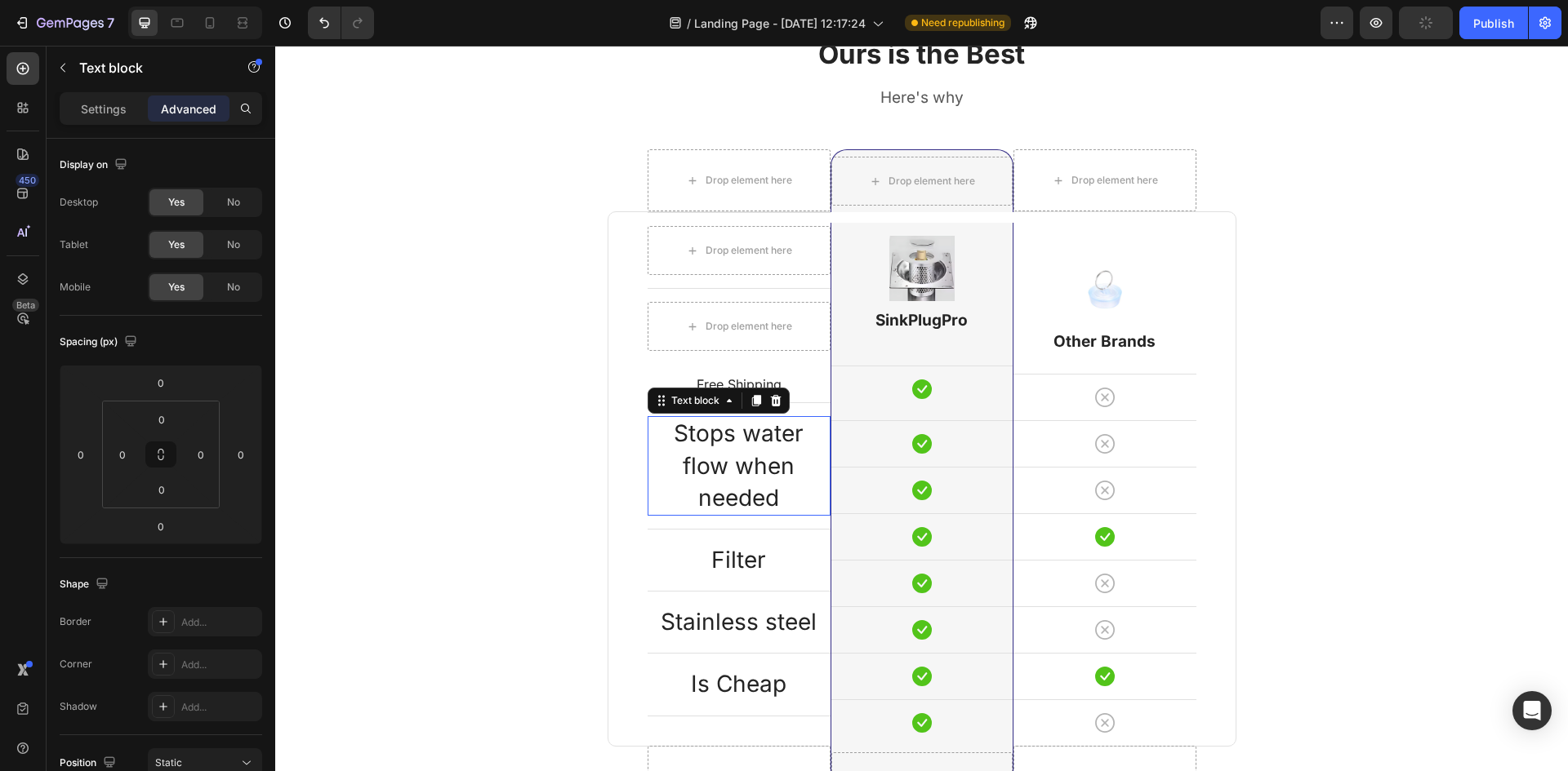
click at [686, 422] on p "Stops water flow when needed" at bounding box center [739, 466] width 179 height 97
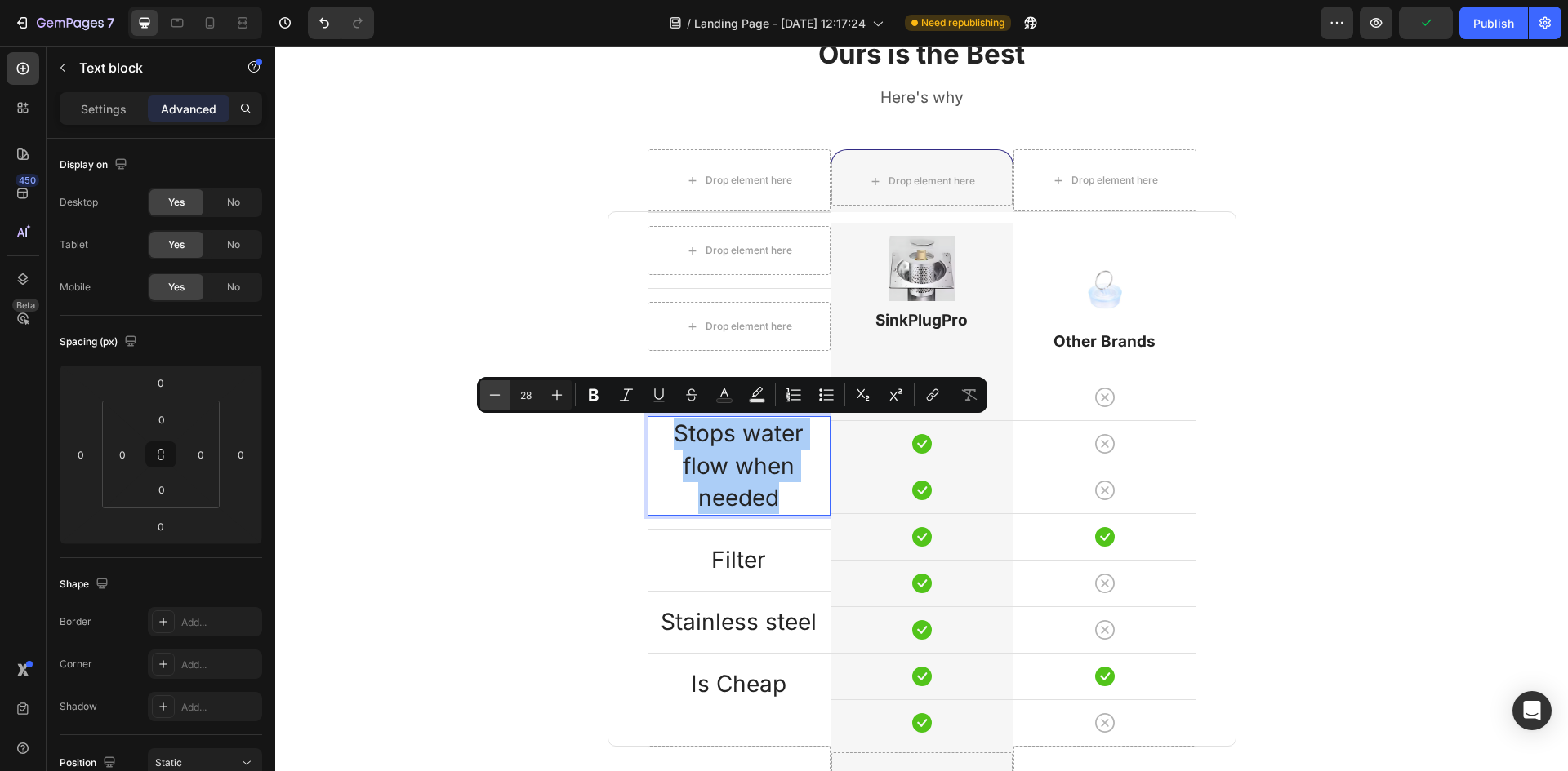
click at [492, 391] on icon "Editor contextual toolbar" at bounding box center [495, 395] width 17 height 17
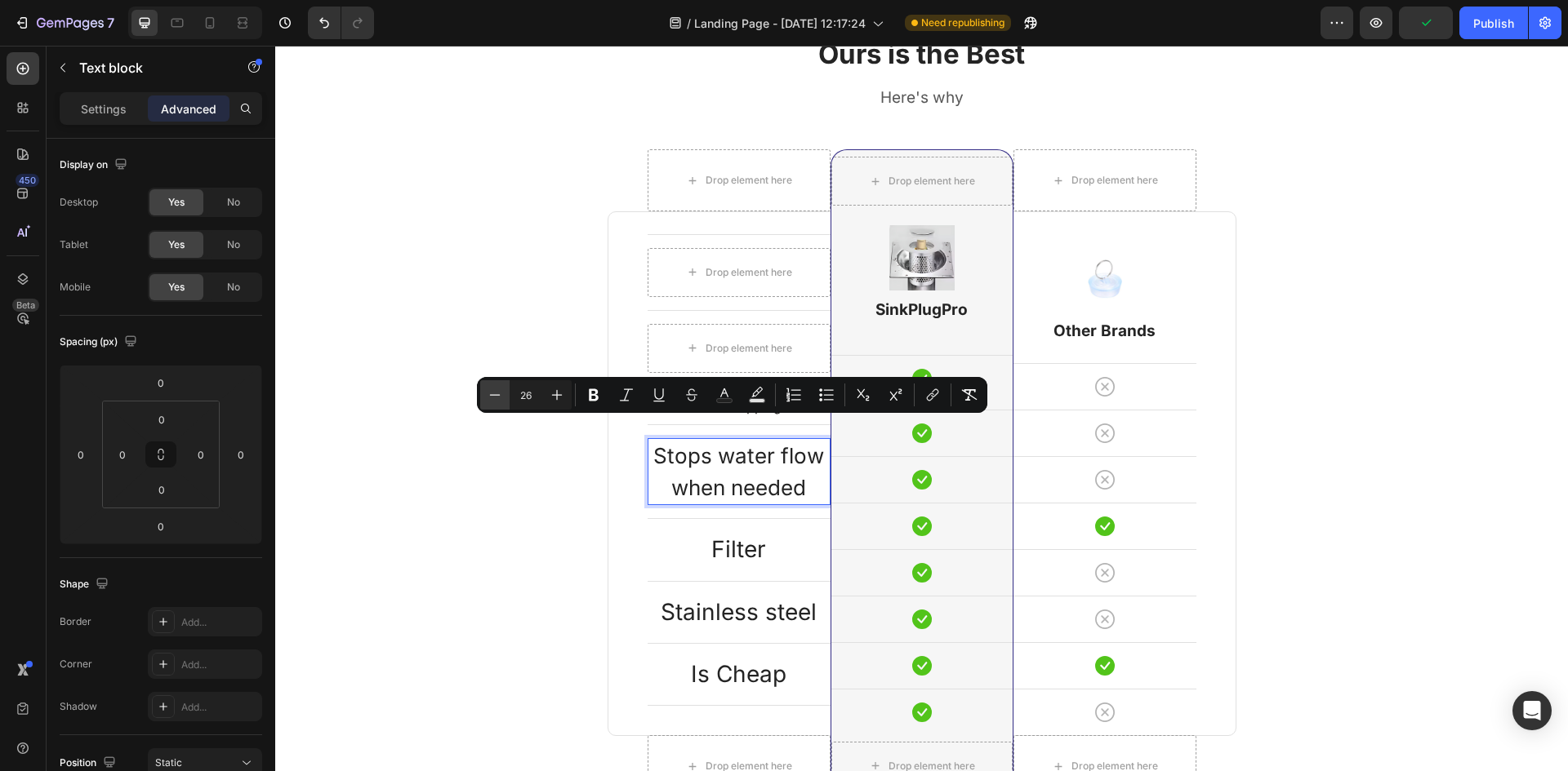
click at [492, 391] on div "Ours is the Best Heading Here's why Text block Row Drop element here Drop eleme…" at bounding box center [922, 457] width 1269 height 844
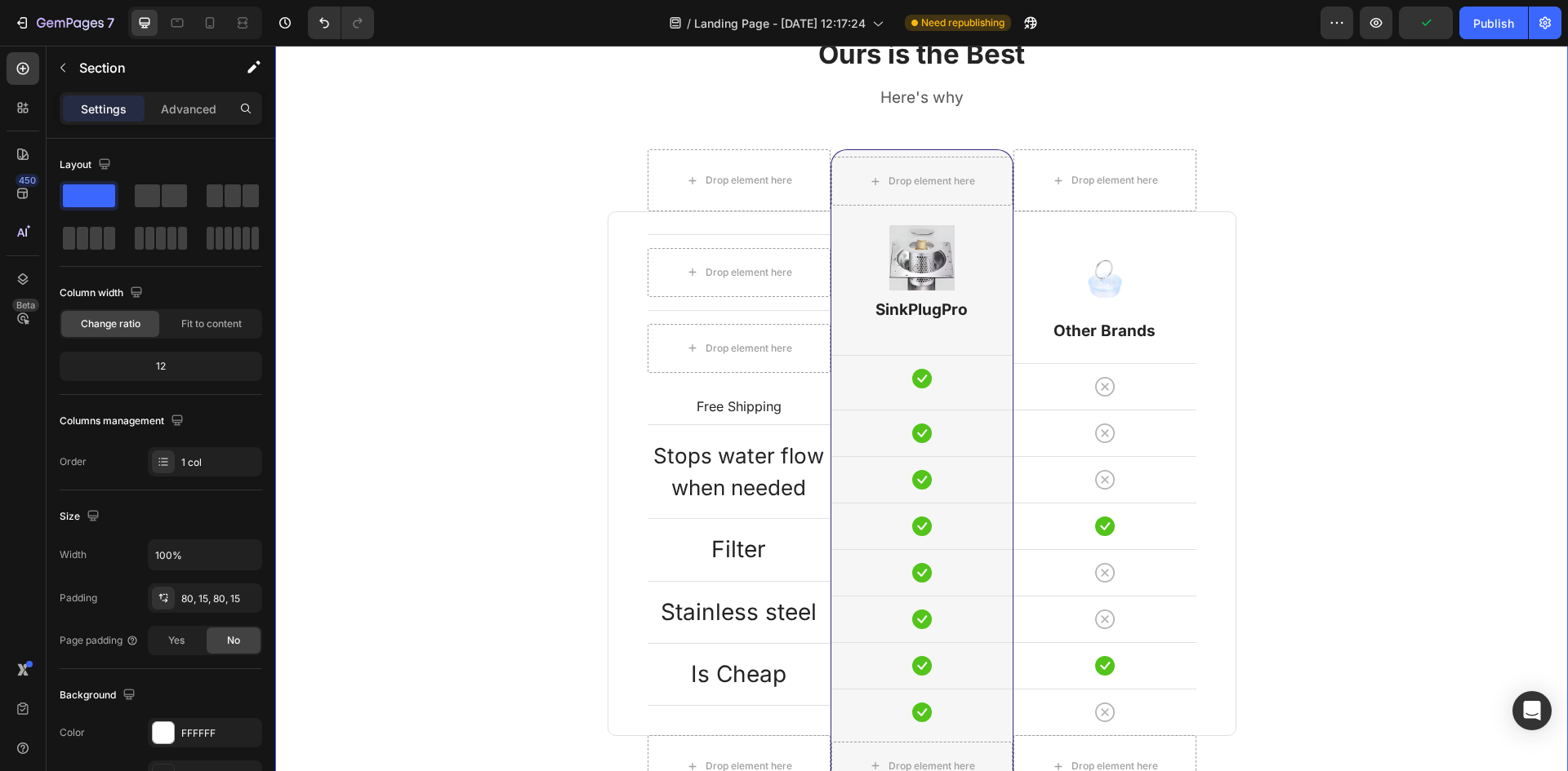
click at [492, 391] on div "Ours is the Best Heading Here's why Text block Row Drop element here Drop eleme…" at bounding box center [922, 457] width 1269 height 844
click at [702, 438] on div "Stops water flow when needed Text block" at bounding box center [739, 472] width 183 height 67
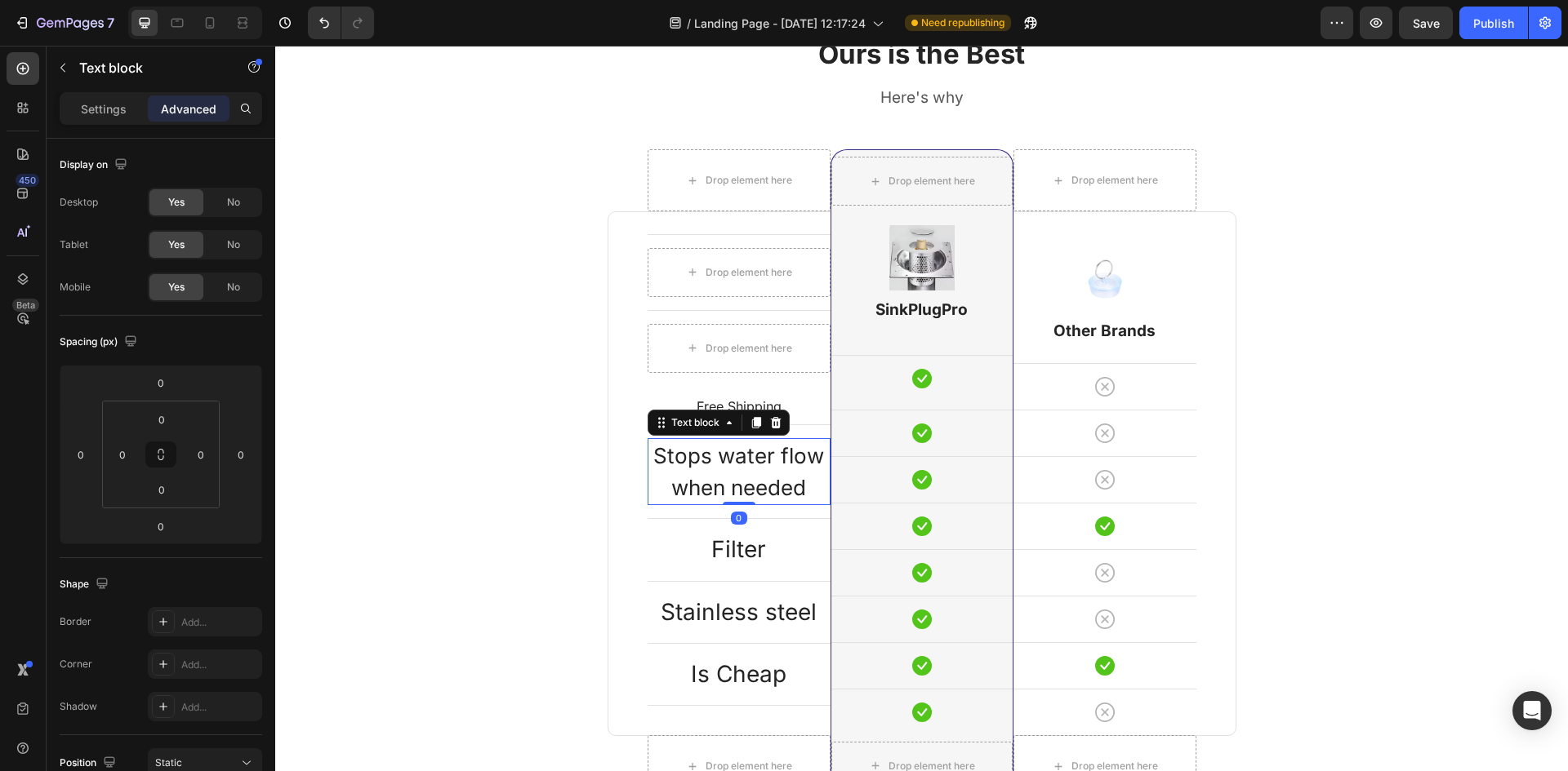
click at [702, 438] on div "Stops water flow when needed" at bounding box center [739, 472] width 183 height 67
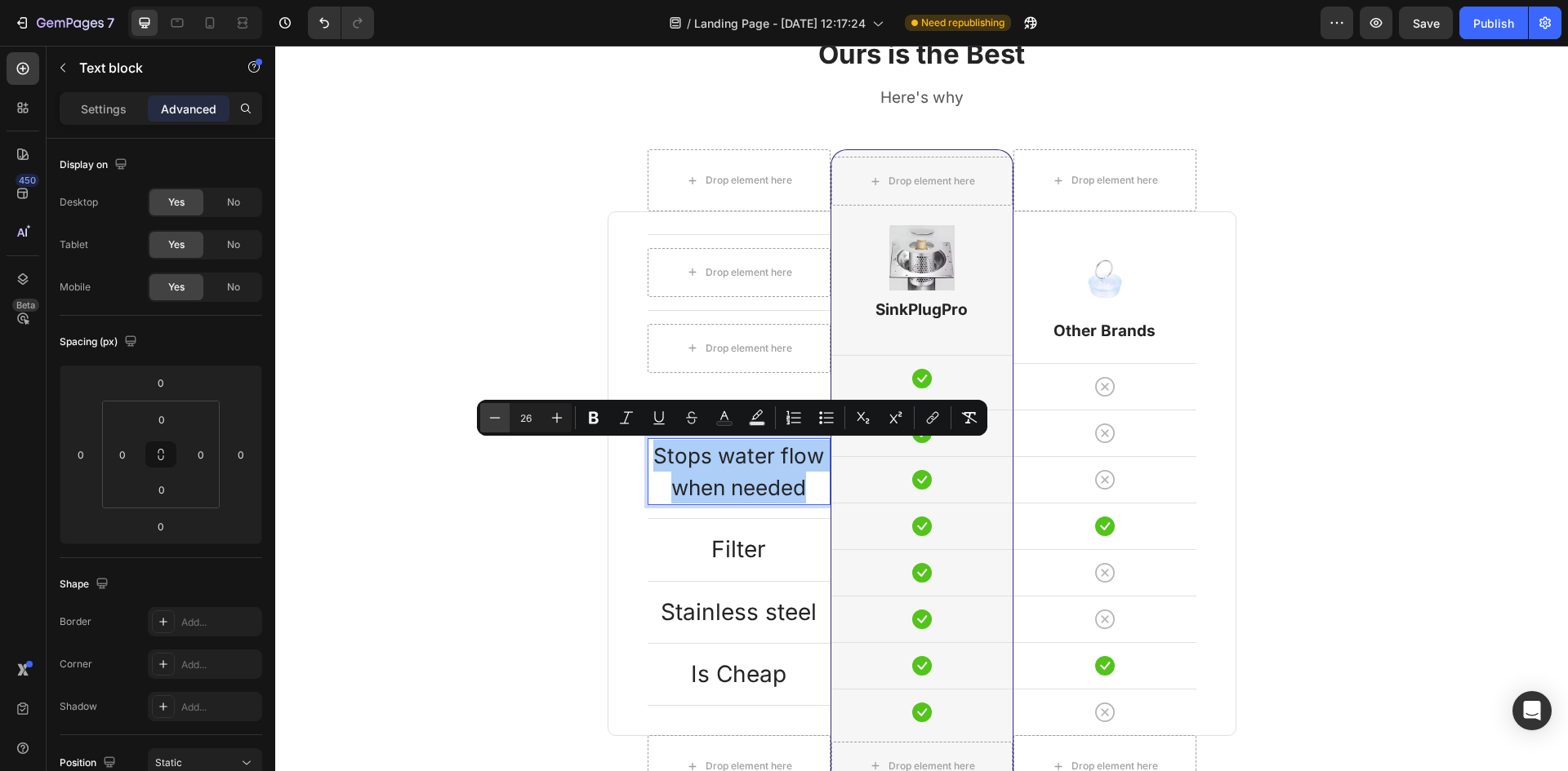
click at [499, 415] on icon "Editor contextual toolbar" at bounding box center [495, 418] width 17 height 17
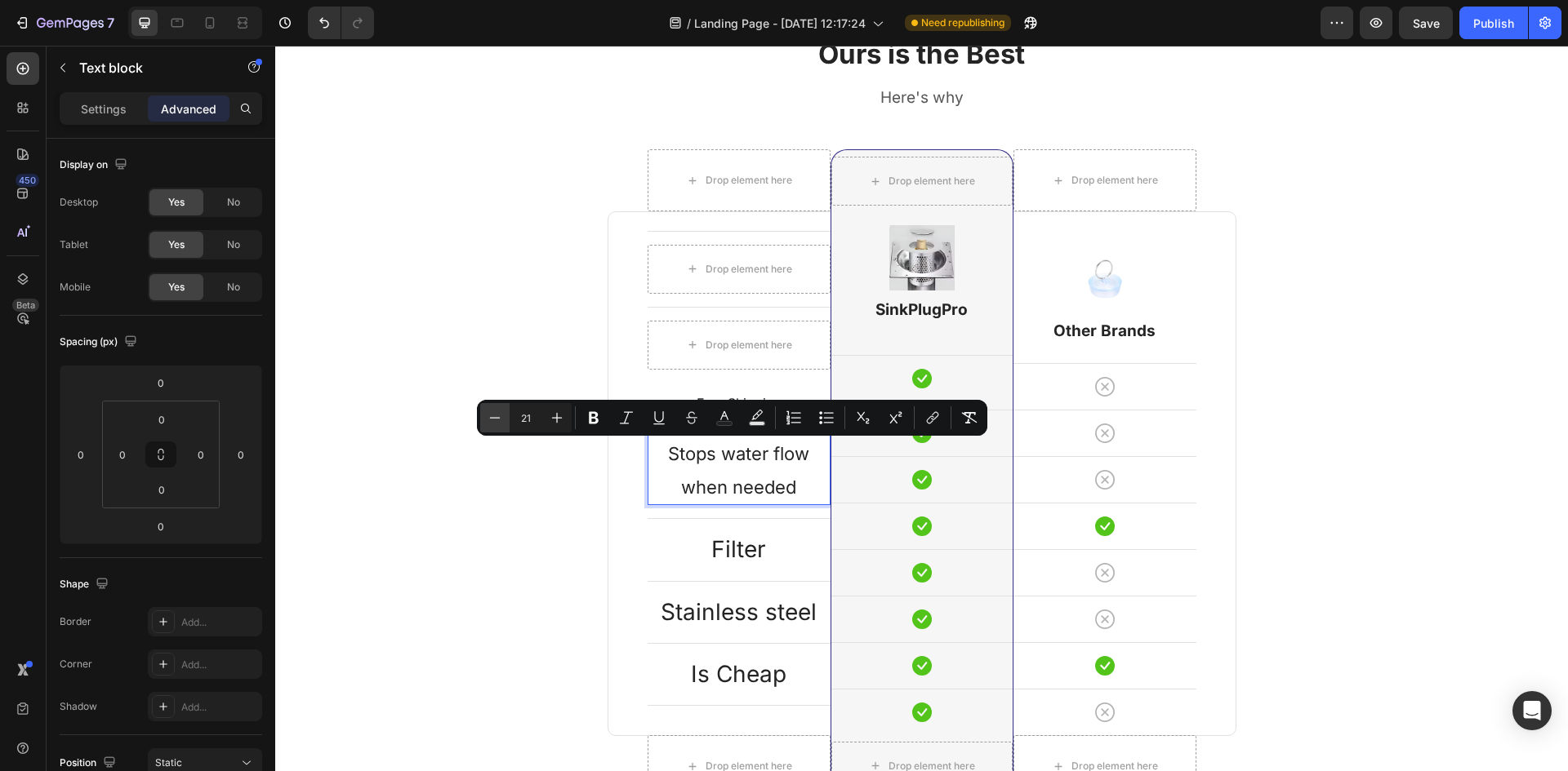
click at [499, 415] on icon "Editor contextual toolbar" at bounding box center [495, 418] width 17 height 17
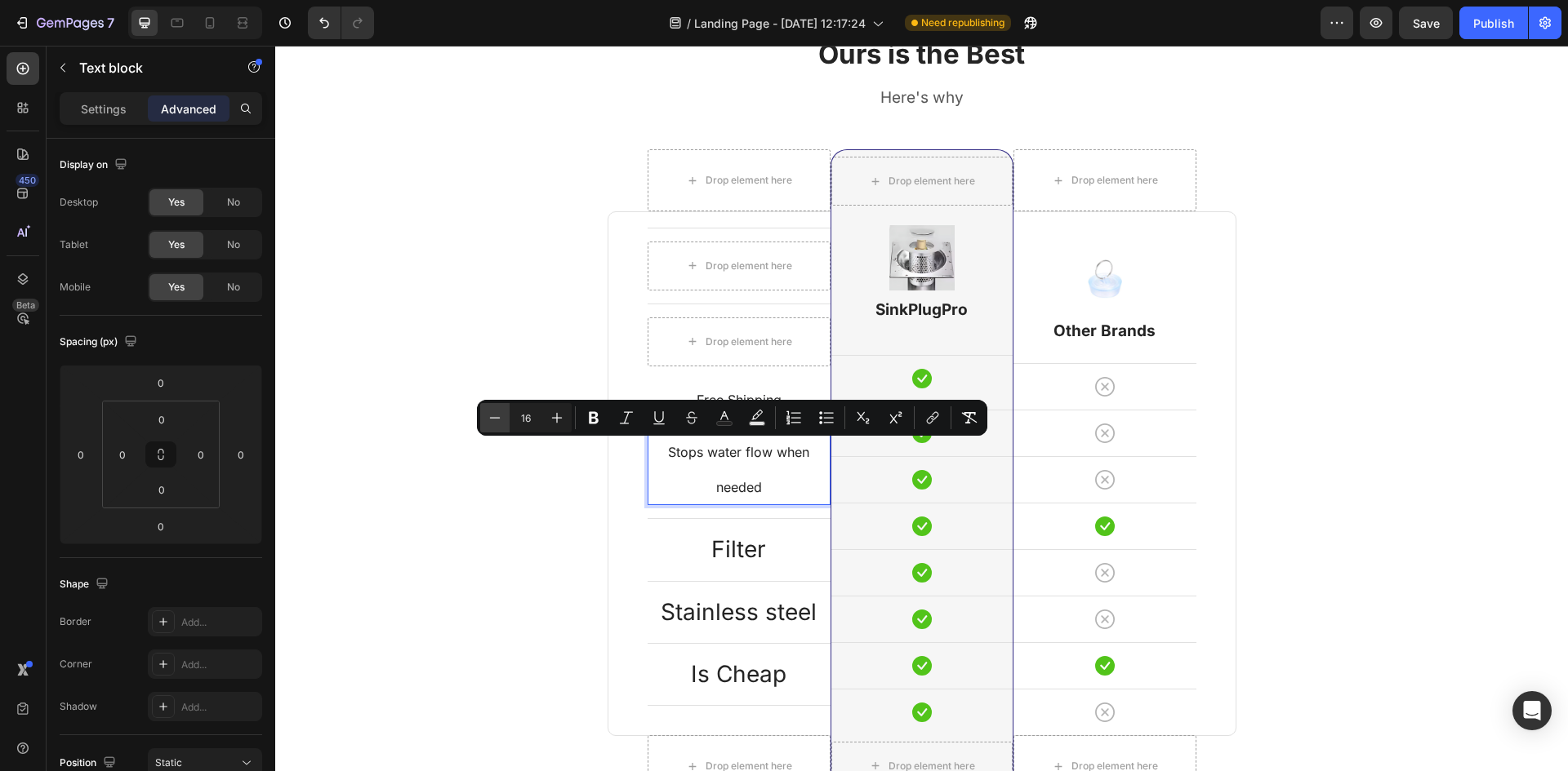
click at [499, 415] on icon "Editor contextual toolbar" at bounding box center [495, 418] width 17 height 17
type input "15"
click at [510, 358] on div "Ours is the Best Heading Here's why Text block Row Drop element here Drop eleme…" at bounding box center [922, 457] width 1269 height 844
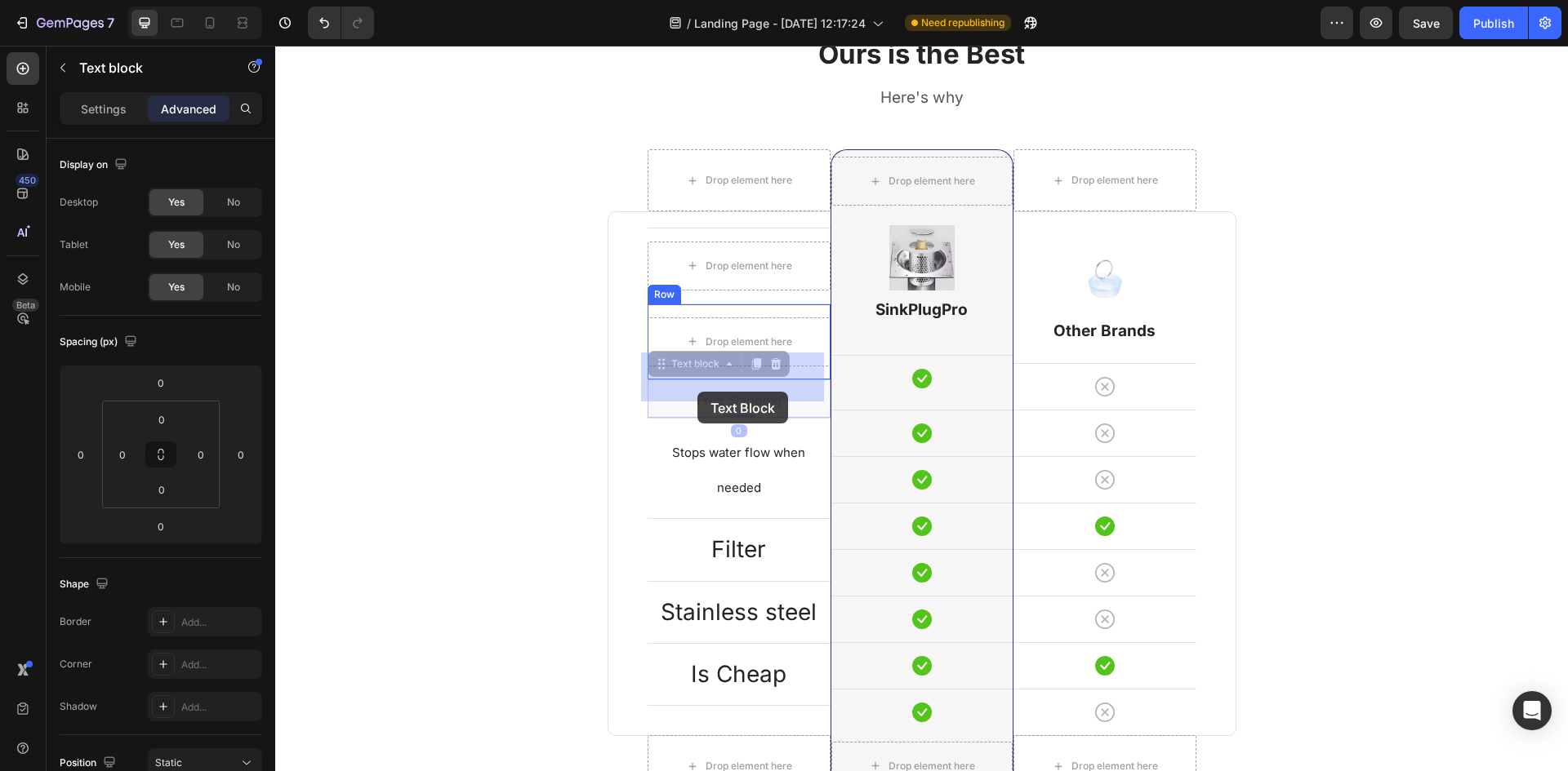
drag, startPoint x: 687, startPoint y: 428, endPoint x: 698, endPoint y: 387, distance: 42.4
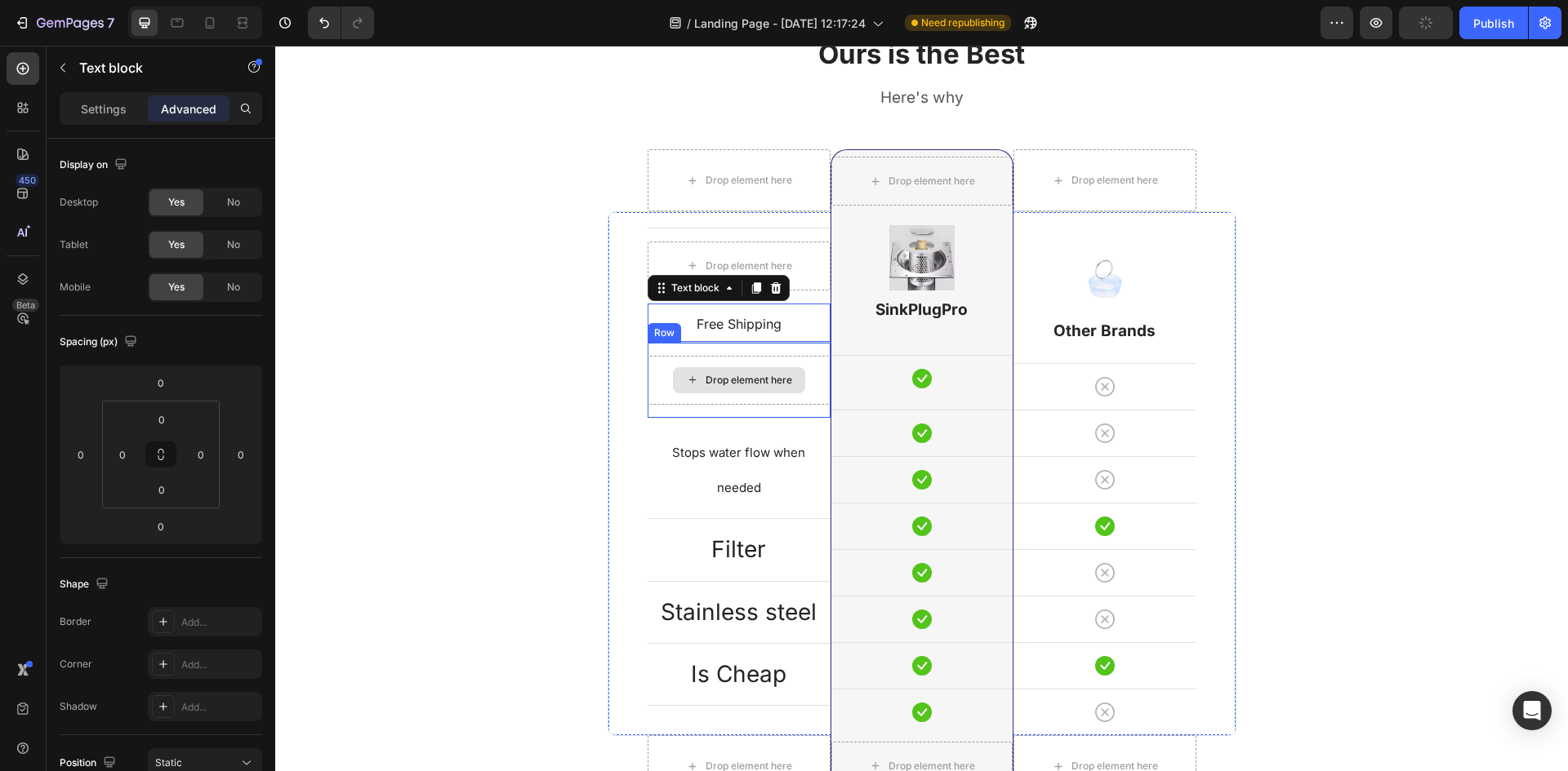
scroll to position [1947, 0]
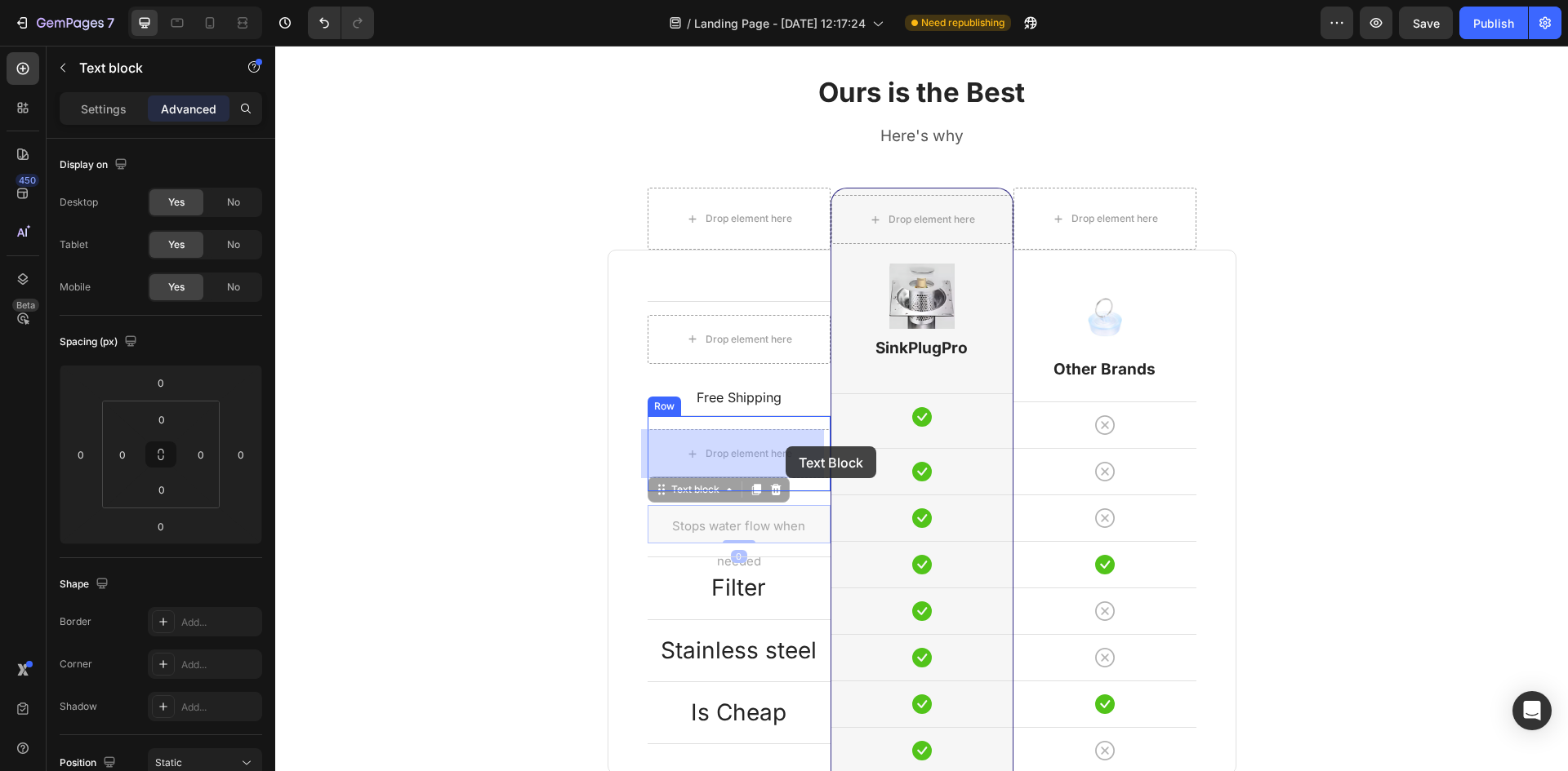
drag, startPoint x: 797, startPoint y: 501, endPoint x: 786, endPoint y: 447, distance: 55.1
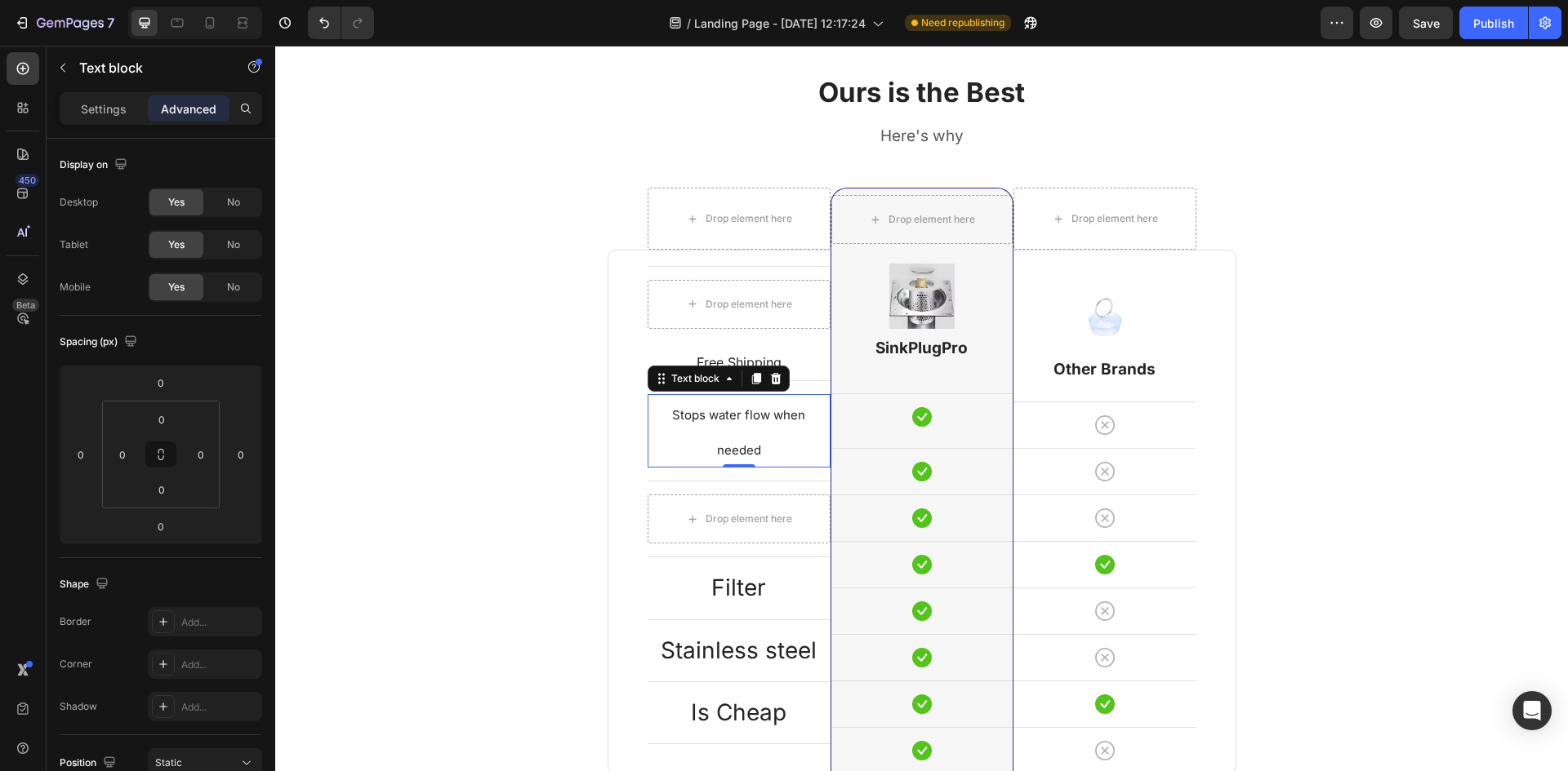
click at [768, 446] on span "Stops water flow when needed" at bounding box center [739, 433] width 133 height 51
click at [768, 445] on span "Stops water flow when needed" at bounding box center [739, 433] width 133 height 51
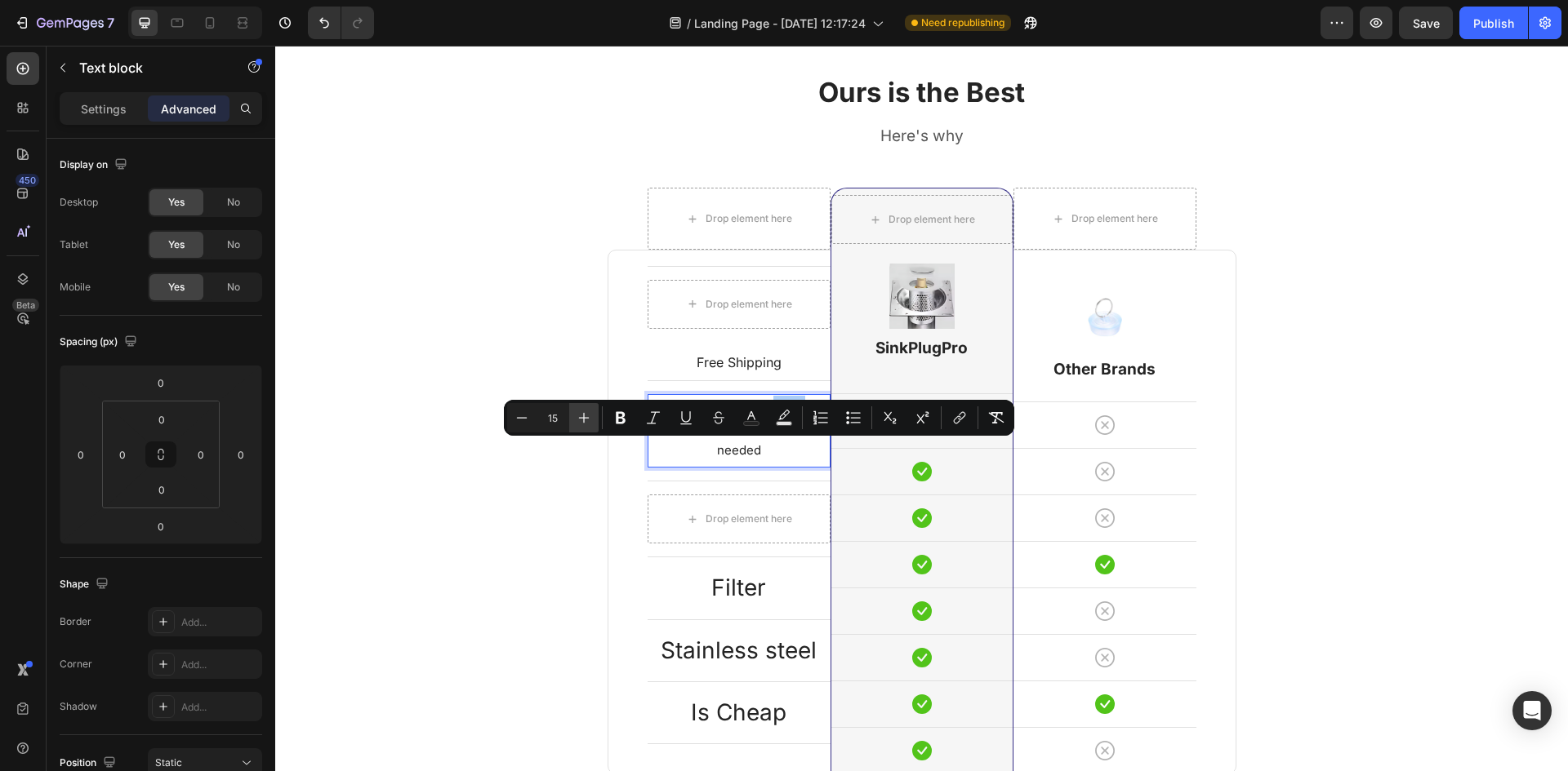
click at [585, 421] on icon "Editor contextual toolbar" at bounding box center [584, 418] width 17 height 17
click at [523, 422] on icon "Editor contextual toolbar" at bounding box center [522, 418] width 17 height 17
type input "16"
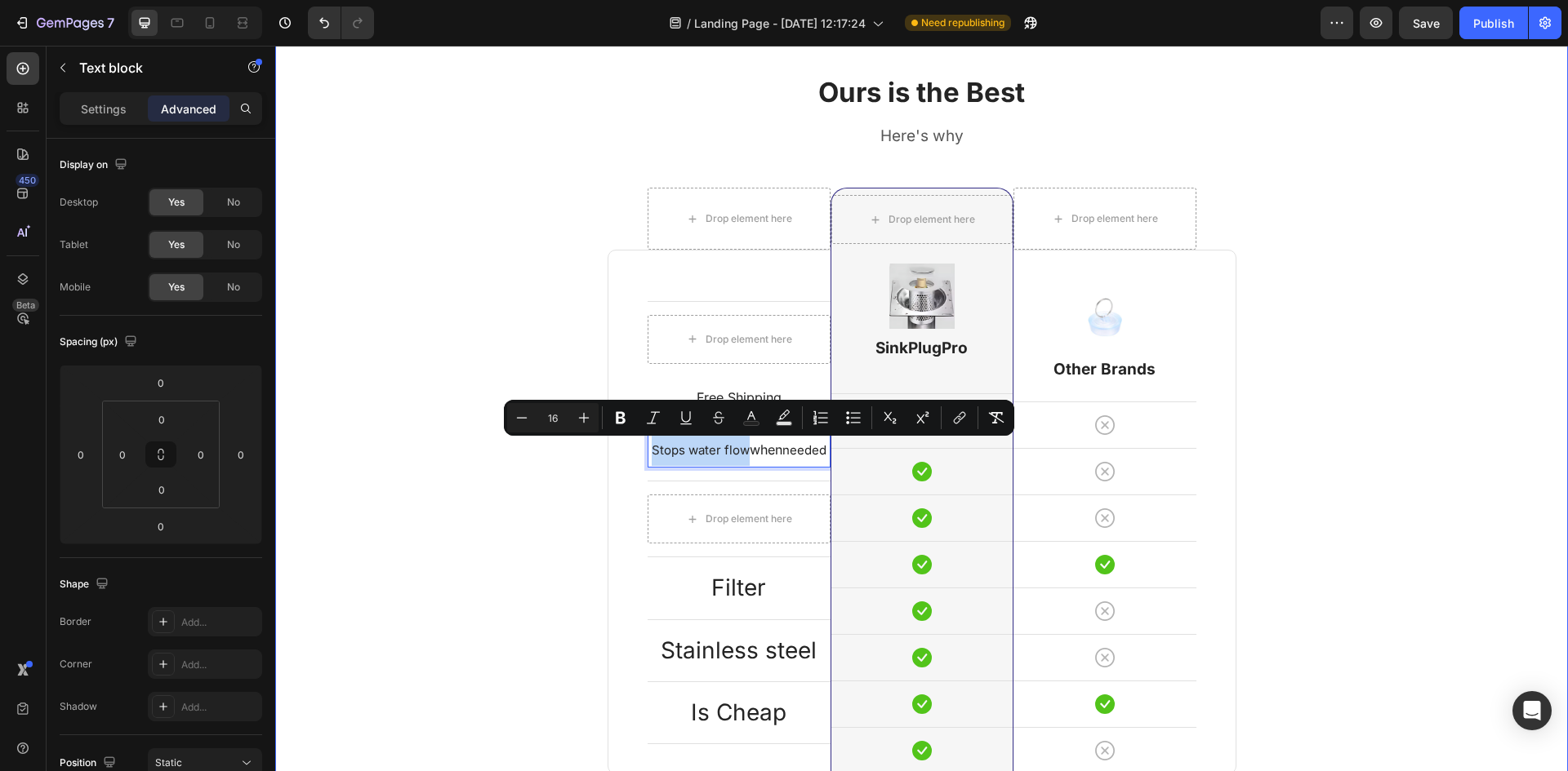
click at [504, 395] on div "Ours is the Best Heading Here's why Text block Row Drop element here Drop eleme…" at bounding box center [922, 495] width 1269 height 844
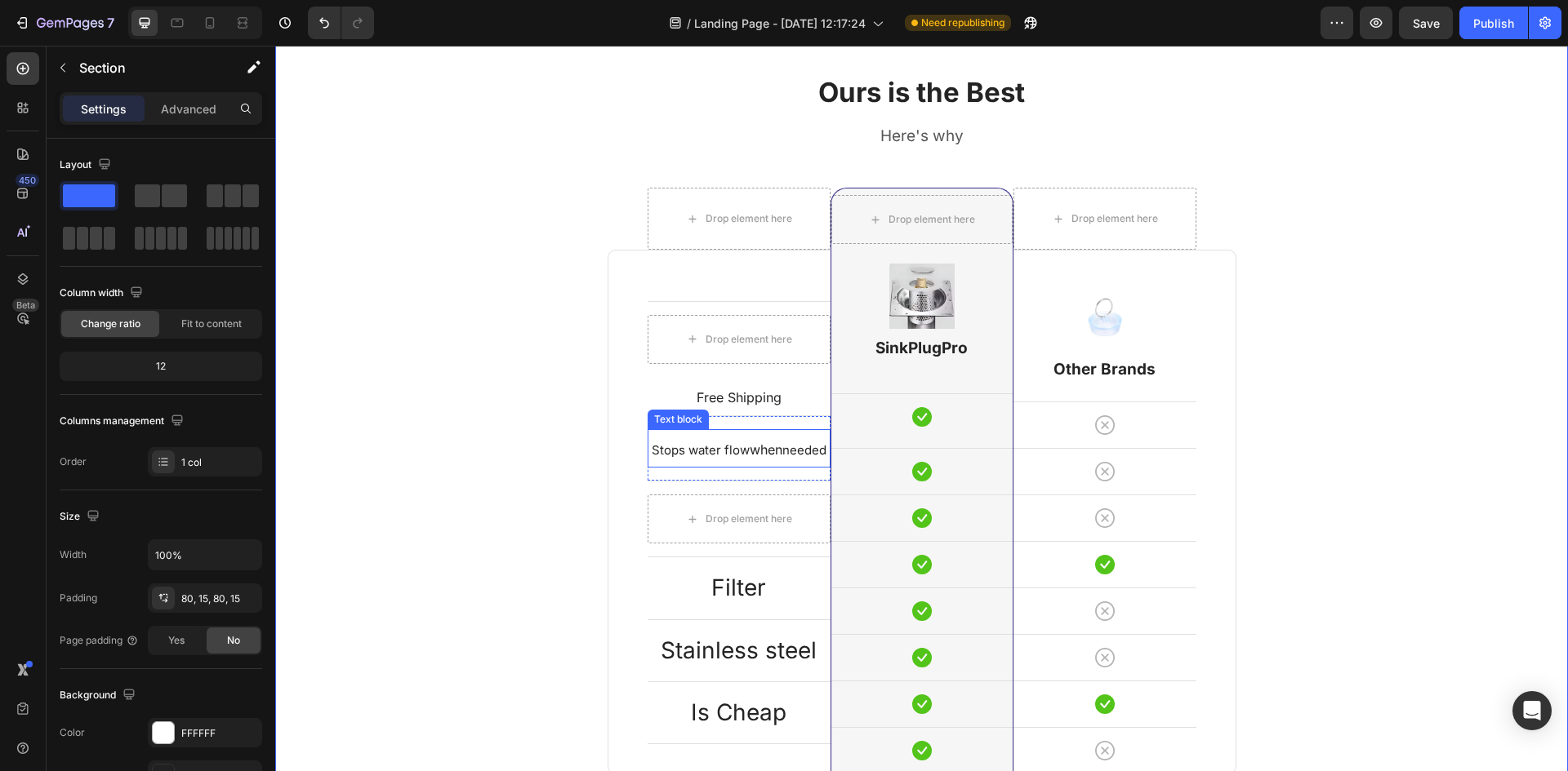
click at [705, 433] on p "Stops water flow when needed" at bounding box center [739, 448] width 179 height 35
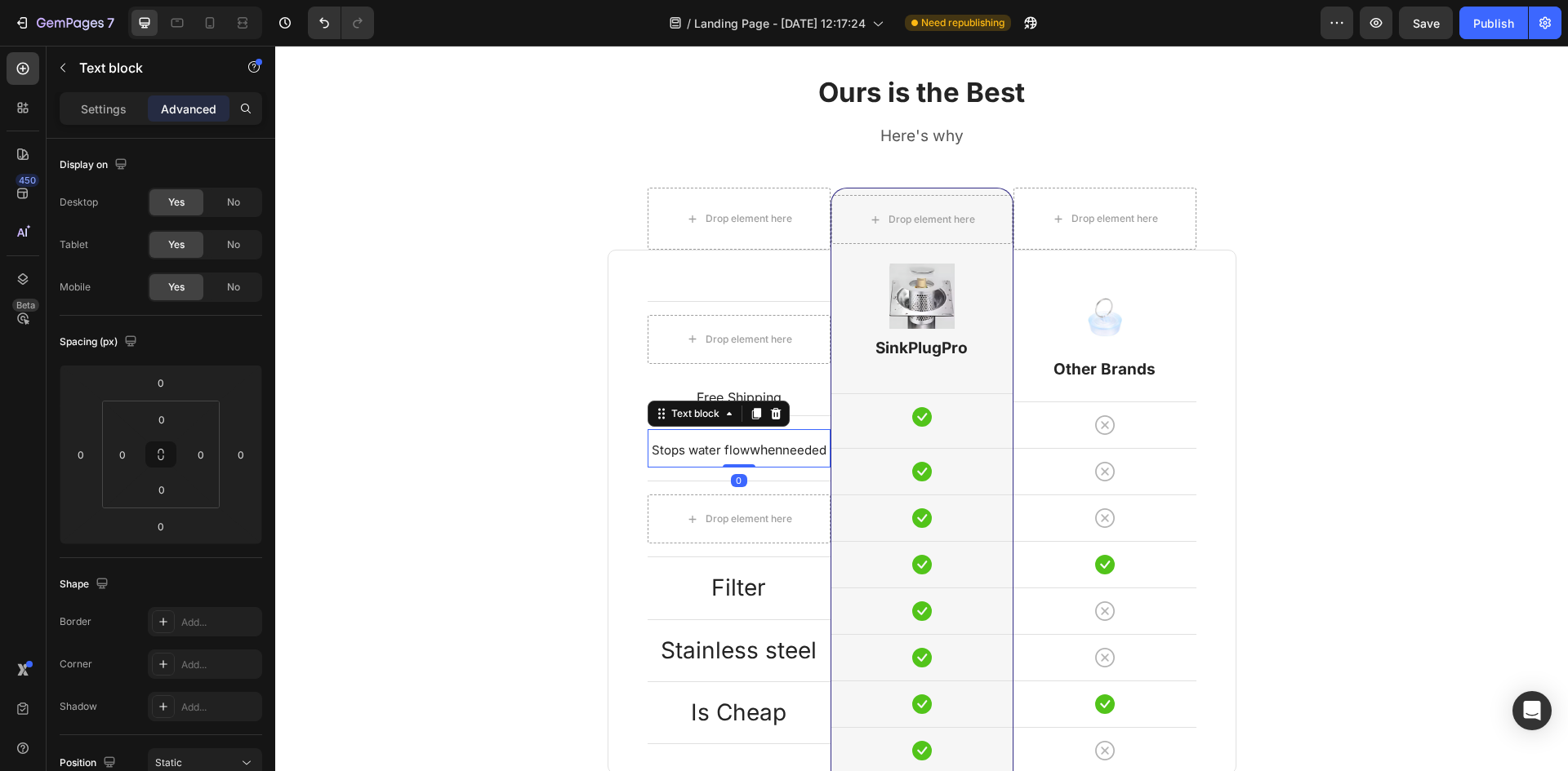
click at [705, 433] on p "Stops water flow when needed" at bounding box center [739, 448] width 179 height 35
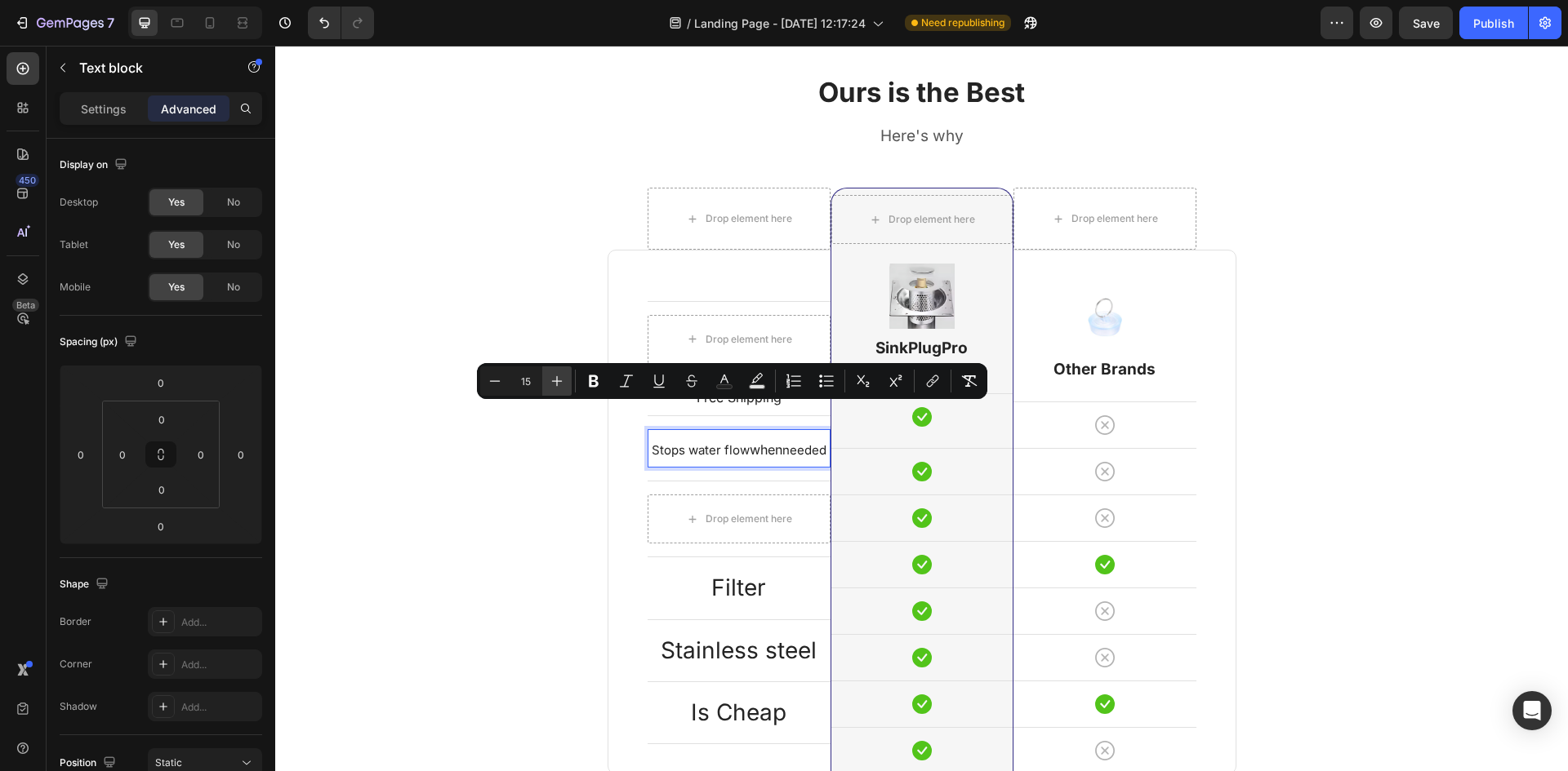
click at [560, 375] on icon "Editor contextual toolbar" at bounding box center [557, 382] width 17 height 17
type input "19"
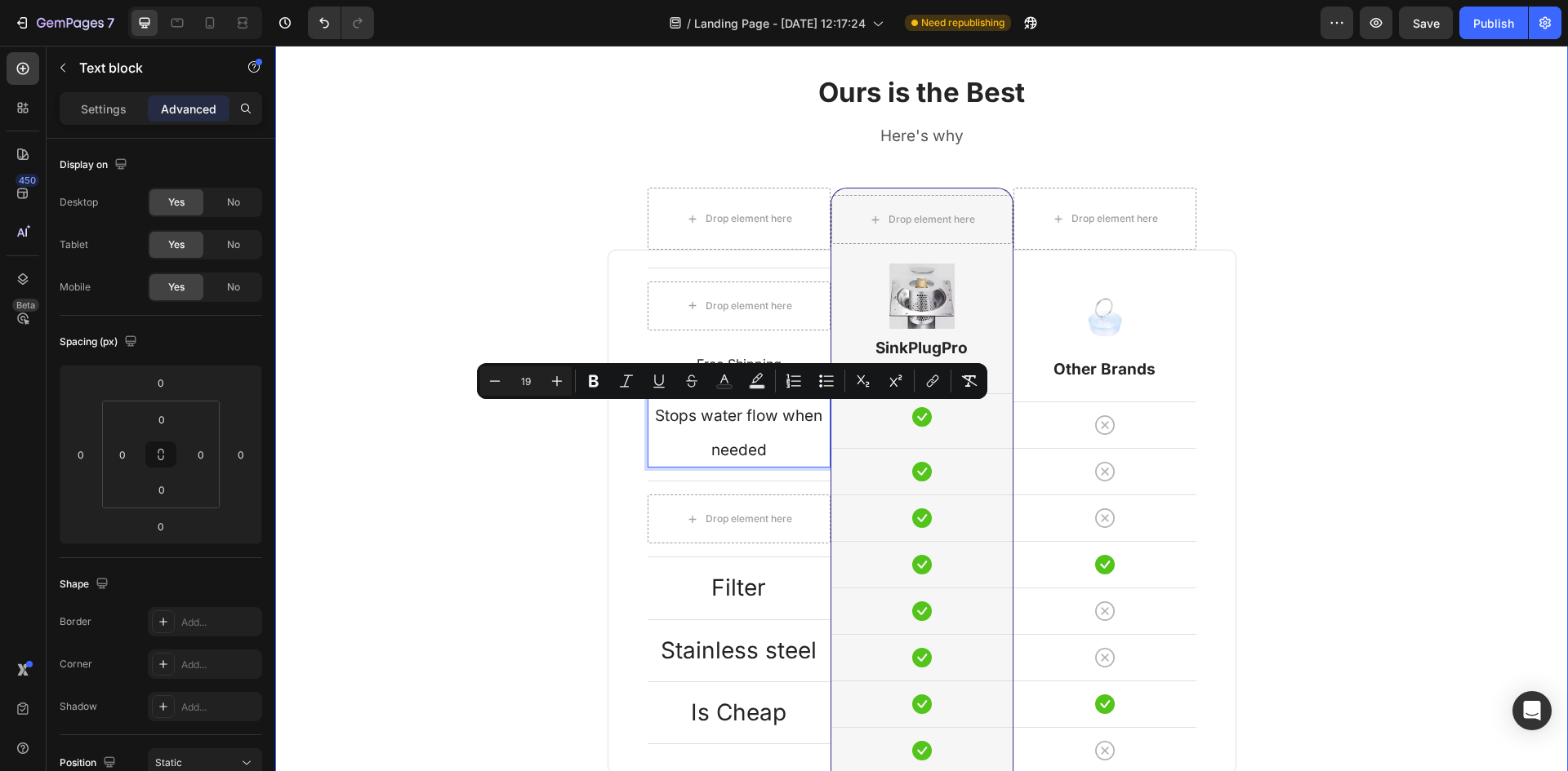
click at [386, 493] on div "Ours is the Best Heading Here's why Text block Row Drop element here Drop eleme…" at bounding box center [922, 495] width 1269 height 844
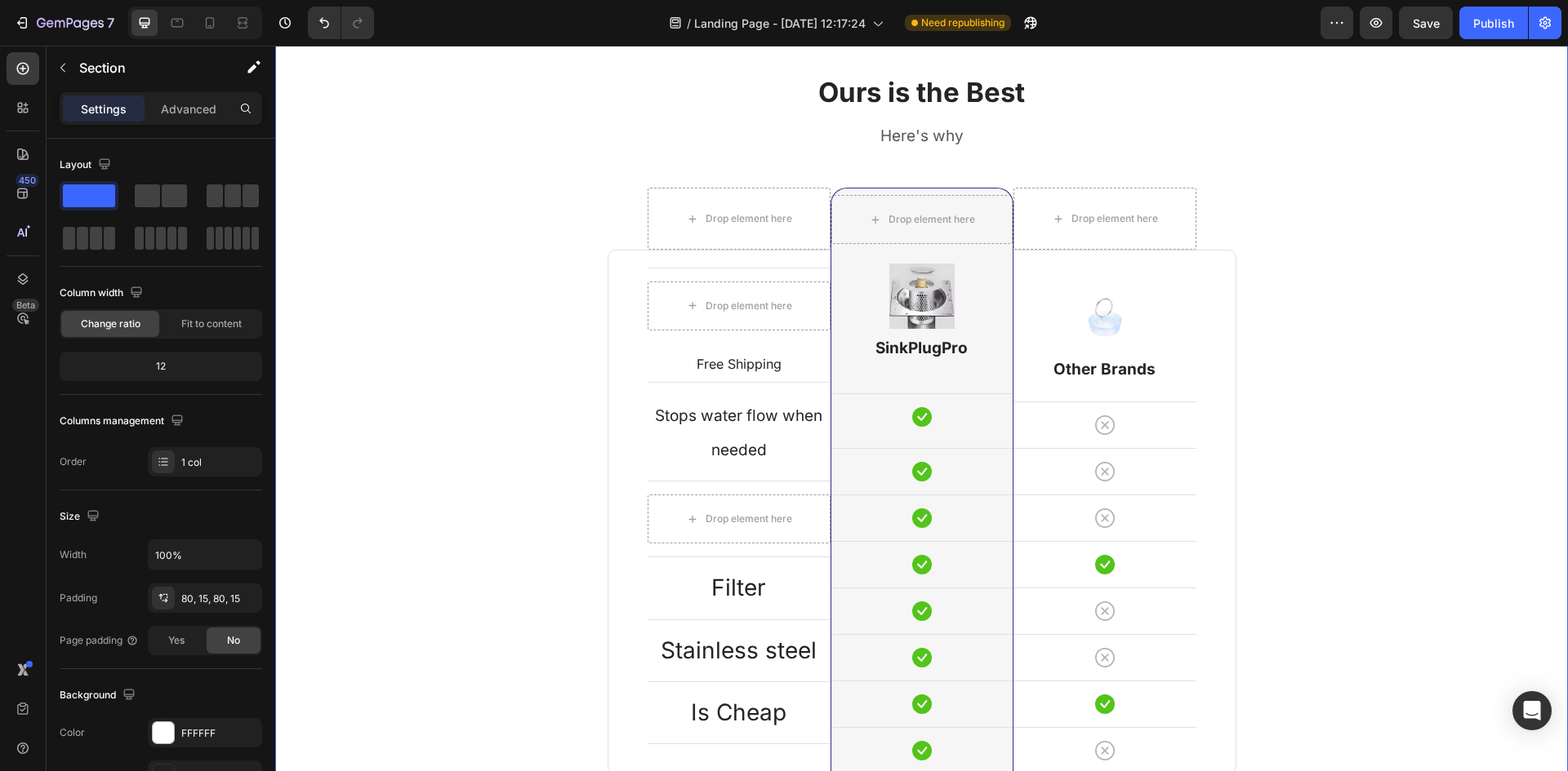
click at [1048, 25] on div "Preview Save Publish" at bounding box center [1441, 23] width 241 height 33
click at [1048, 25] on button "button" at bounding box center [1337, 23] width 33 height 33
